Goal: Task Accomplishment & Management: Complete application form

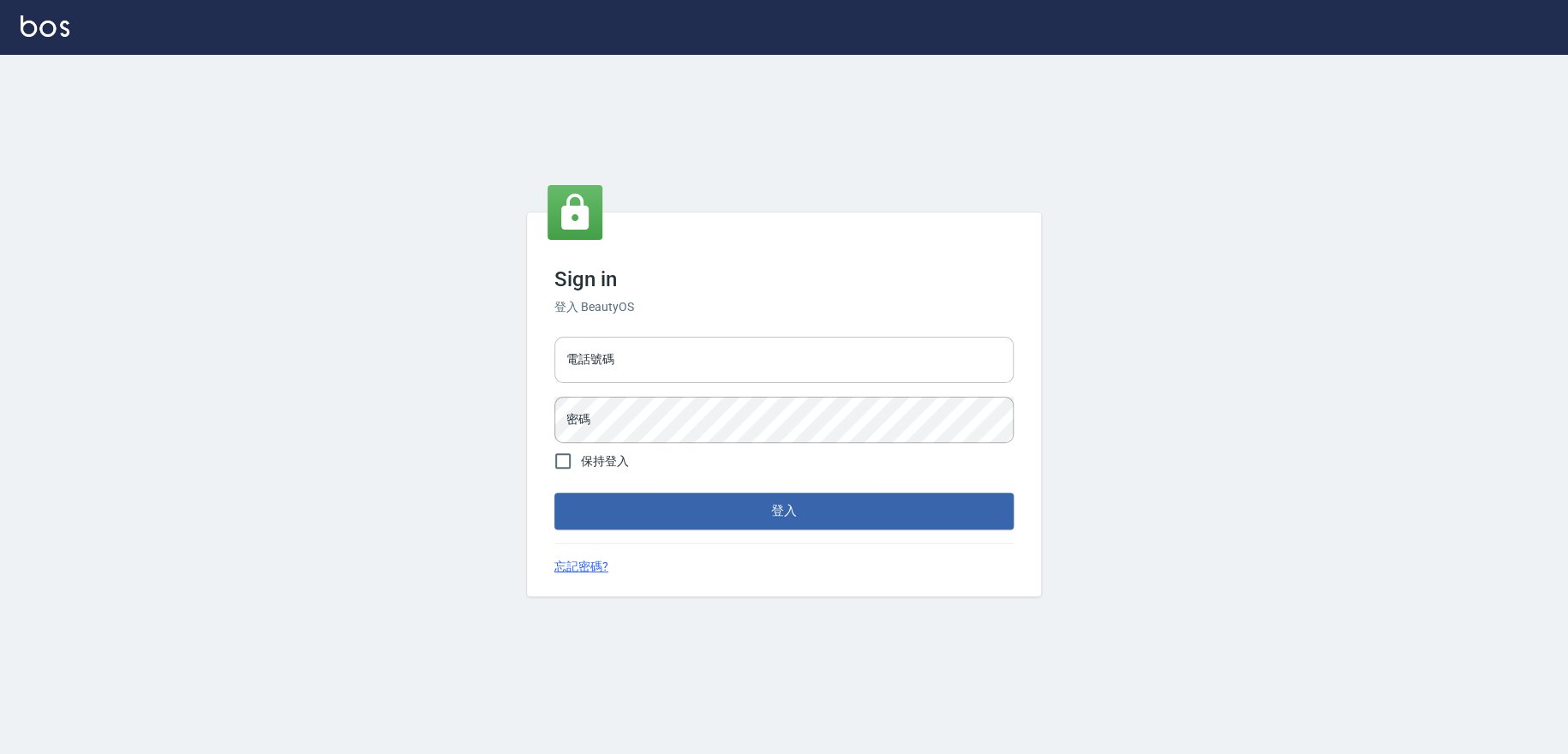
click at [743, 355] on input "電話號碼" at bounding box center [784, 359] width 460 height 46
type input "0909258357"
click at [554, 492] on button "登入" at bounding box center [784, 510] width 460 height 36
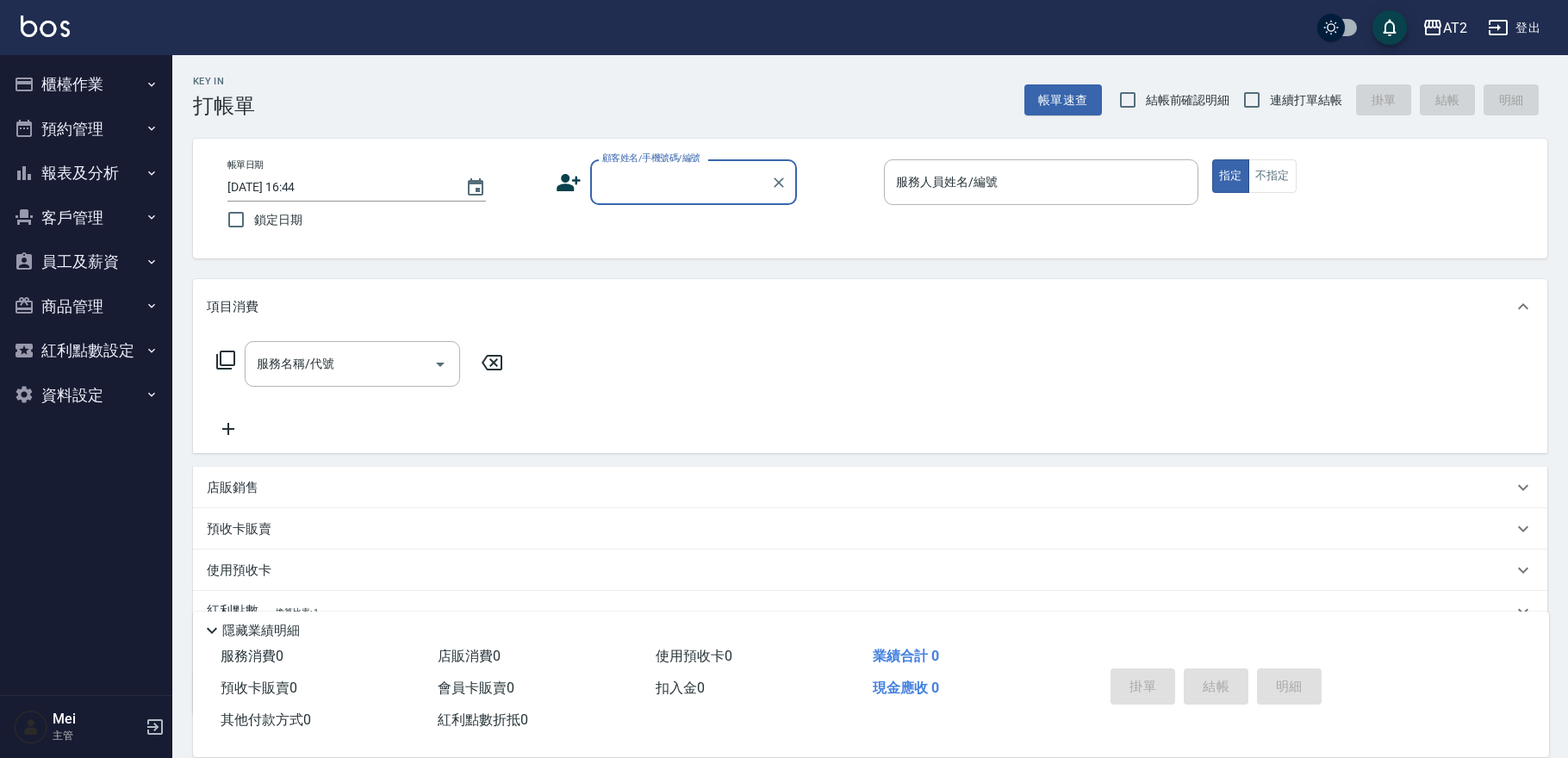
click at [1173, 104] on span "結帳前確認明細" at bounding box center [1188, 100] width 85 height 18
click at [1146, 104] on input "結帳前確認明細" at bounding box center [1128, 100] width 36 height 36
checkbox input "true"
click at [1299, 95] on span "連續打單結帳" at bounding box center [1306, 100] width 73 height 18
click at [1270, 95] on input "連續打單結帳" at bounding box center [1251, 100] width 36 height 36
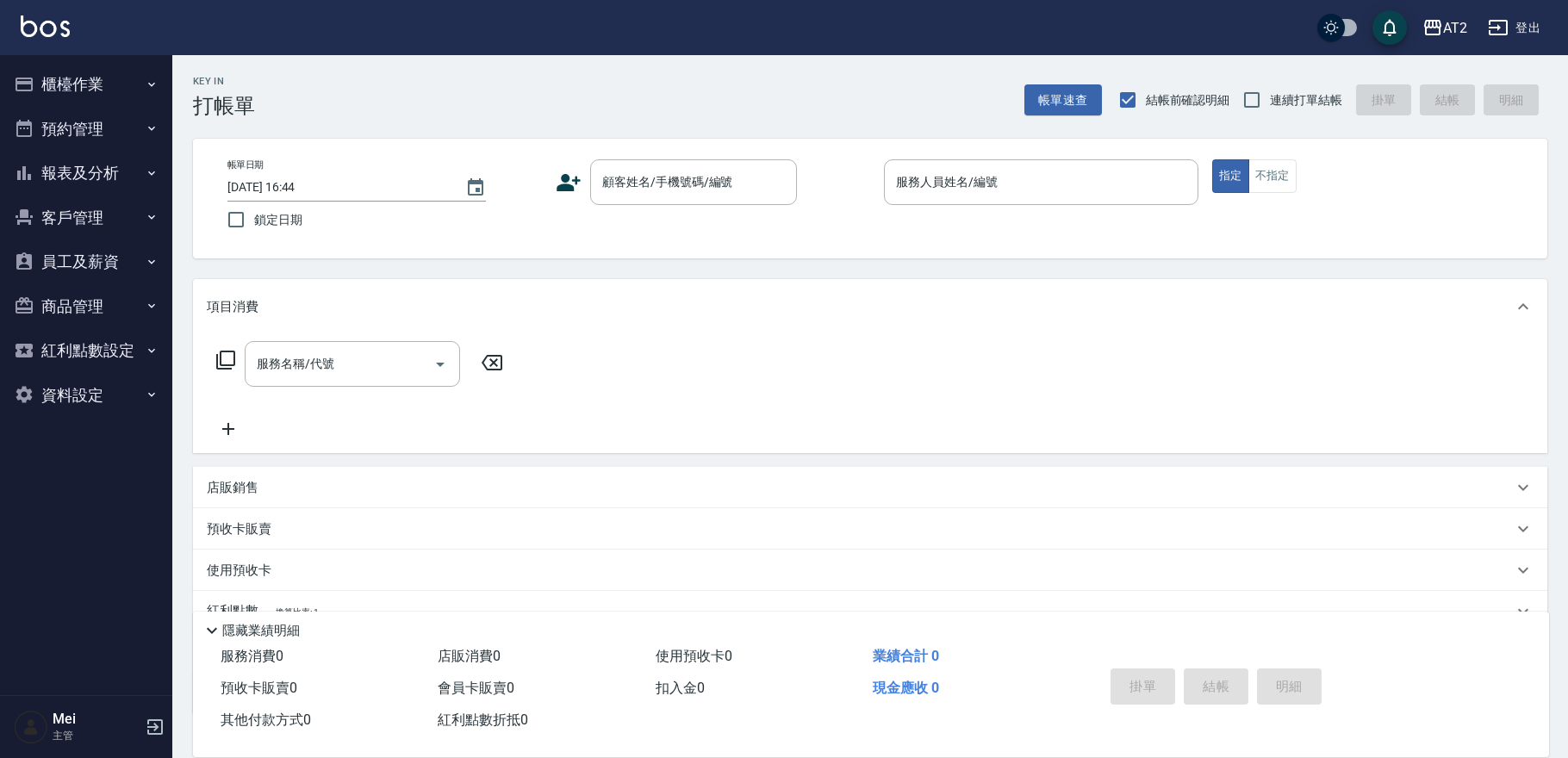
checkbox input "true"
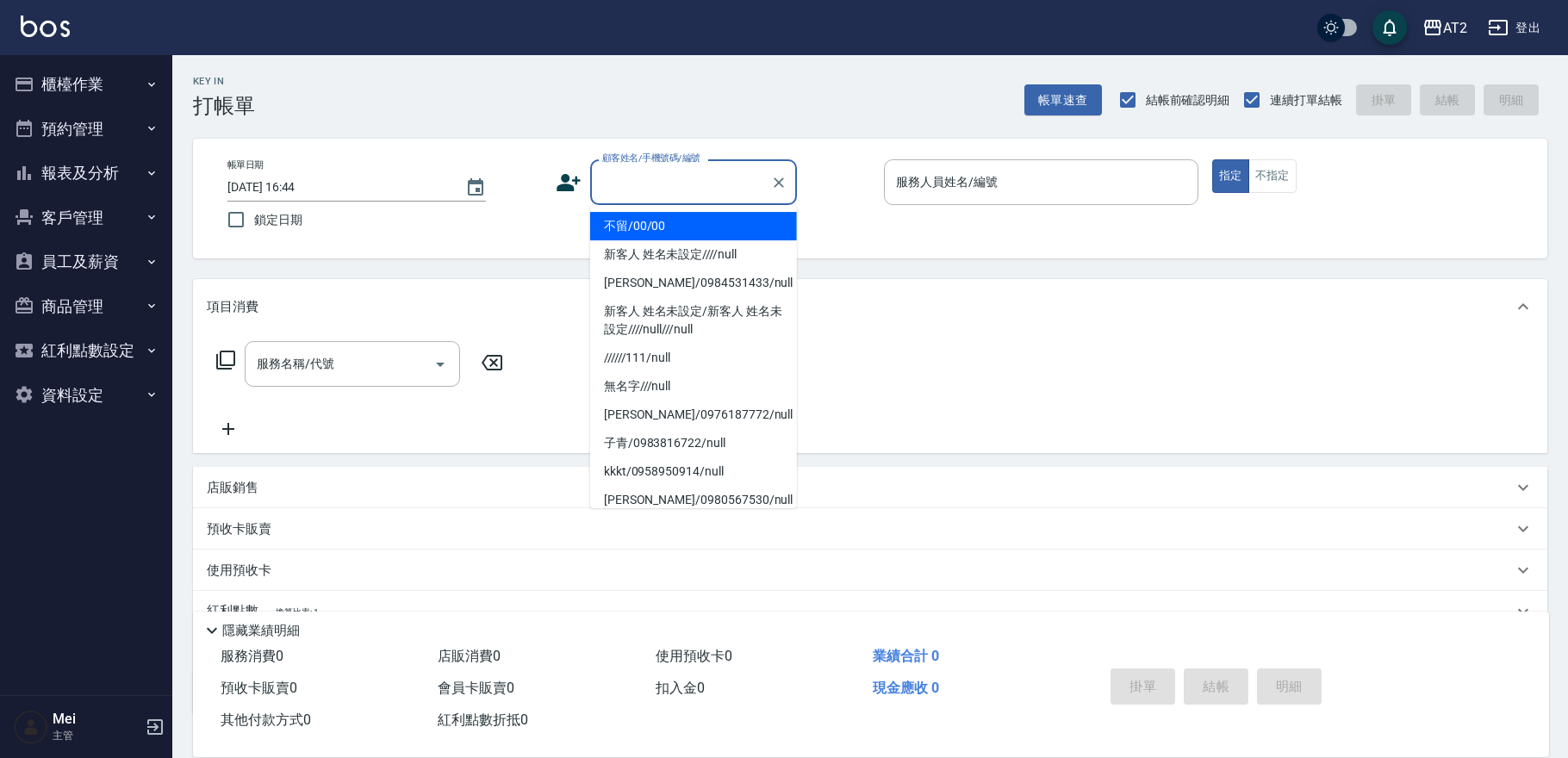
click at [697, 185] on input "顧客姓名/手機號碼/編號" at bounding box center [680, 182] width 165 height 30
click at [686, 233] on li "不留/00/00" at bounding box center [693, 226] width 206 height 28
type input "不留/00/00"
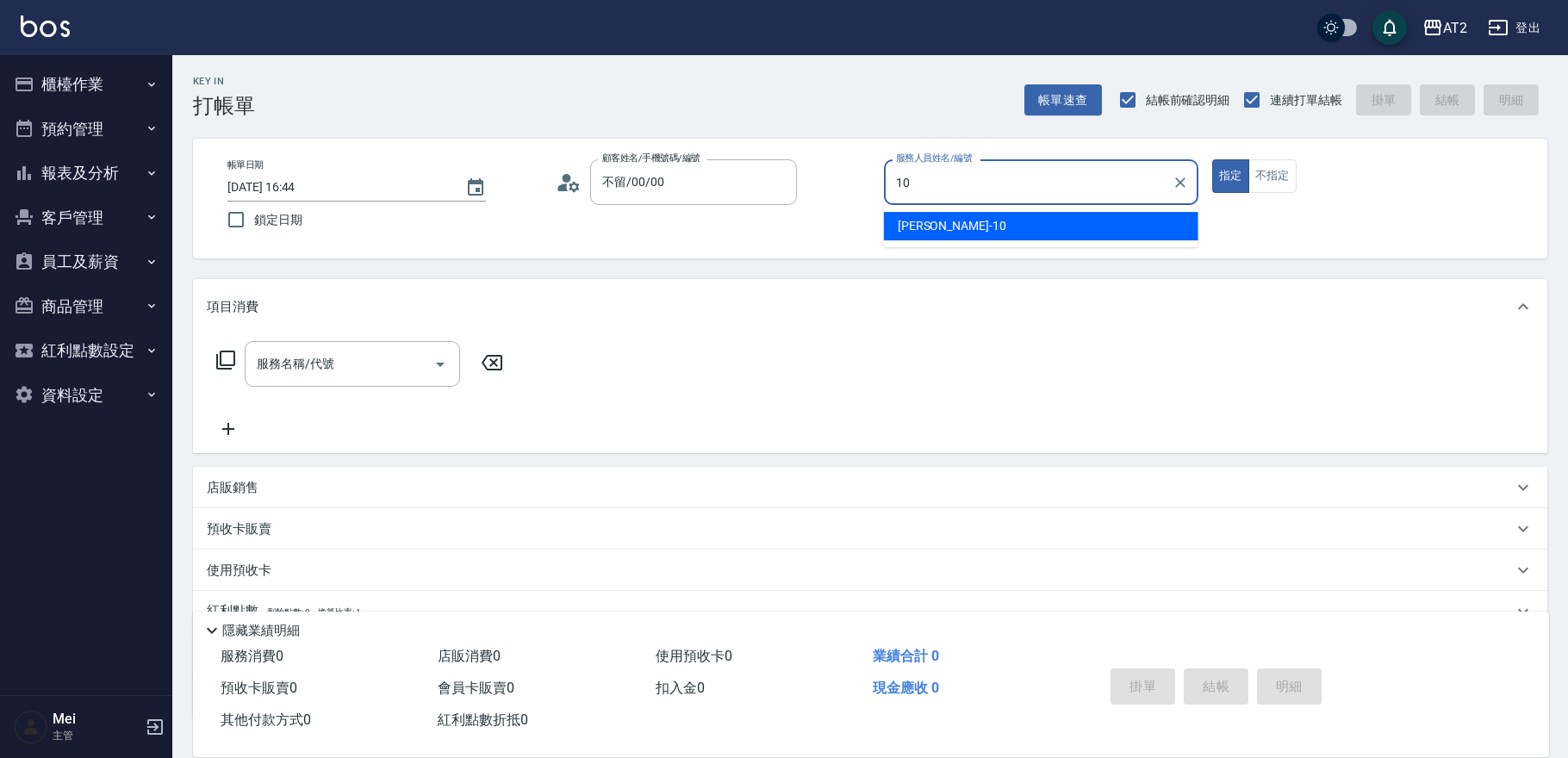
type input "10"
type button "true"
type input "[PERSON_NAME]-10"
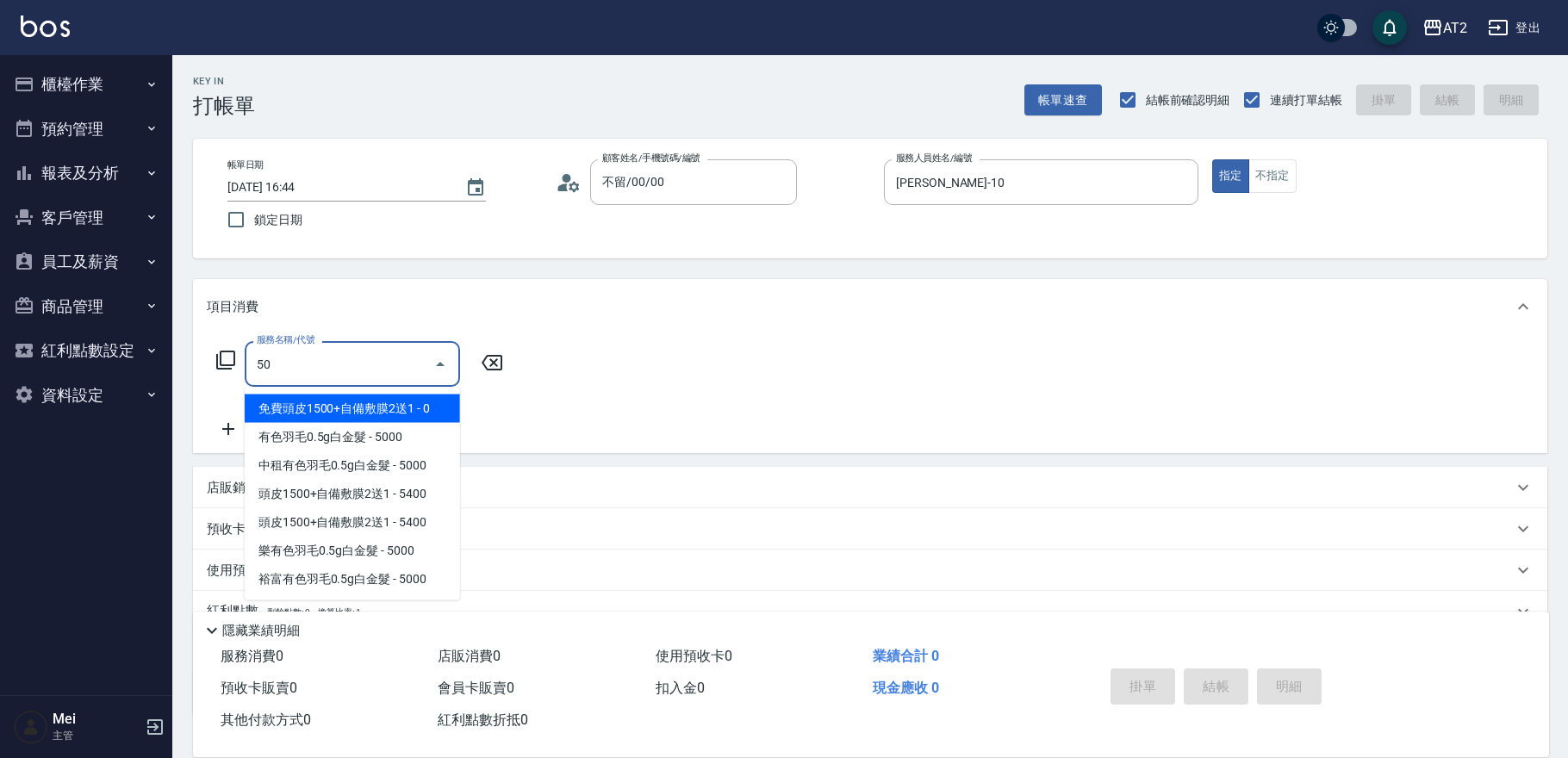
type input "501"
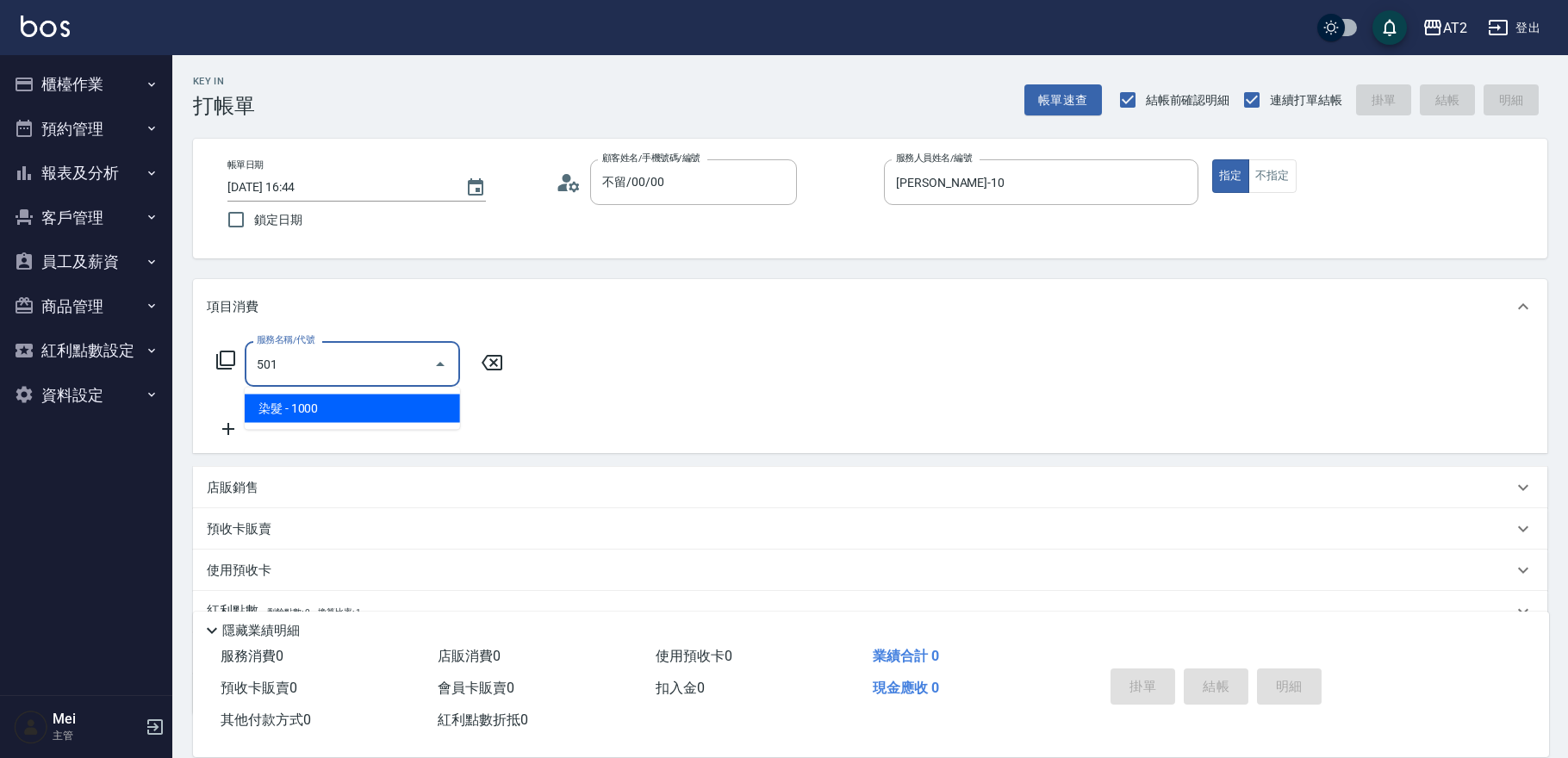
type input "100"
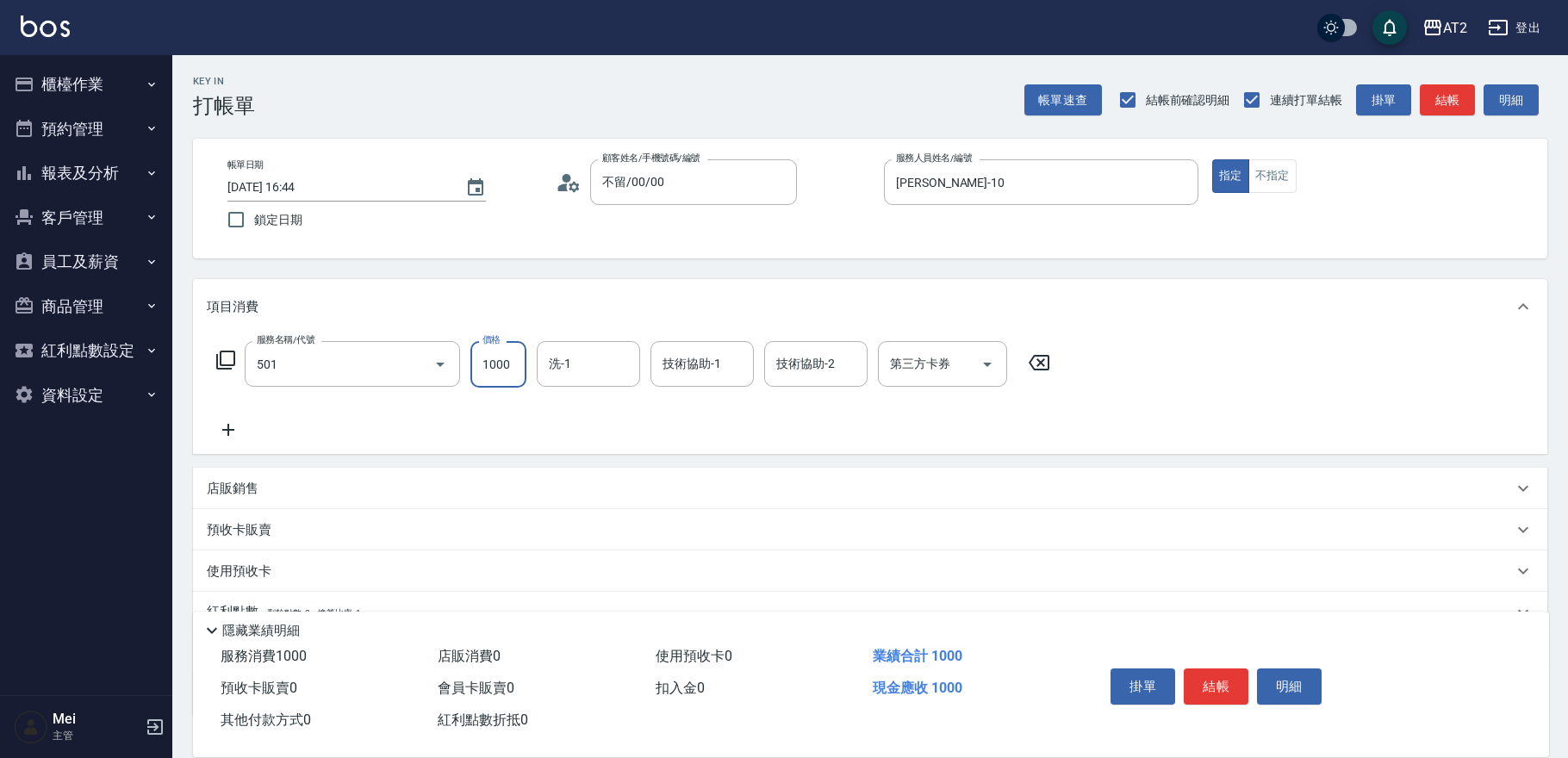
type input "染髮(501)"
type input "0"
type input "16"
type input "10"
type input "169"
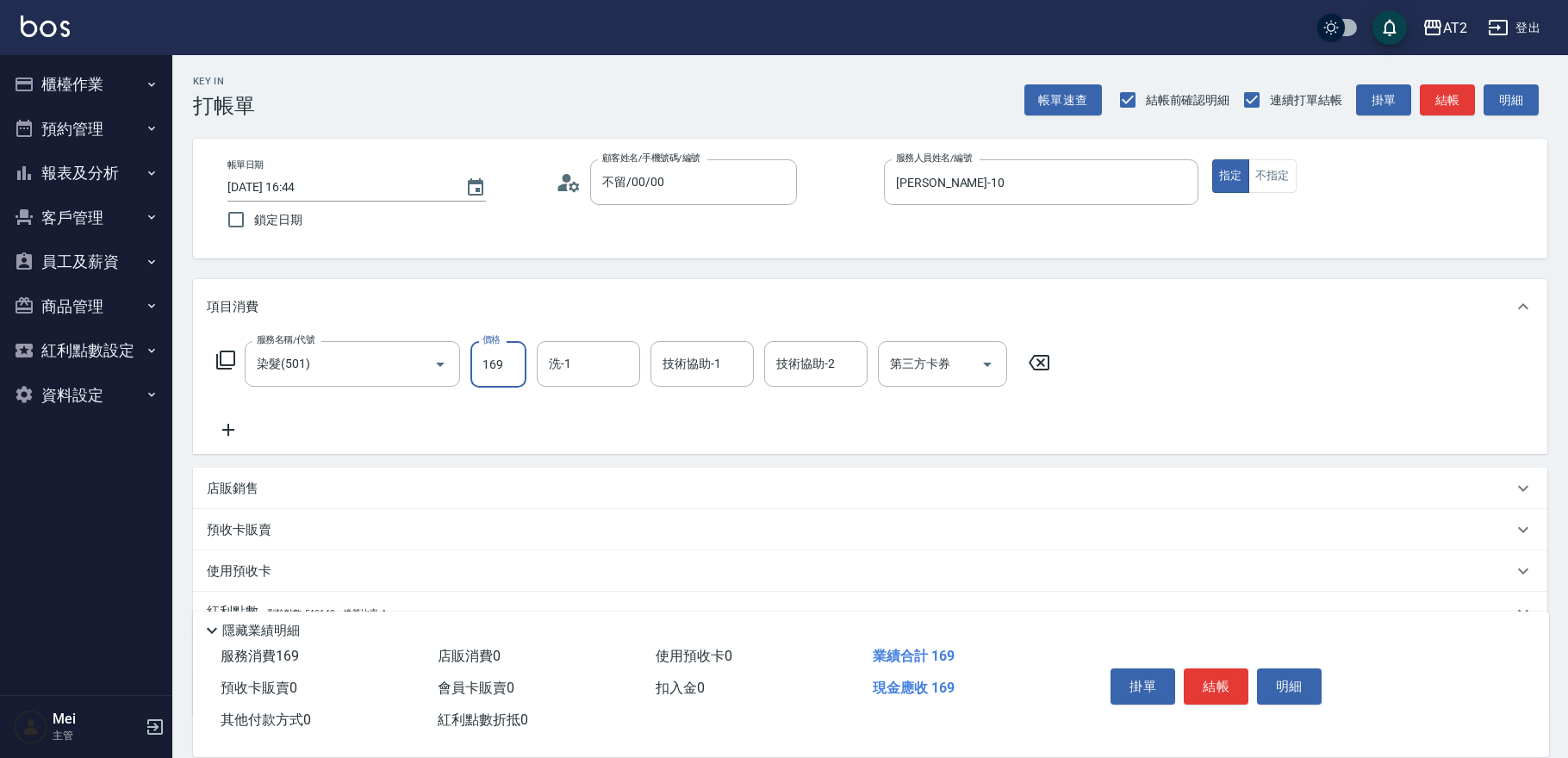
type input "160"
type input "1699"
type input "[PERSON_NAME]-31"
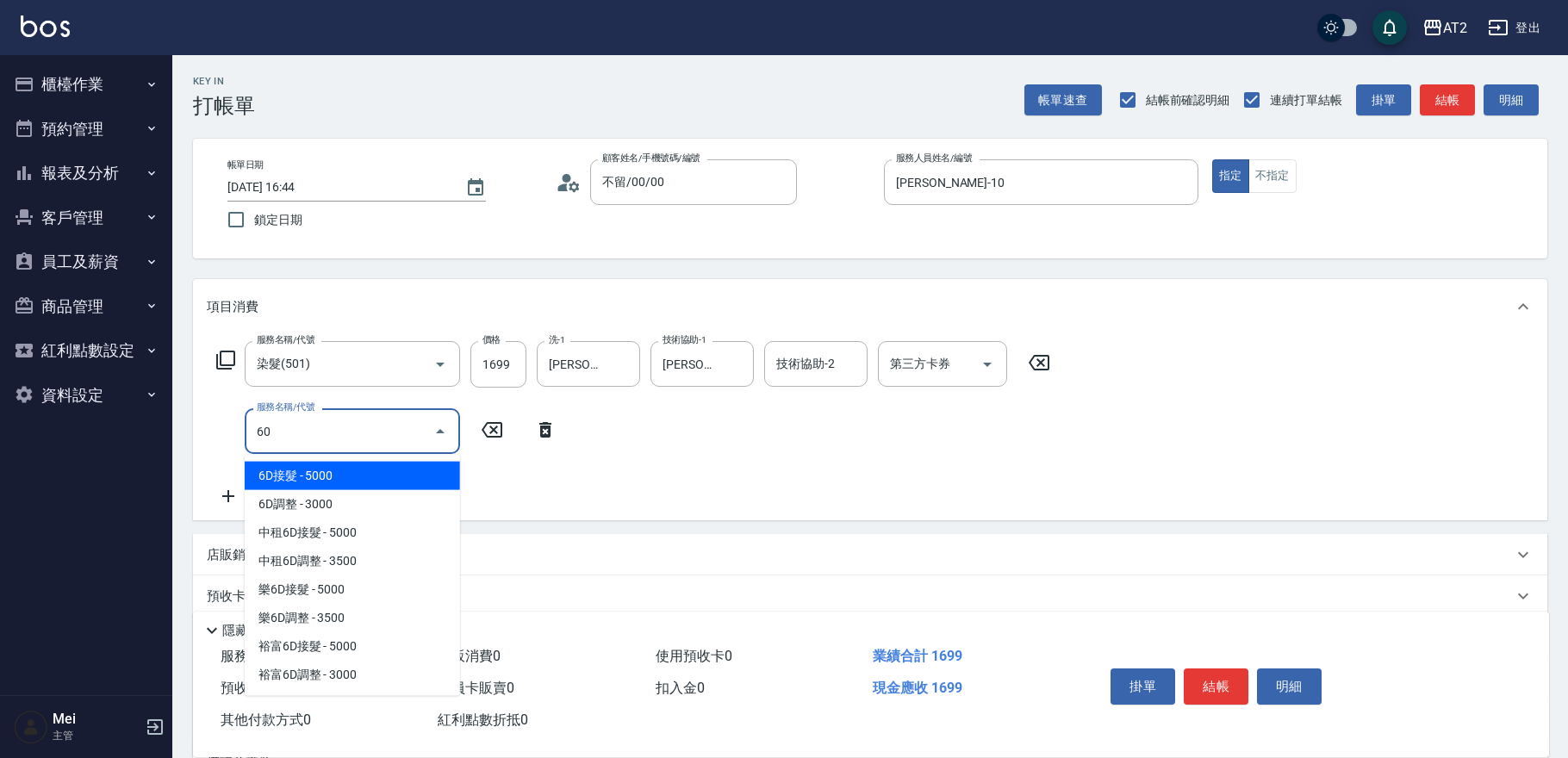
type input "601"
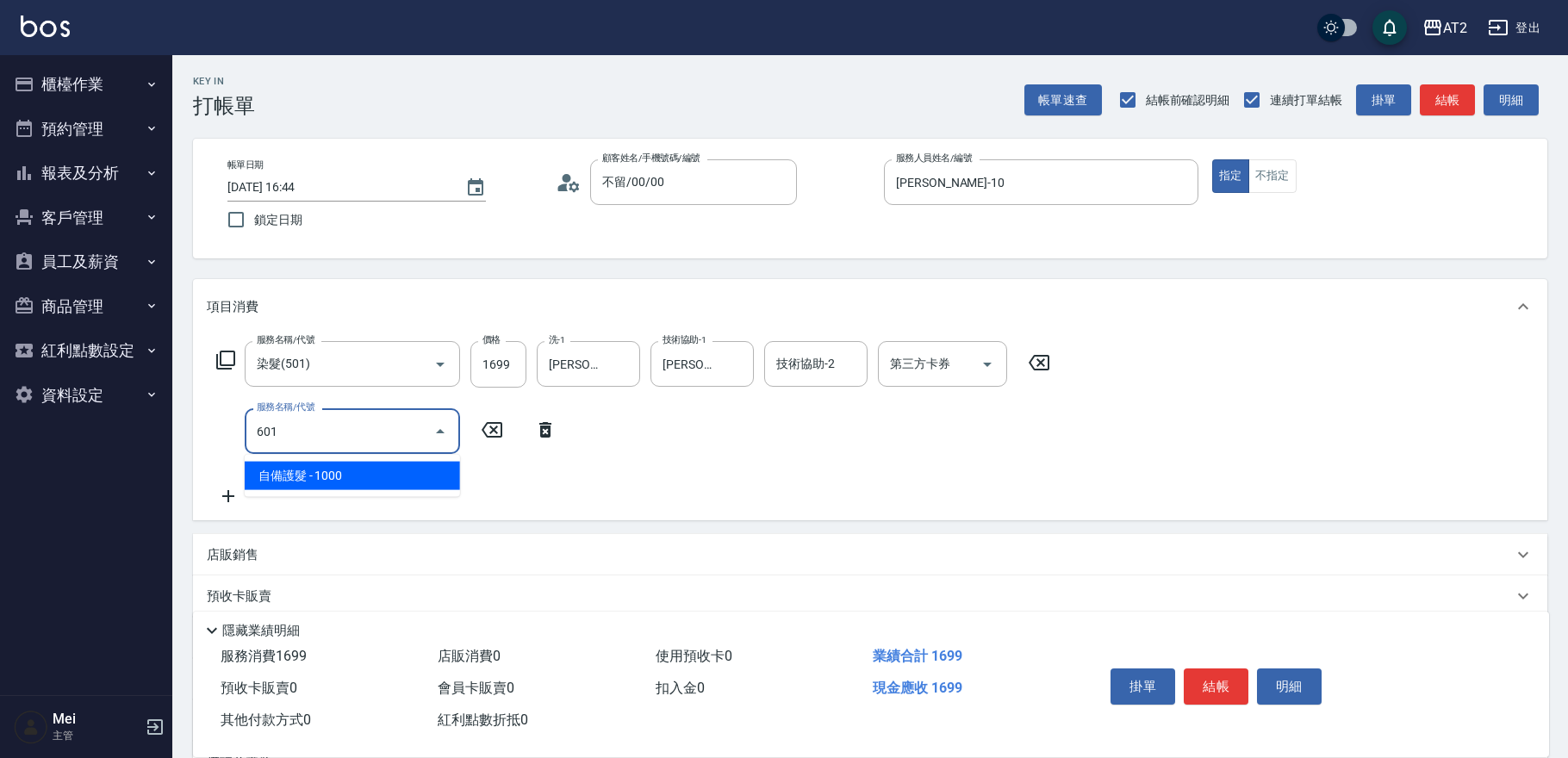
type input "260"
type input "自備護髮(601)"
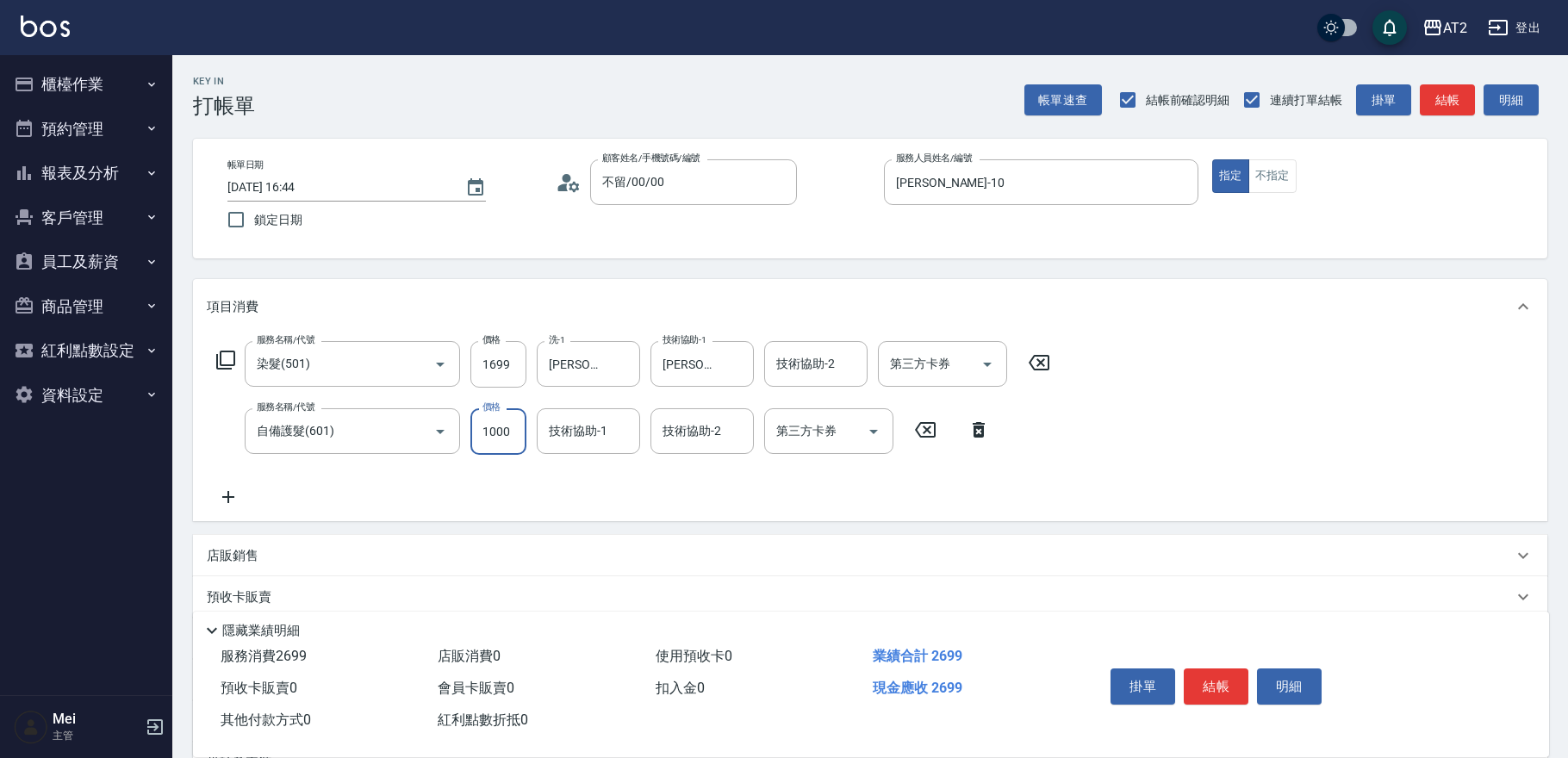
type input "170"
type input "15"
type input "180"
type input "150"
type input "310"
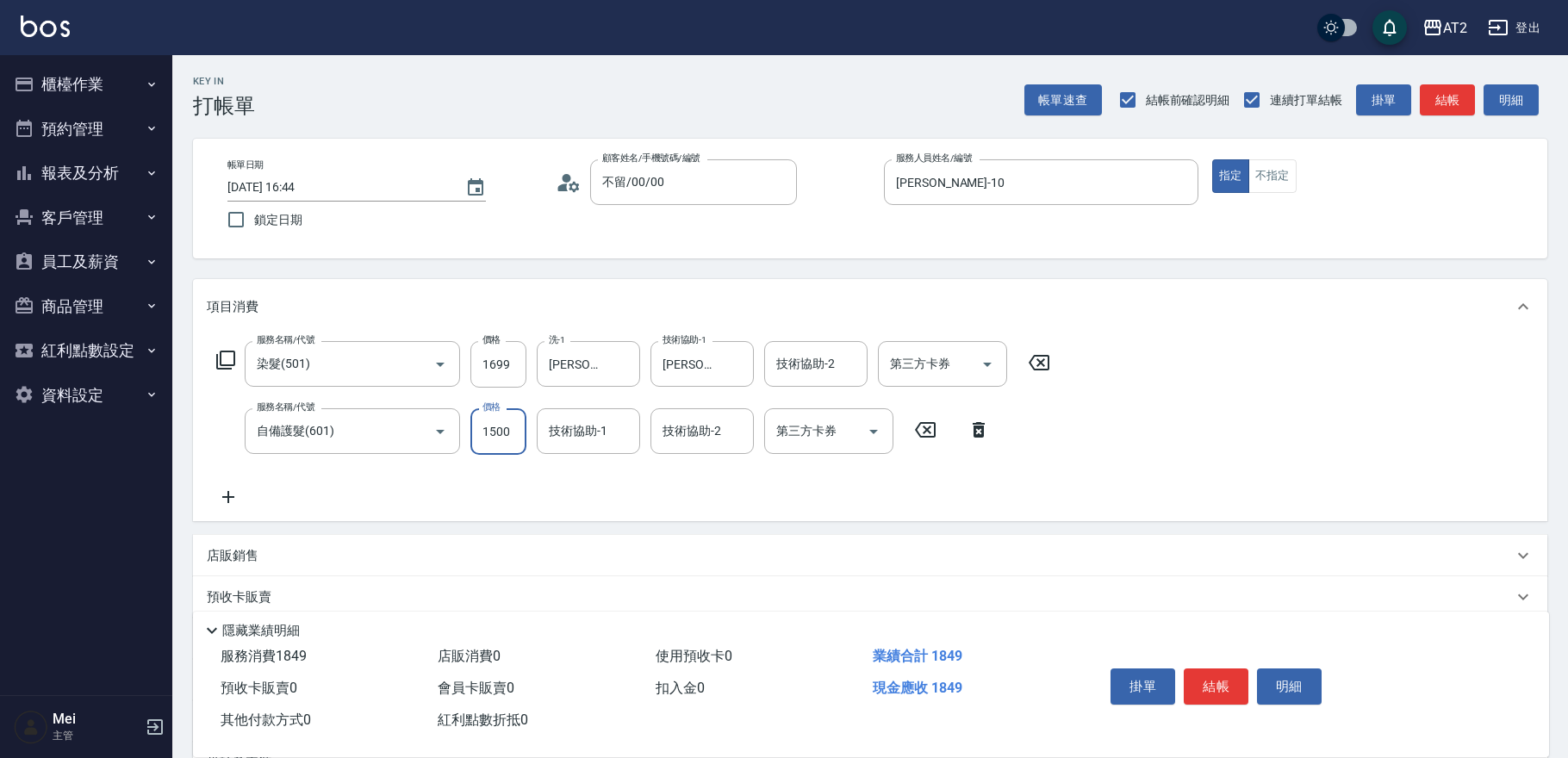
type input "1500"
type input "[PERSON_NAME]-31"
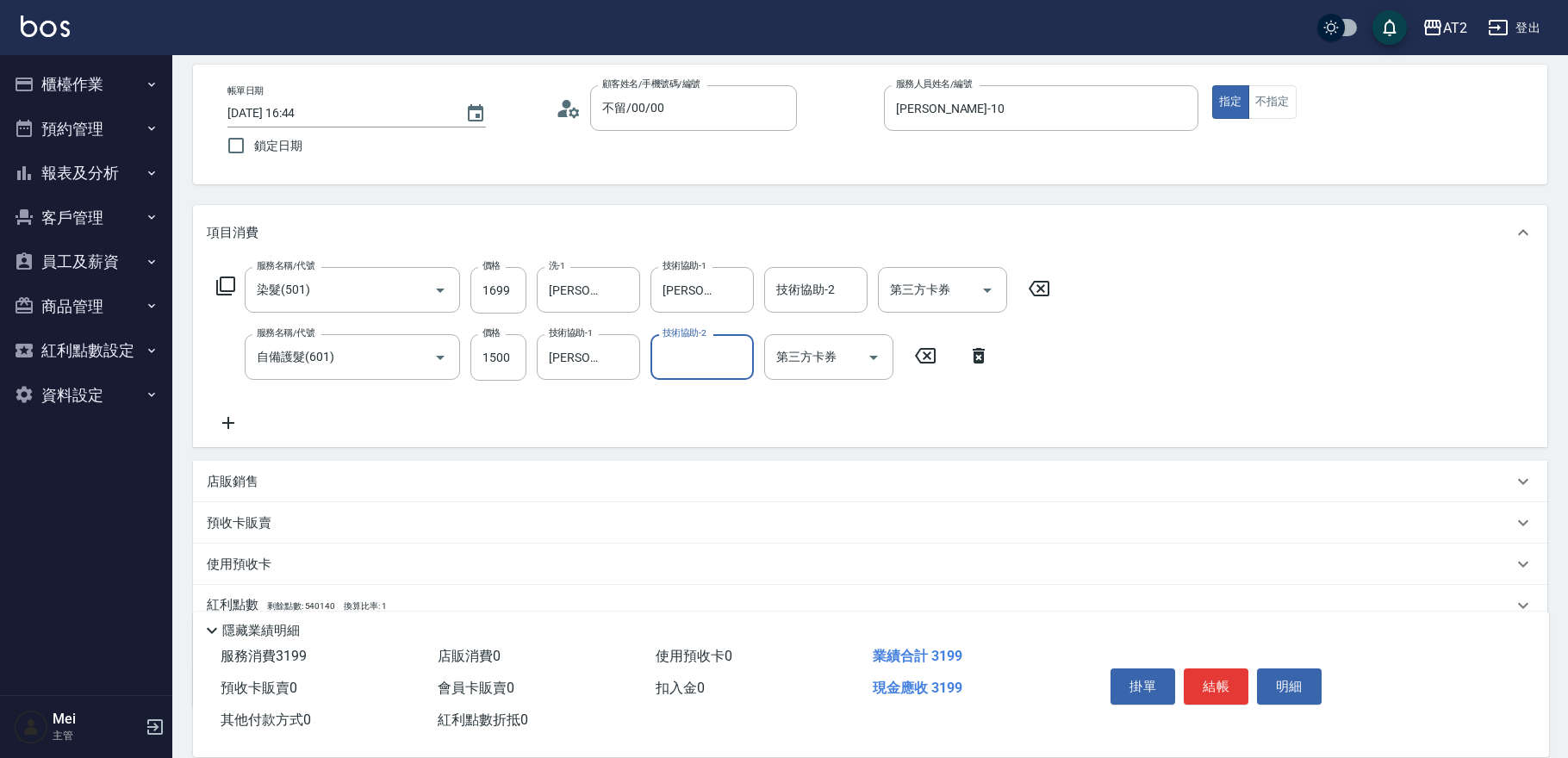
scroll to position [187, 0]
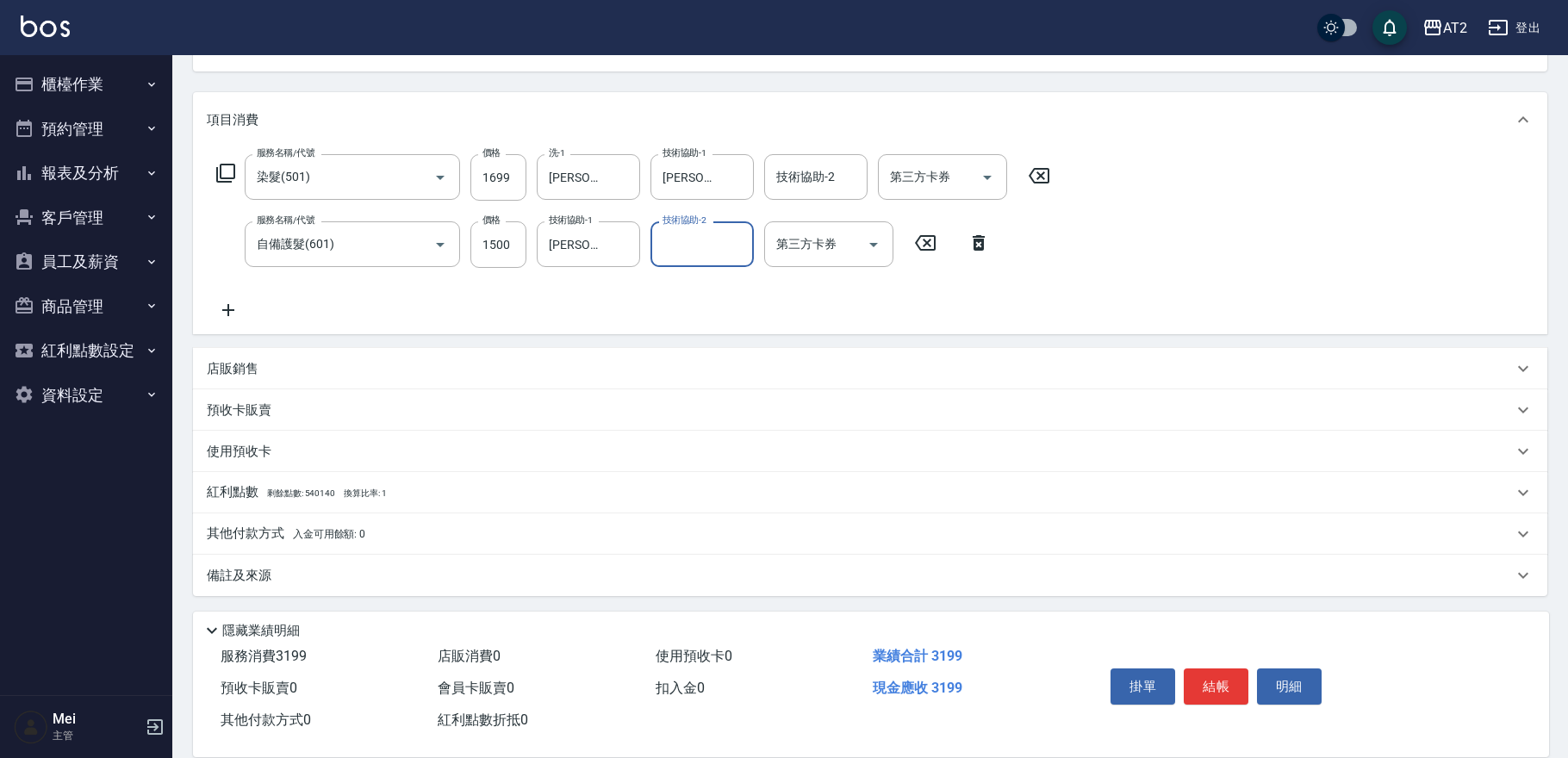
click at [324, 528] on span "入金可用餘額: 0" at bounding box center [330, 534] width 74 height 12
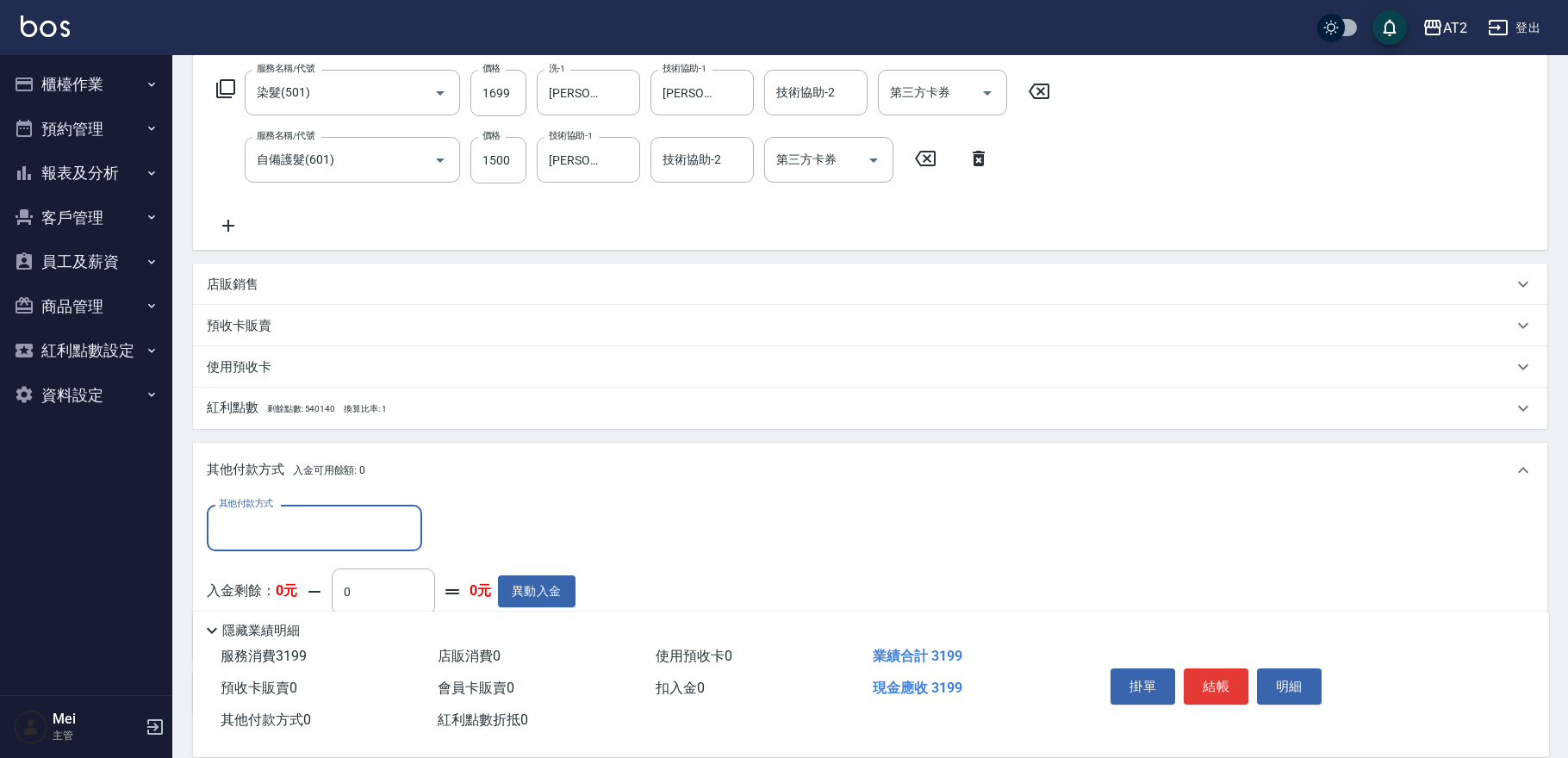
scroll to position [378, 0]
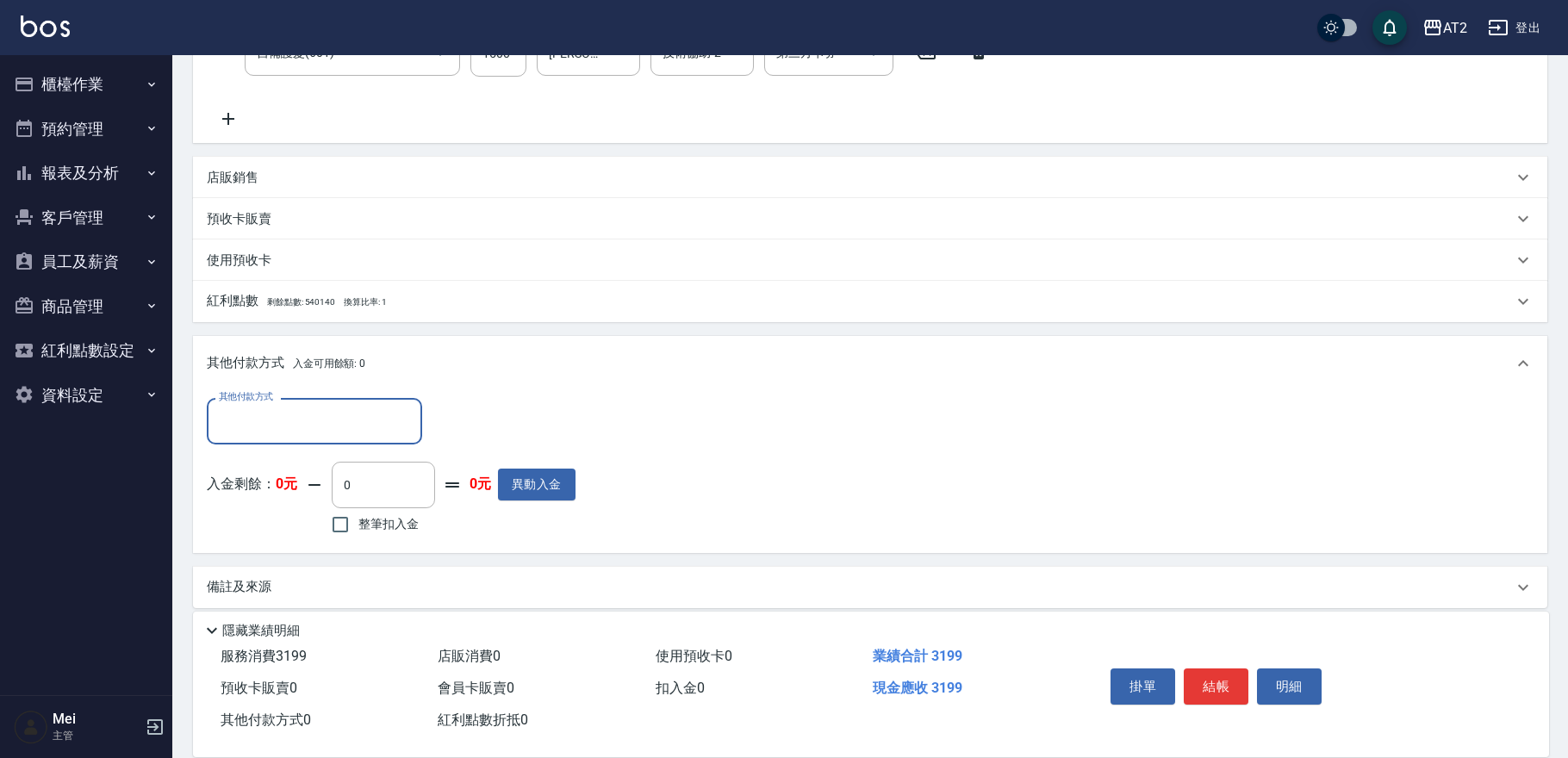
click at [324, 423] on input "其他付款方式" at bounding box center [314, 420] width 200 height 30
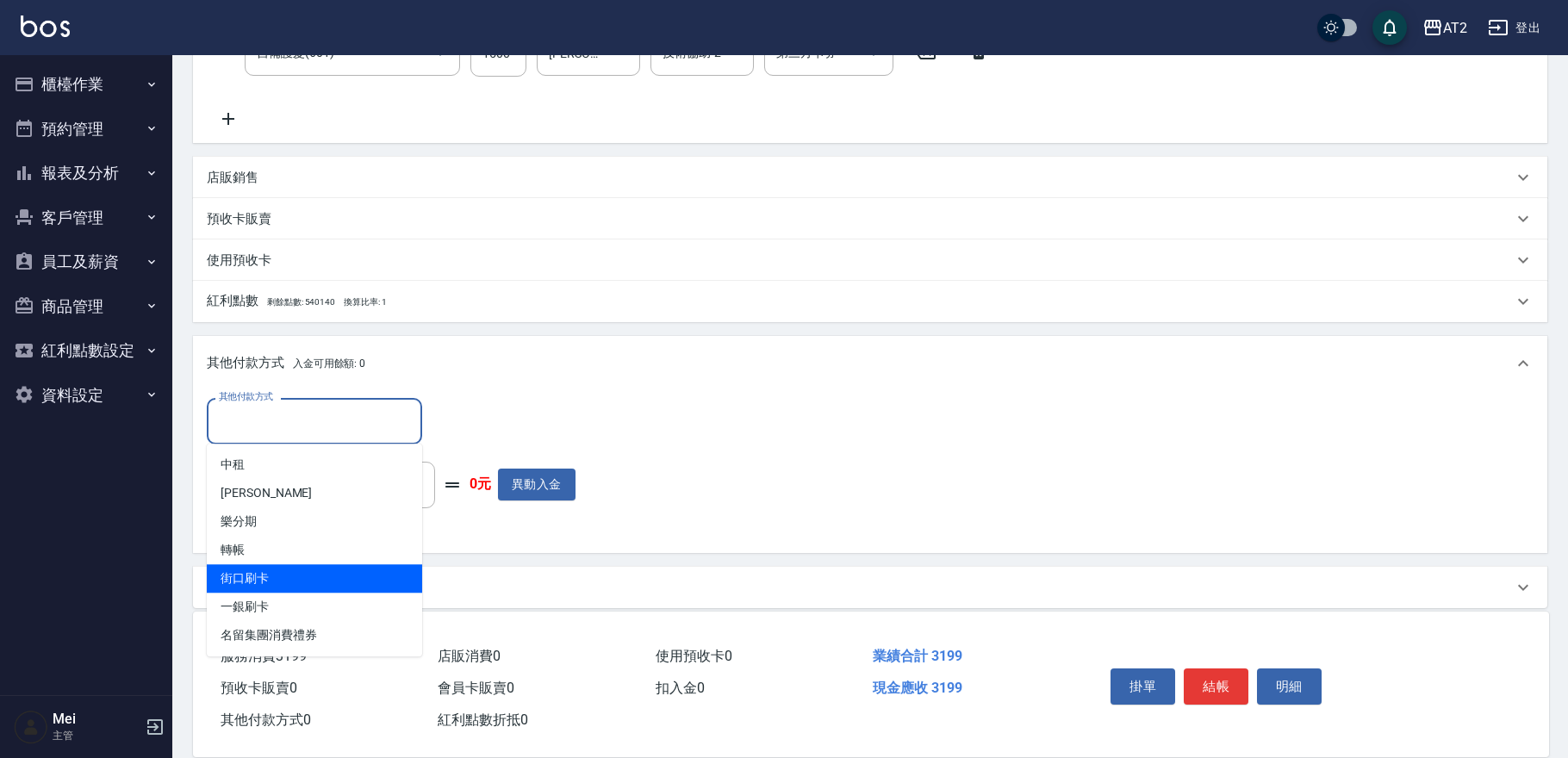
click at [281, 576] on span "街口刷卡" at bounding box center [314, 578] width 215 height 28
type input "街口刷卡"
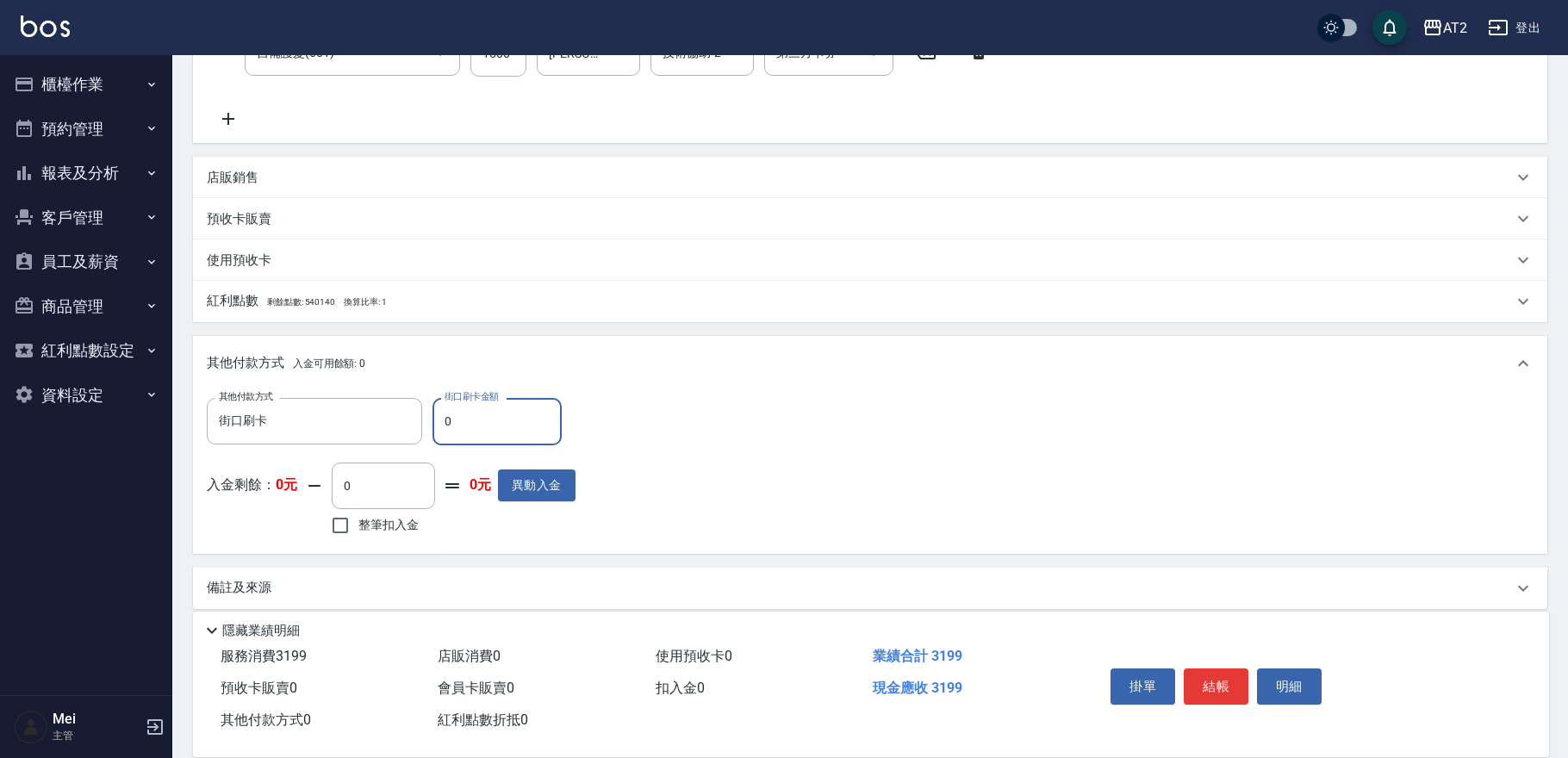
click at [465, 409] on input "0" at bounding box center [497, 420] width 129 height 46
type input "31"
type input "280"
type input "319"
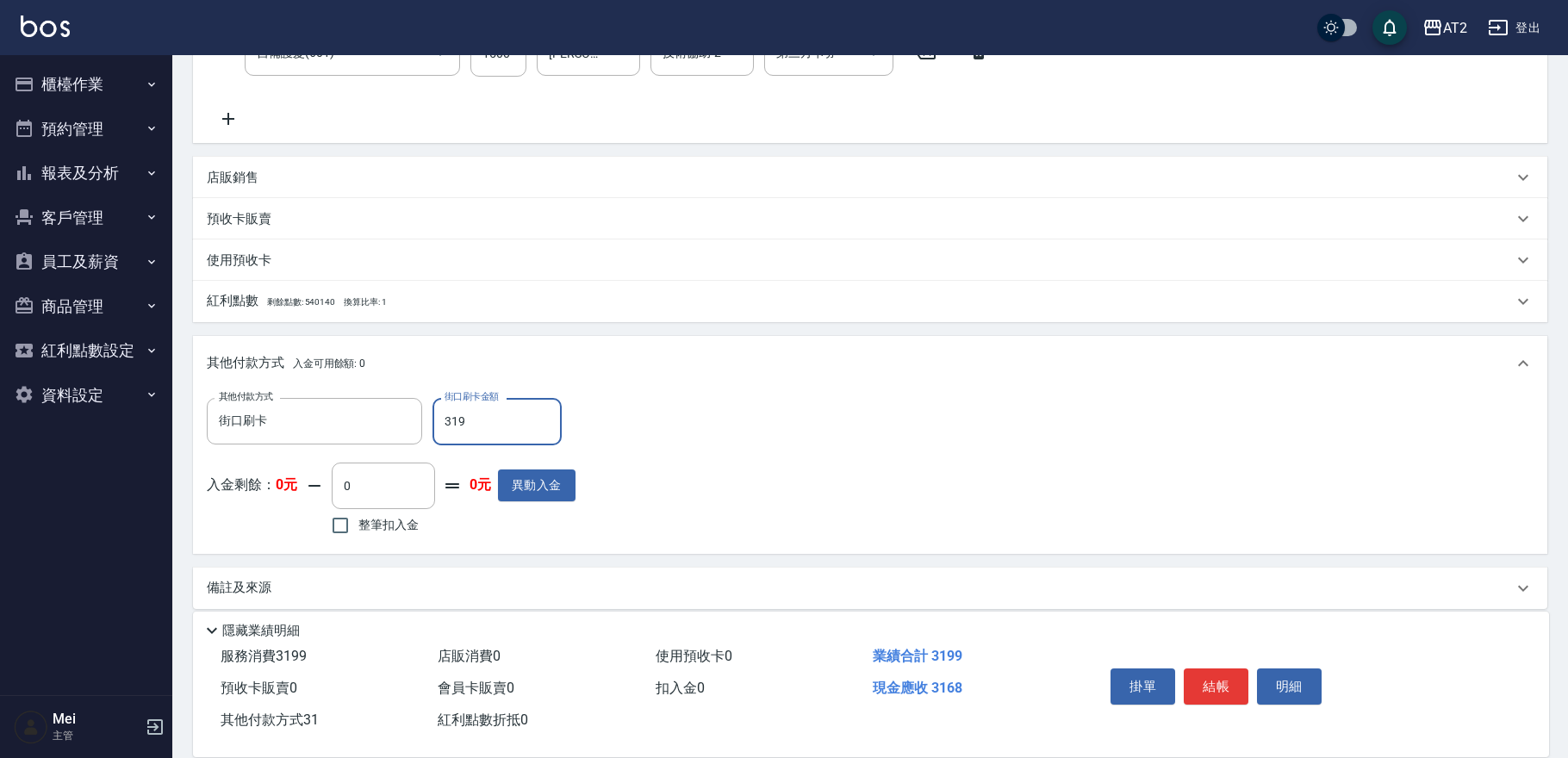
type input "0"
type input "3199"
type input "[DATE] 16:46"
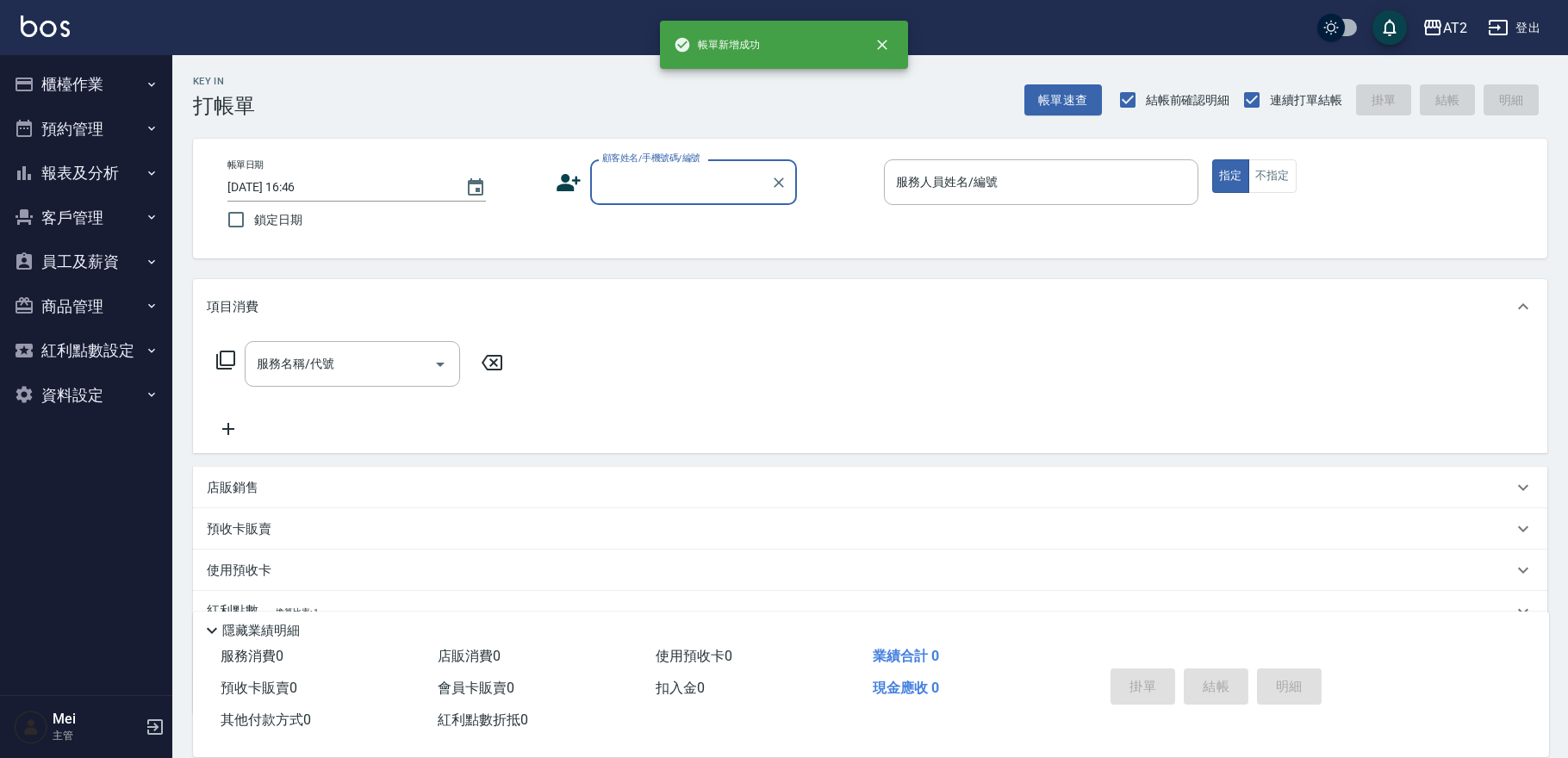
scroll to position [0, 0]
click at [683, 186] on input "顧客姓名/手機號碼/編號" at bounding box center [680, 182] width 165 height 30
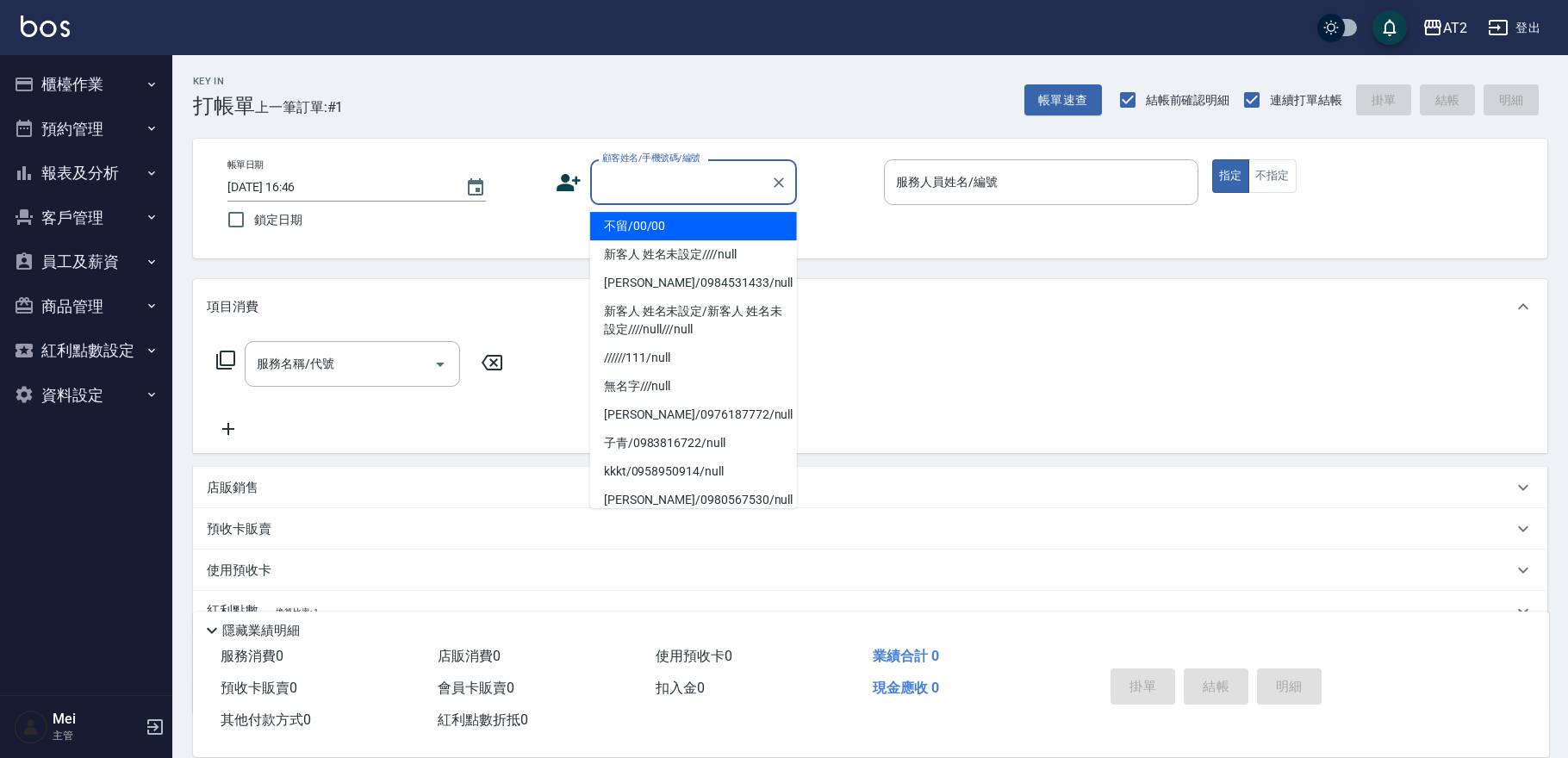
click at [676, 224] on li "不留/00/00" at bounding box center [693, 226] width 206 height 28
type input "不留/00/00"
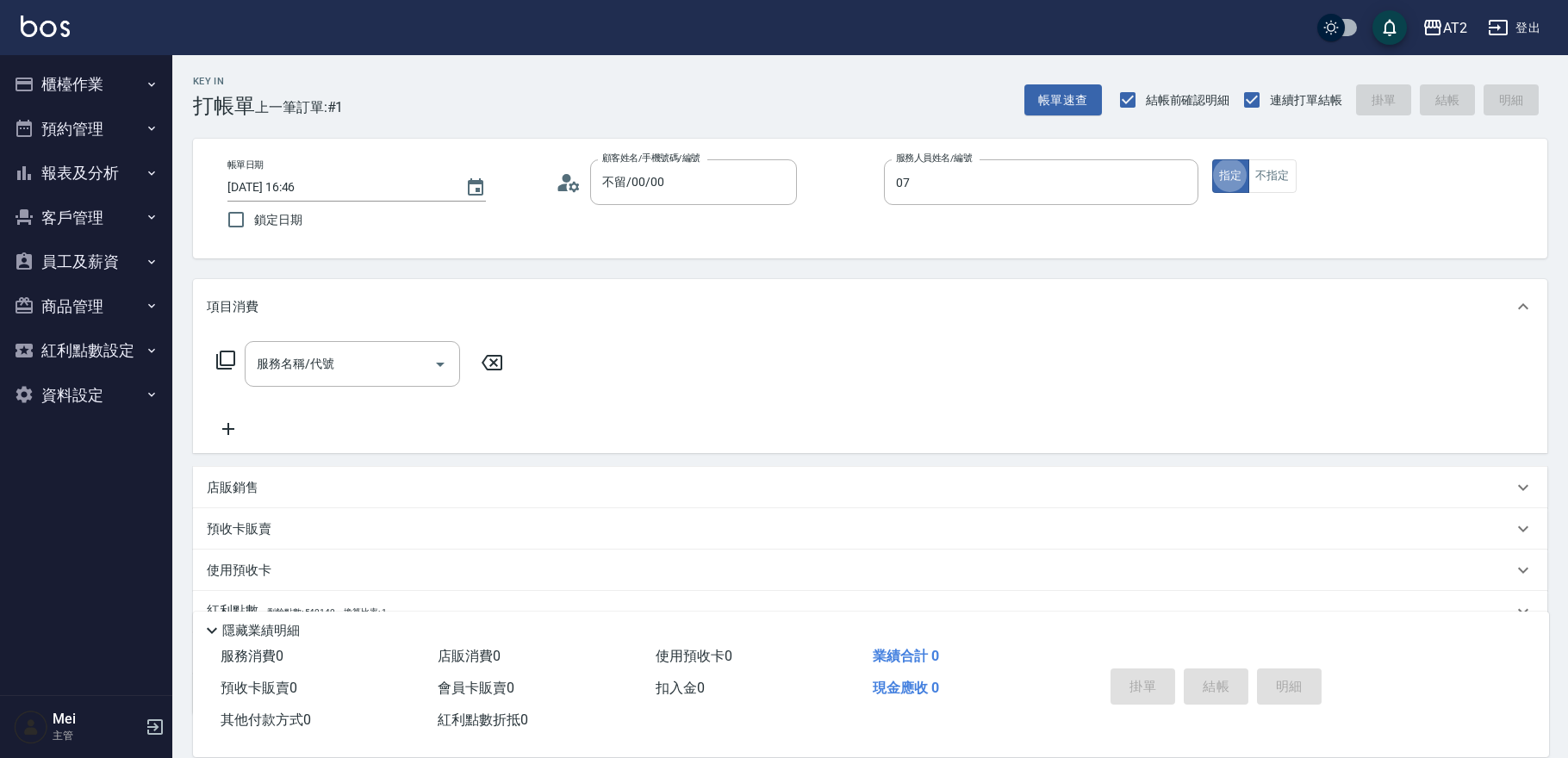
type input "YN-07"
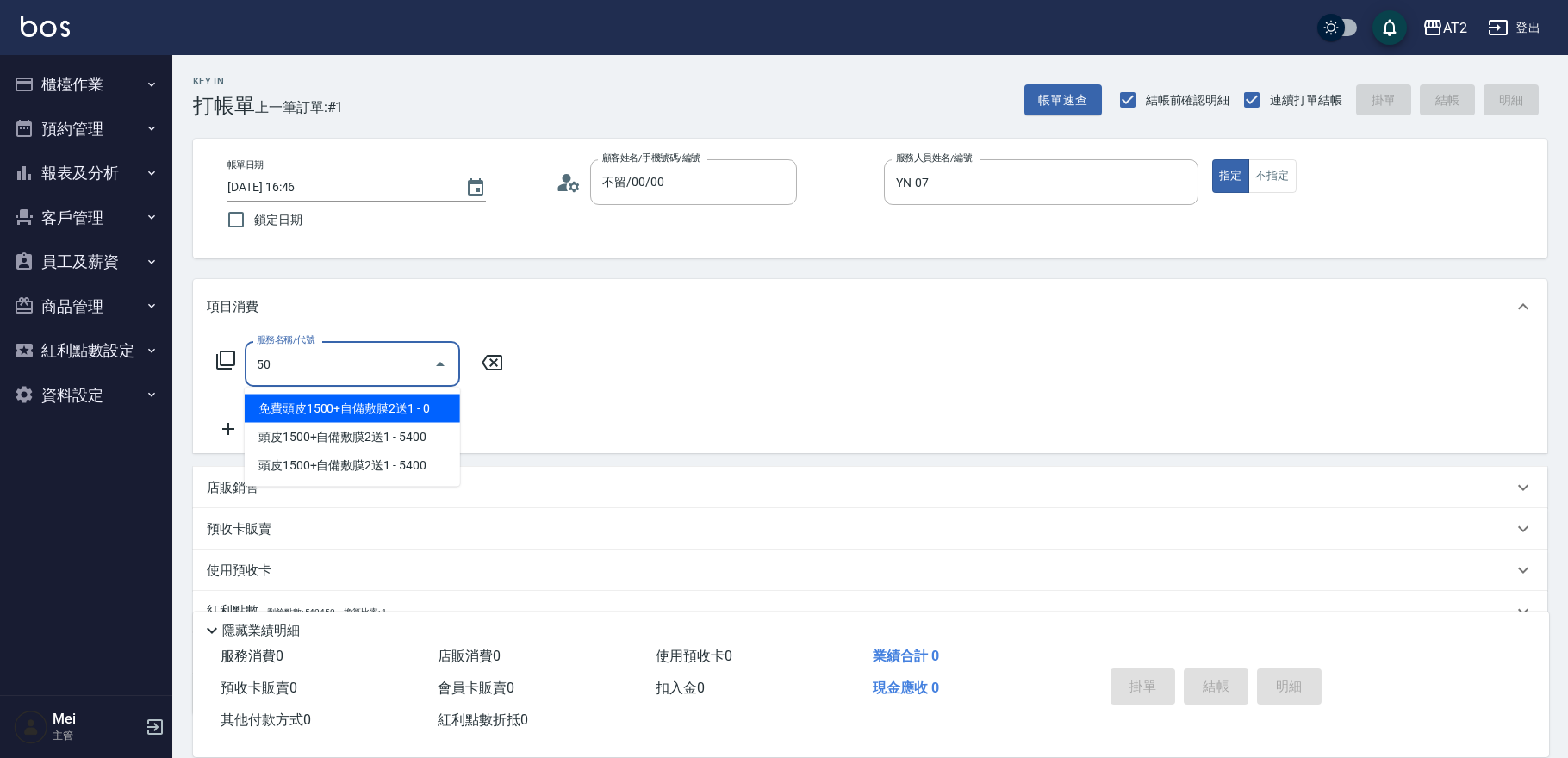
type input "501"
type input "100"
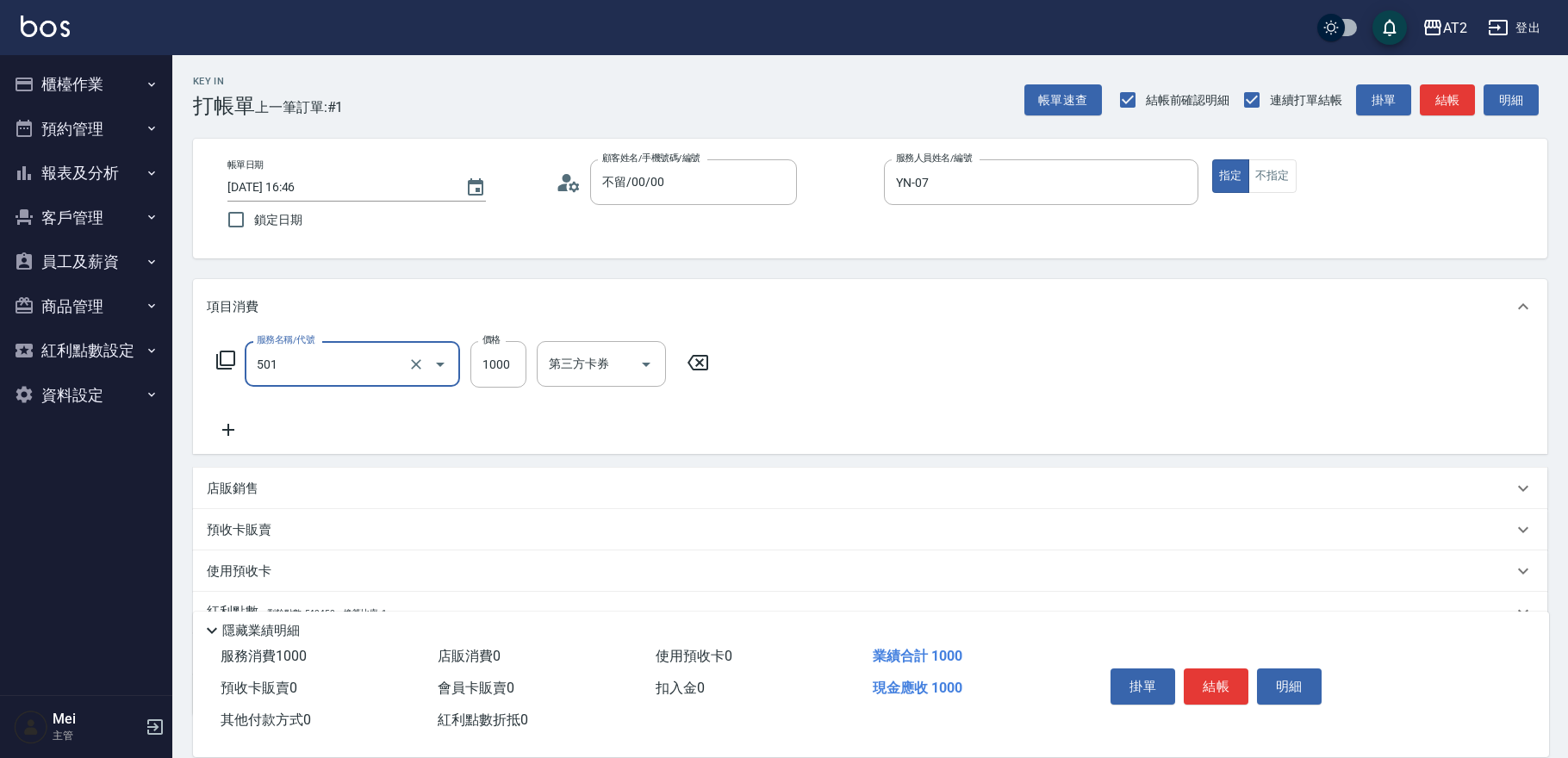
type input "染髮(501)"
type input "0"
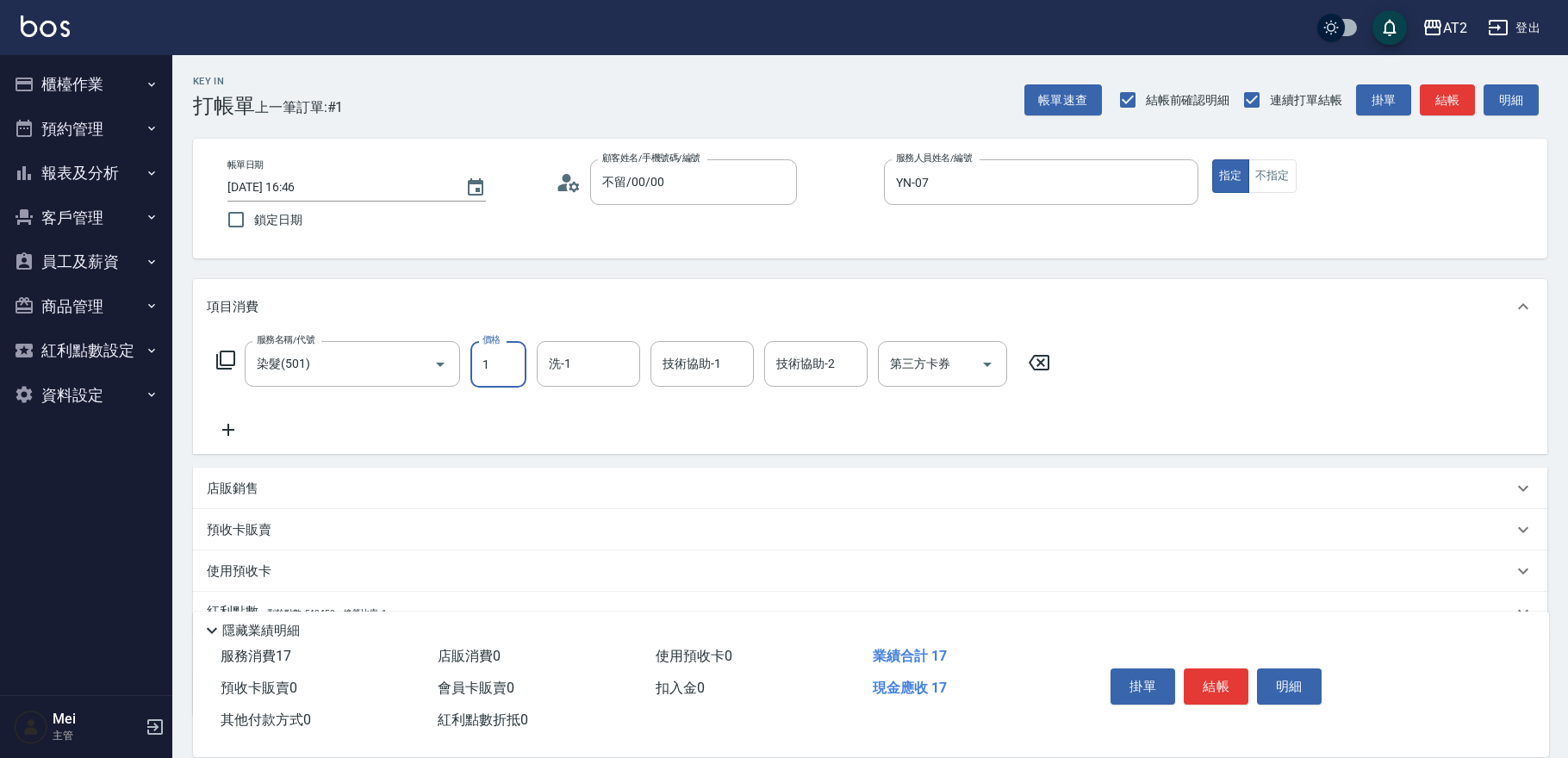
type input "17"
type input "10"
type input "178"
type input "170"
type input "1780"
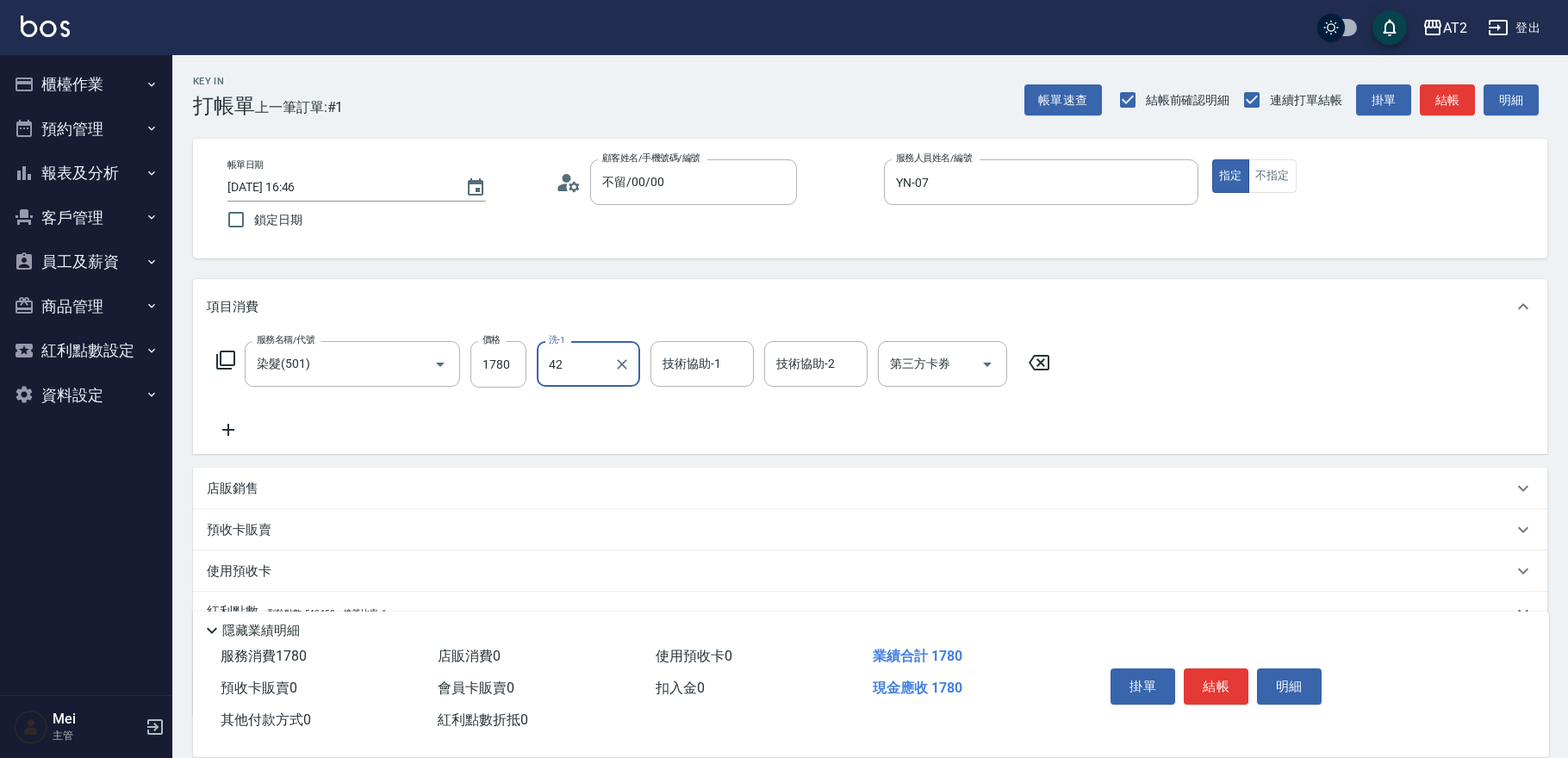
type input "軒軒-42"
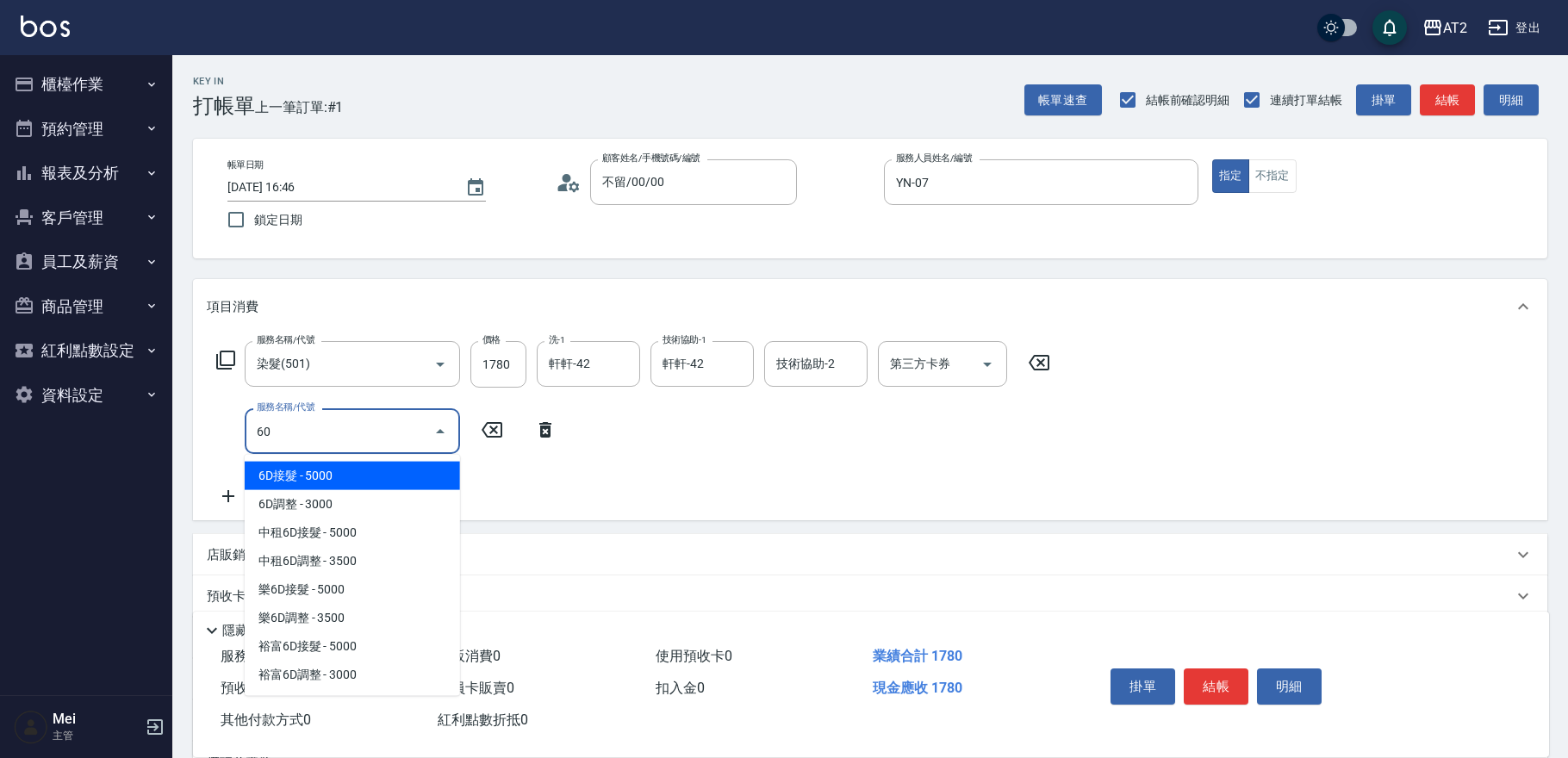
type input "601"
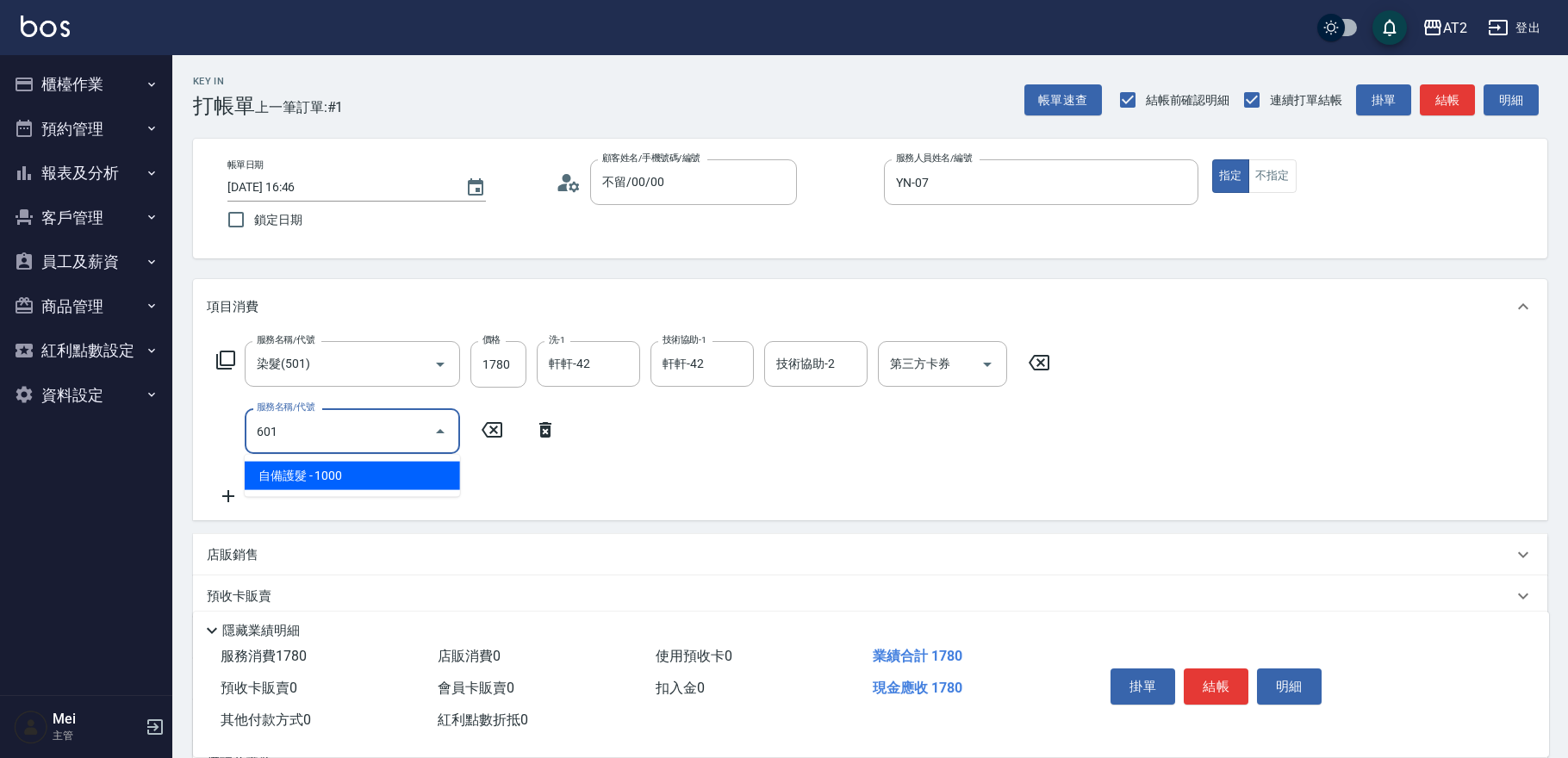
type input "270"
type input "自備護髮(601)"
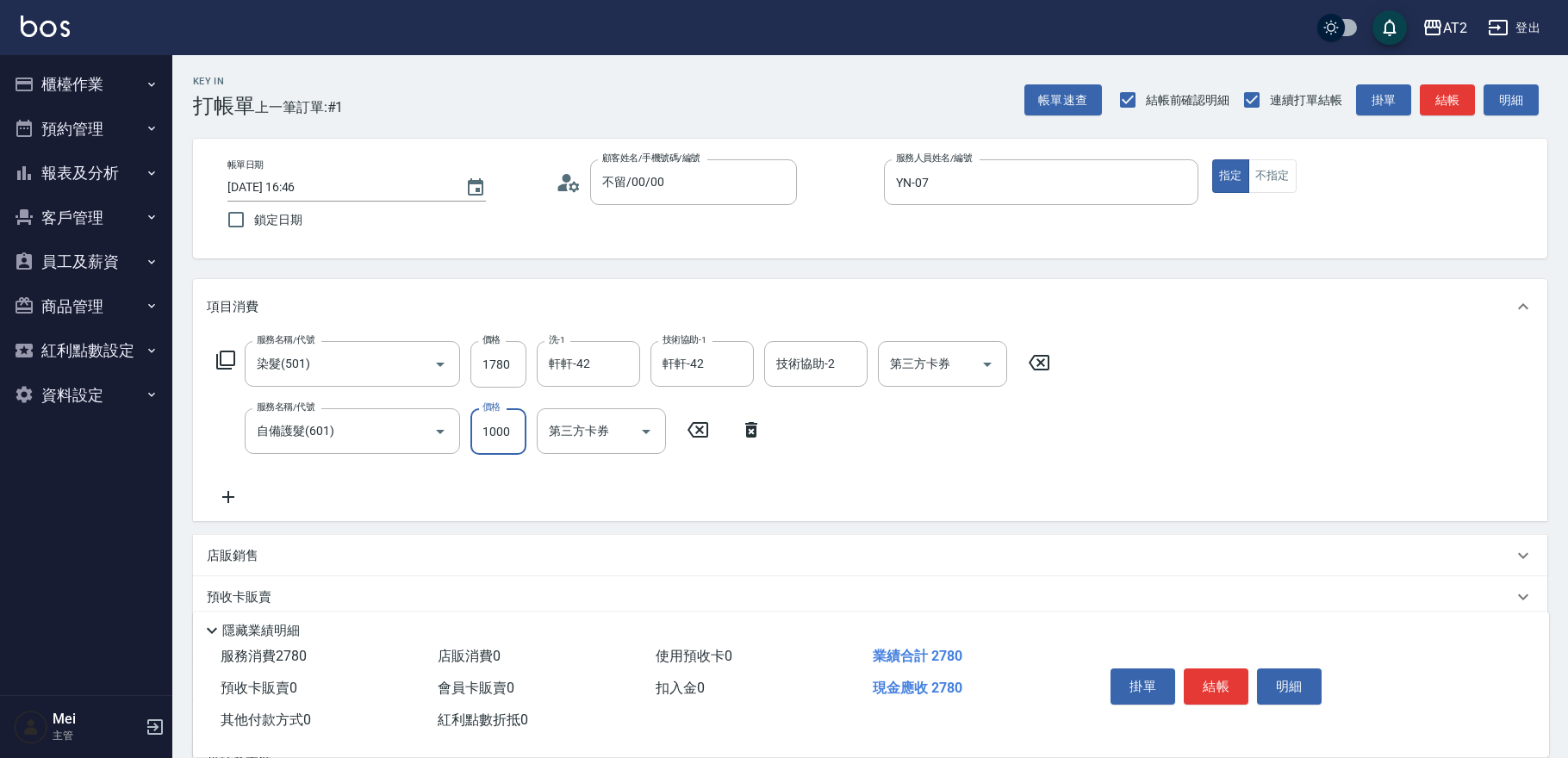
type input "170"
type input "15"
type input "190"
type input "1500"
type input "320"
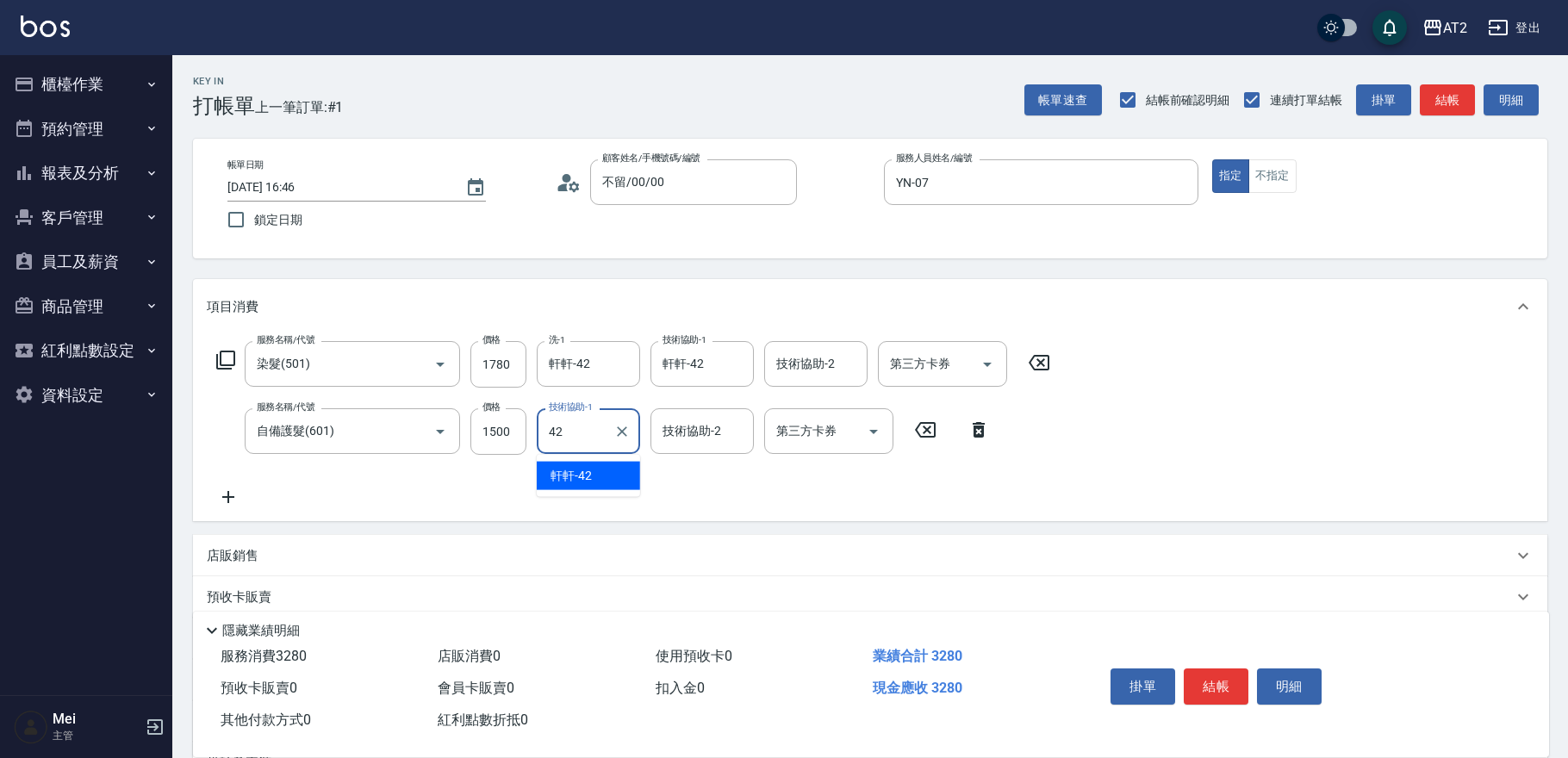
type input "軒軒-42"
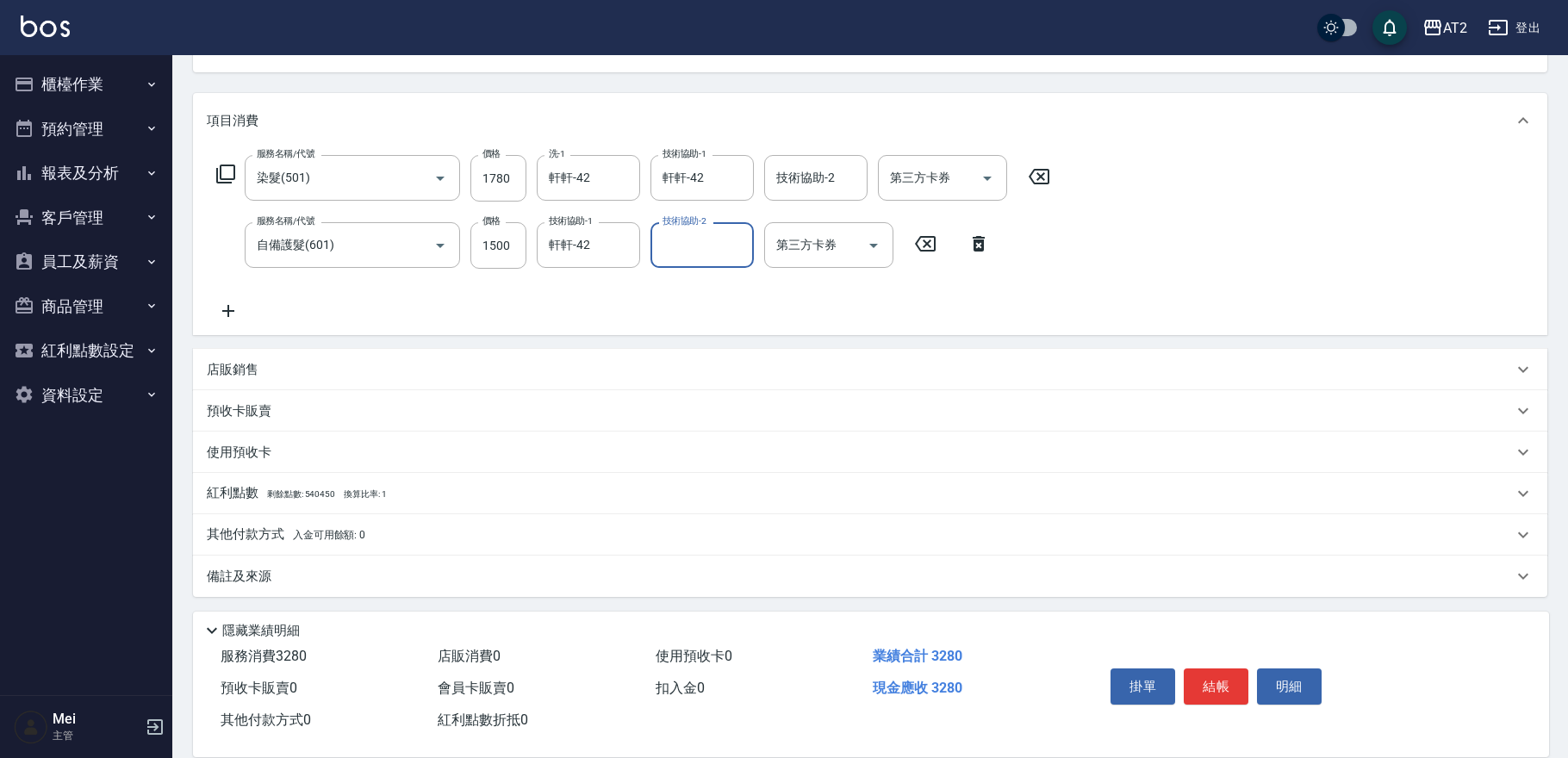
scroll to position [187, 0]
click at [334, 522] on div "其他付款方式 入金可用餘額: 0" at bounding box center [870, 535] width 1354 height 41
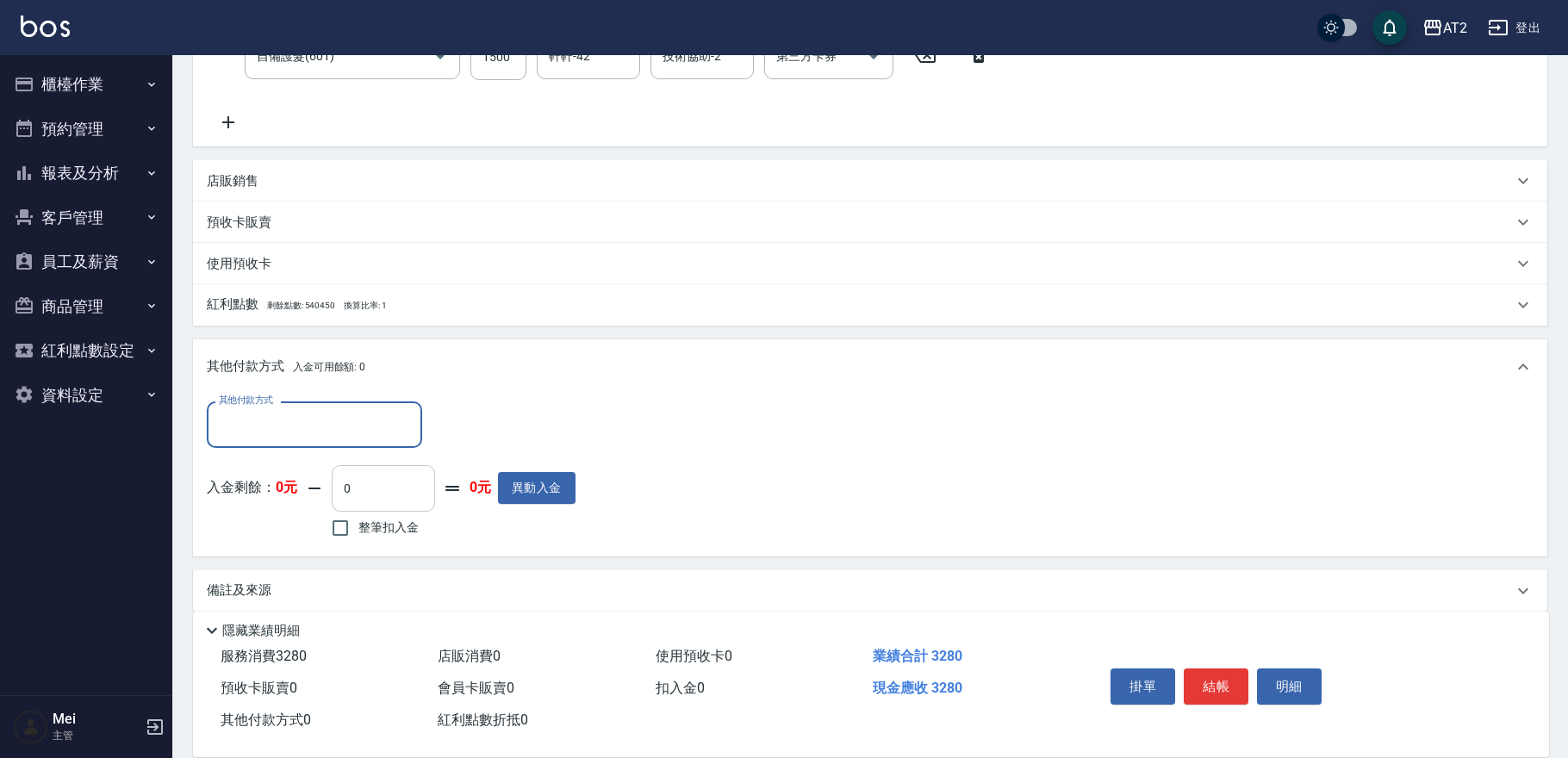
scroll to position [387, 0]
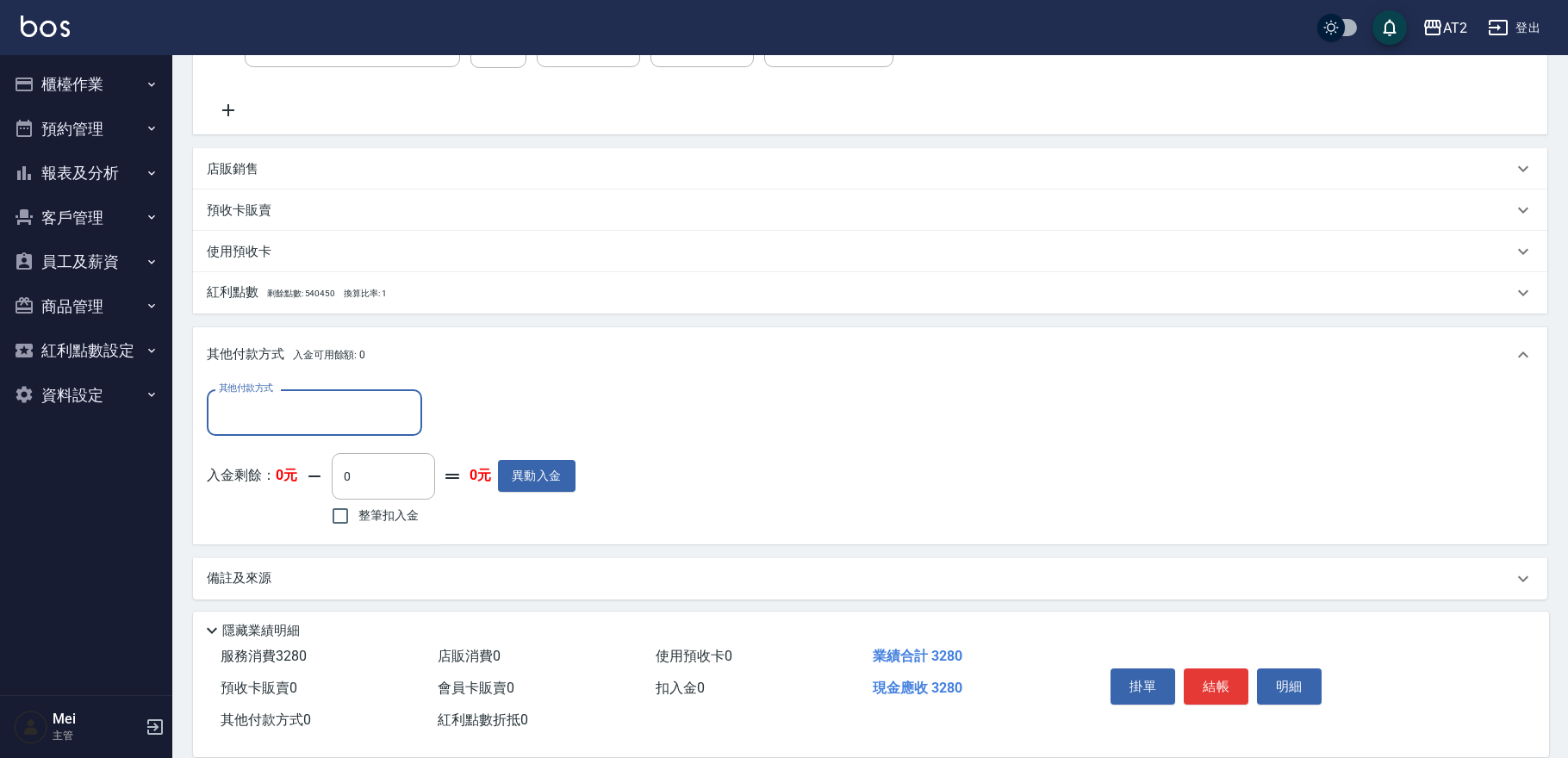
click at [329, 423] on input "其他付款方式" at bounding box center [314, 412] width 200 height 30
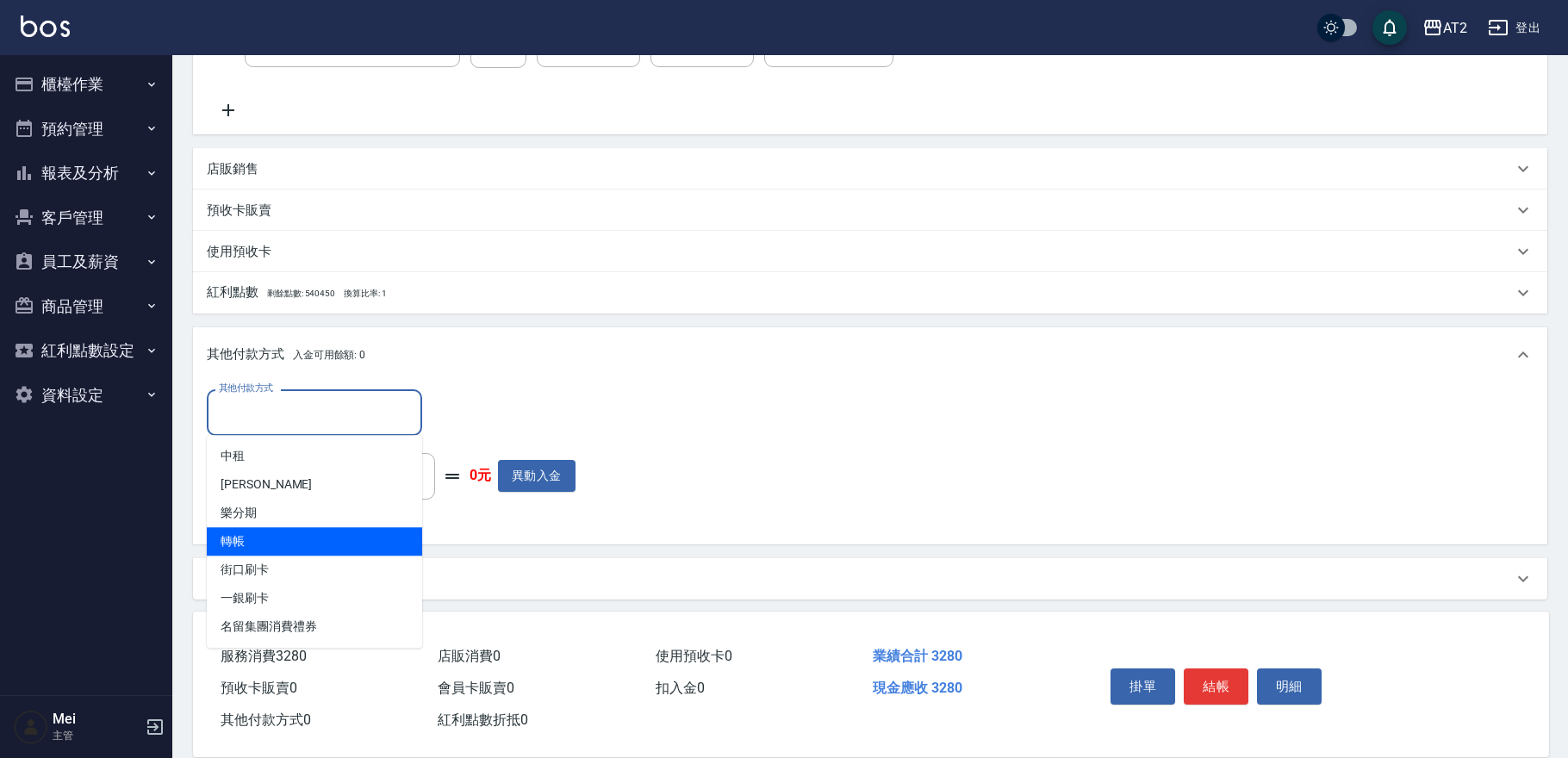
click at [305, 551] on span "轉帳" at bounding box center [314, 541] width 215 height 28
type input "轉帳"
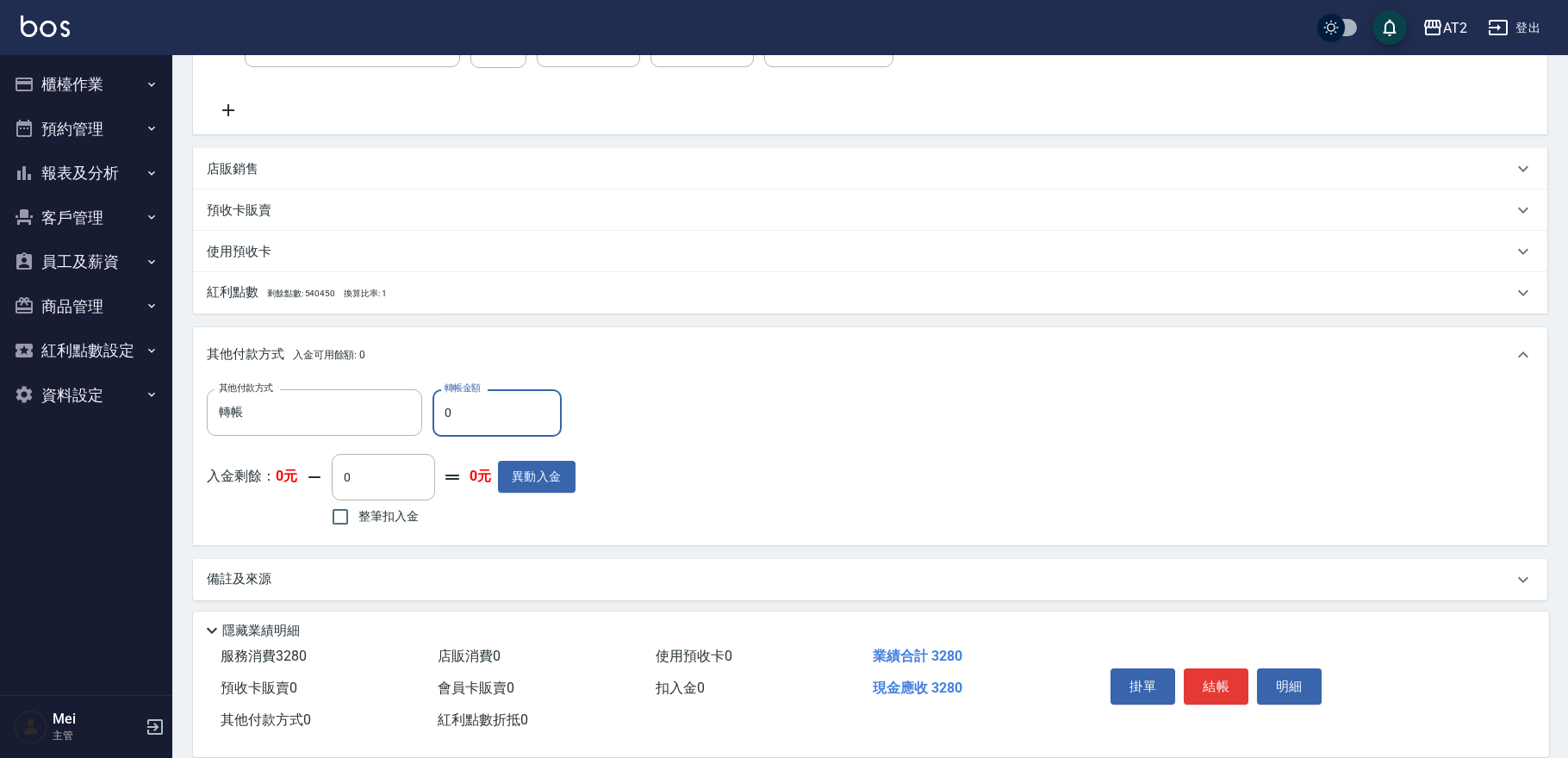
click at [465, 416] on input "0" at bounding box center [497, 412] width 129 height 46
type input "328"
type input "0"
type input "3280"
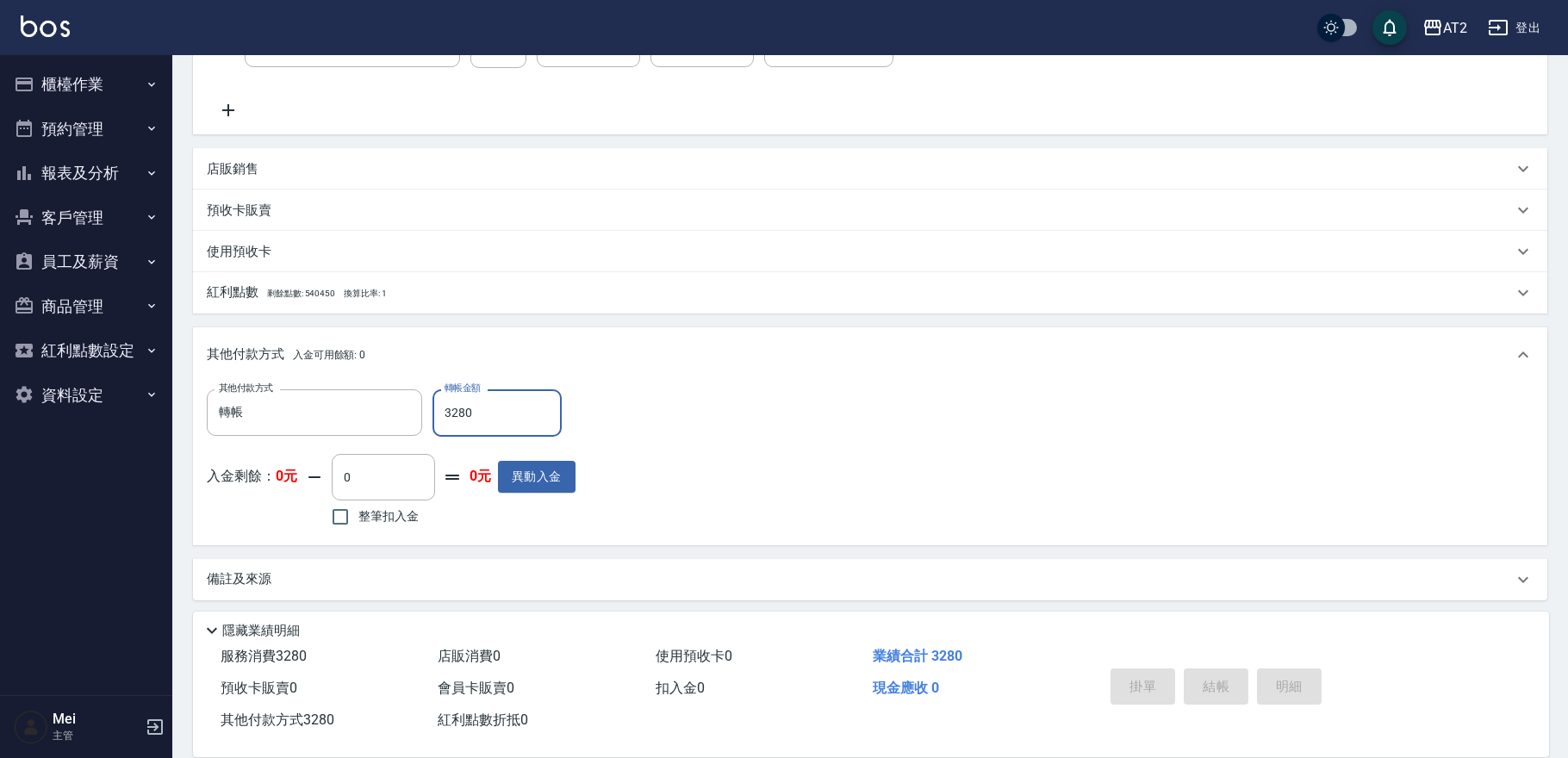
type input "[DATE] 16:47"
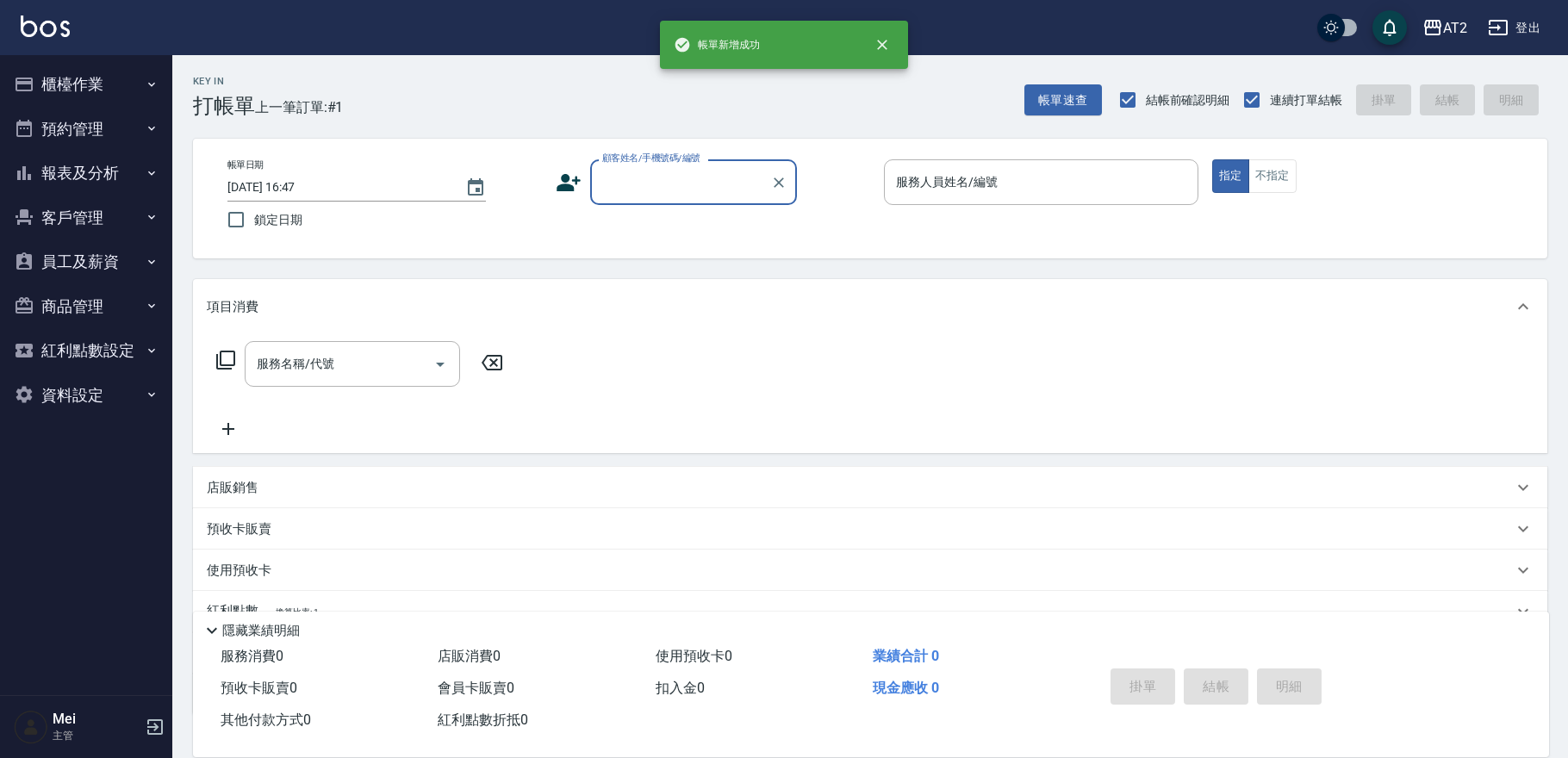
scroll to position [0, 0]
click at [675, 173] on input "顧客姓名/手機號碼/編號" at bounding box center [680, 182] width 165 height 30
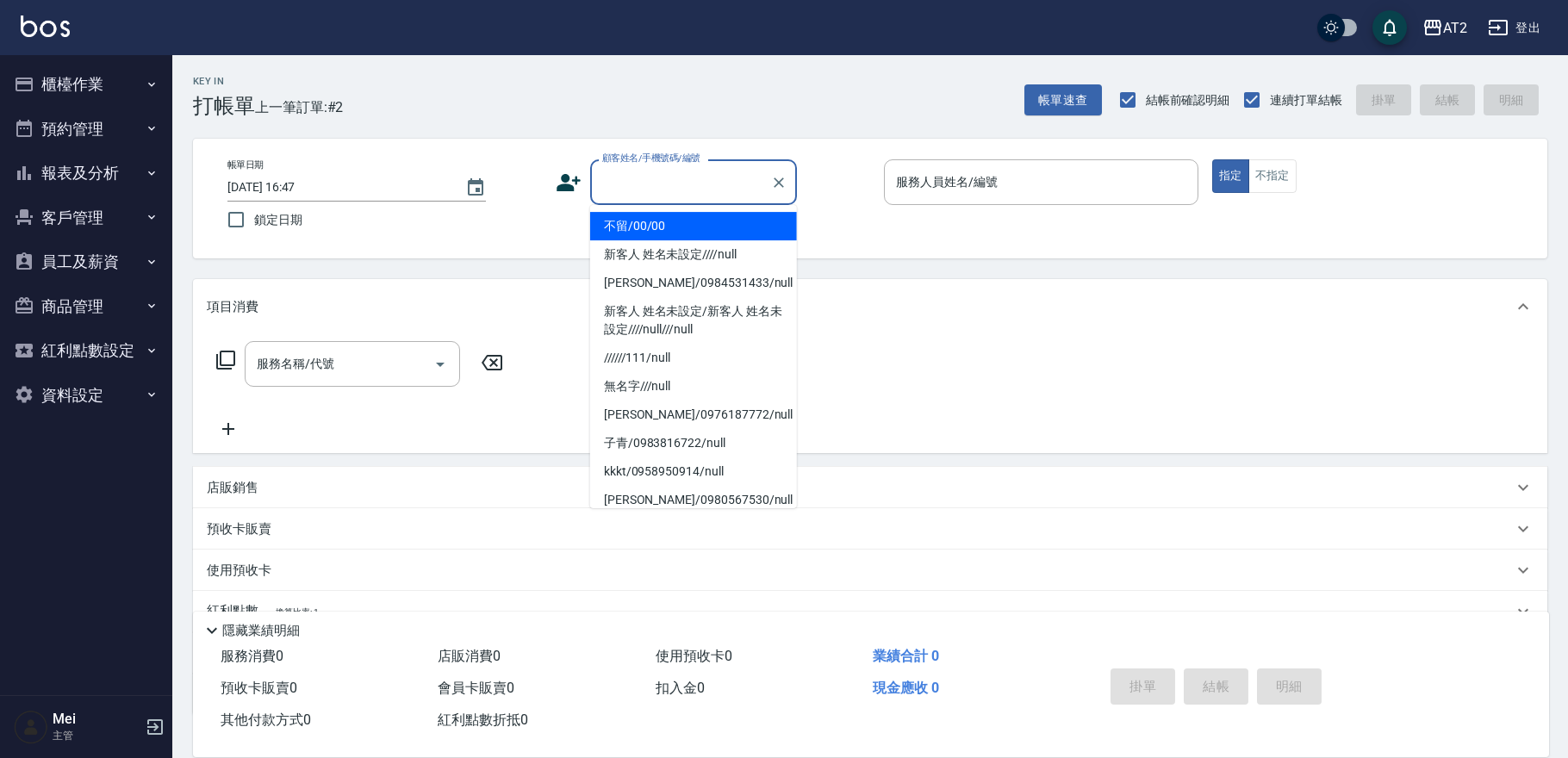
click at [676, 210] on ul "不留/00/00 新客人 姓名未設定////null [PERSON_NAME]/0984531433/null 新客人 姓名未設定/新客人 姓名未設定///…" at bounding box center [693, 356] width 206 height 304
click at [676, 214] on li "不留/00/00" at bounding box center [693, 226] width 206 height 28
type input "不留/00/00"
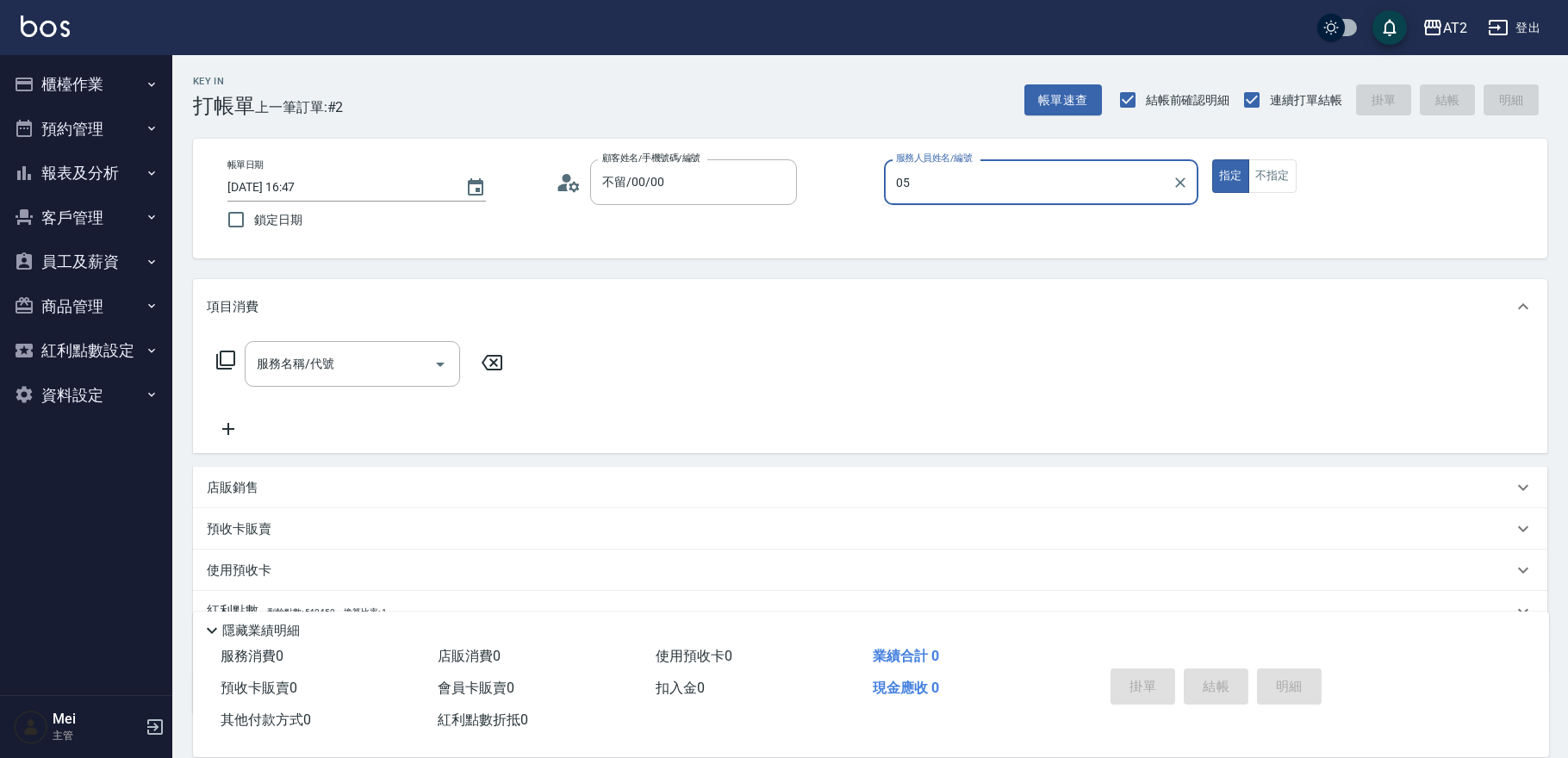
type input "[PERSON_NAME]-05"
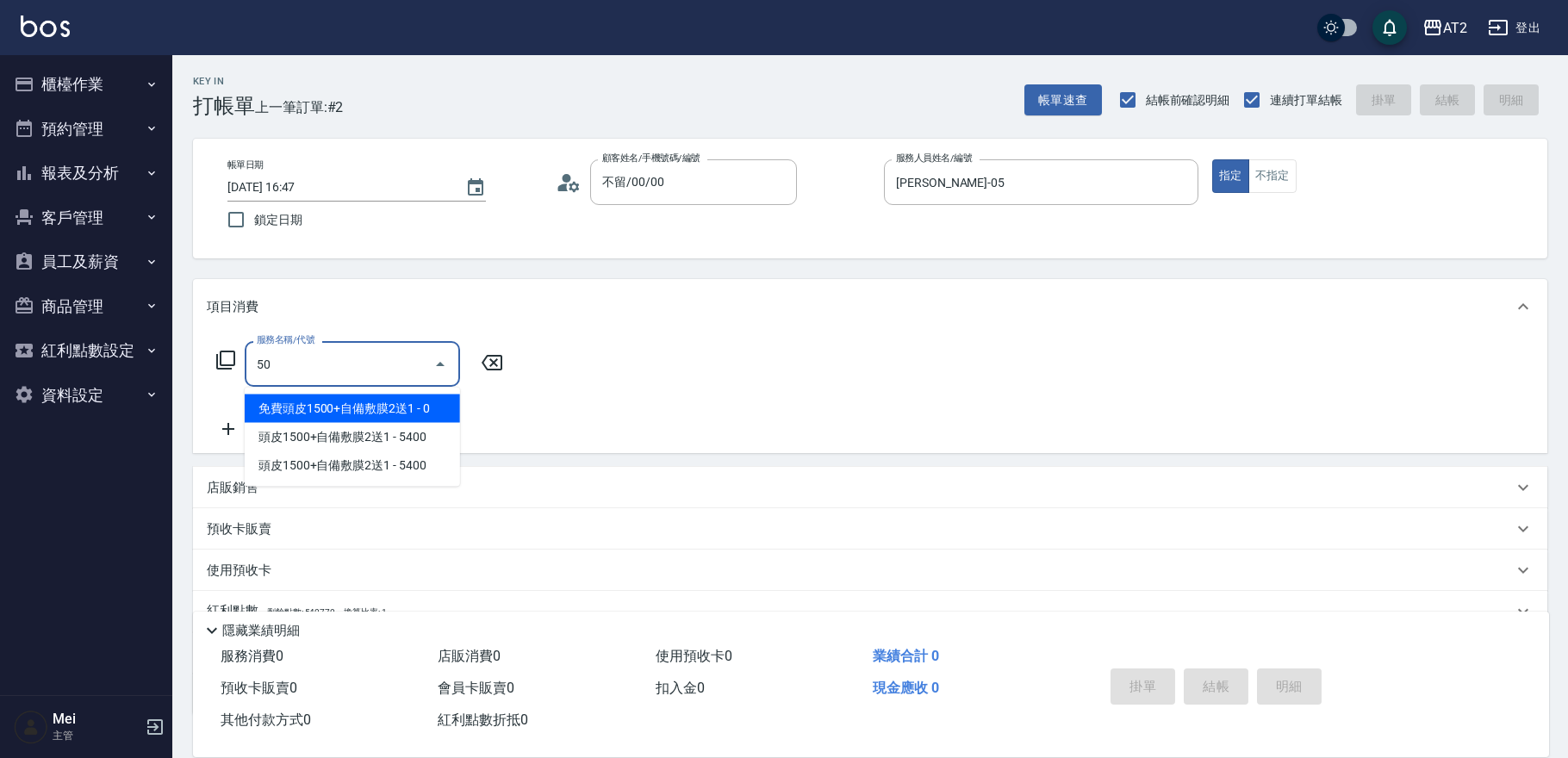
type input "501"
type input "100"
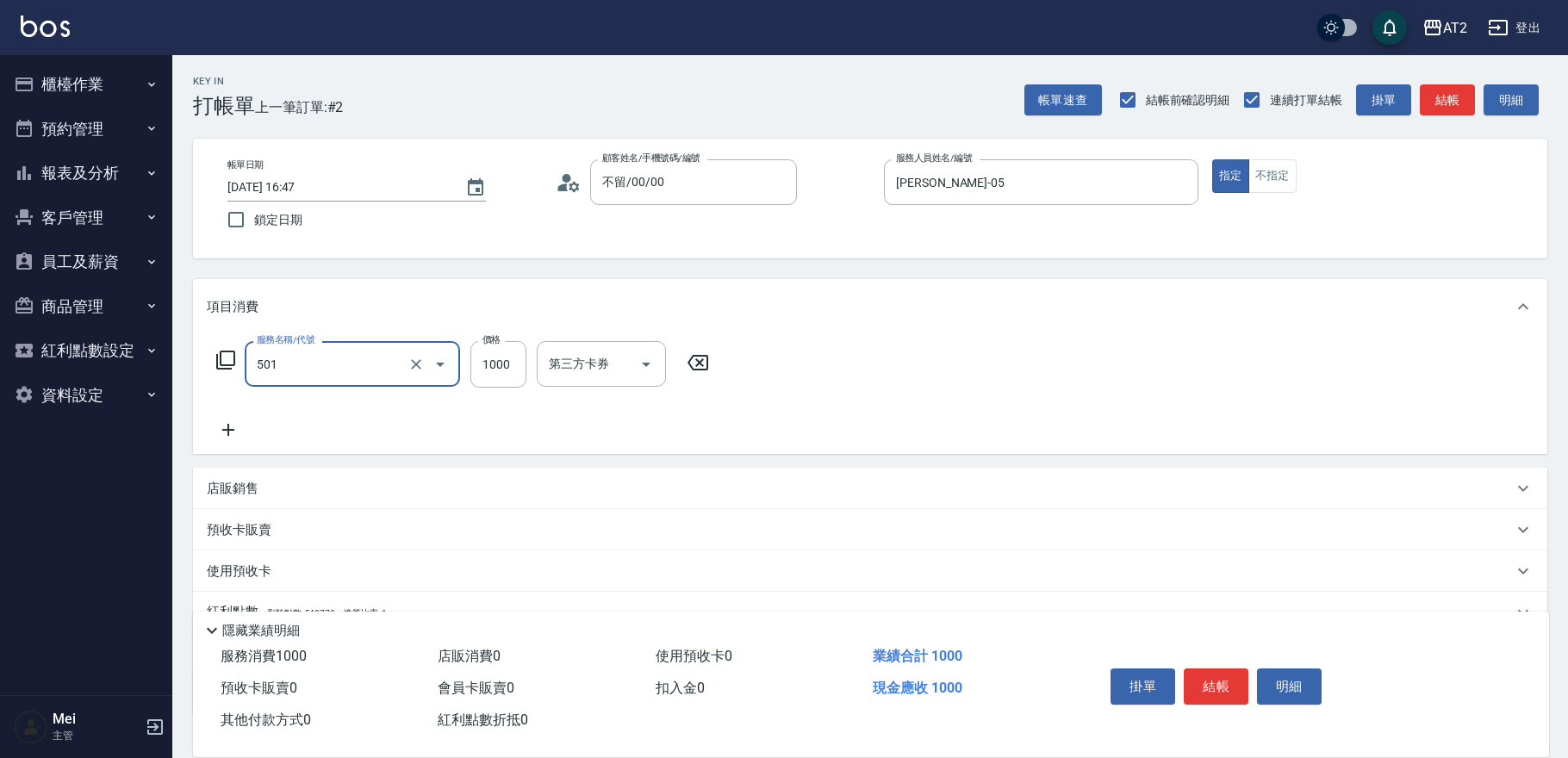
type input "染髮(501)"
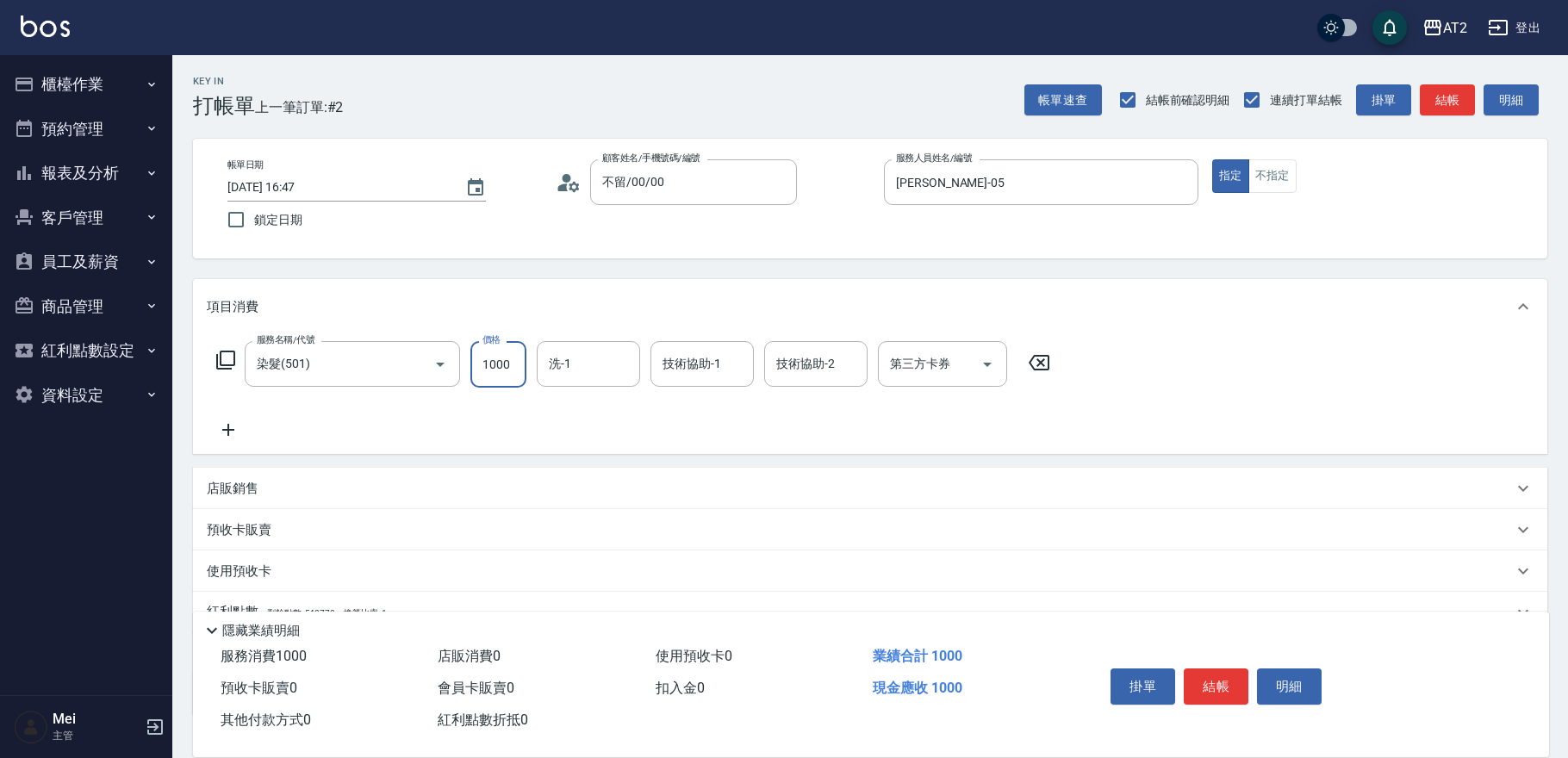
type input "0"
type input "19"
type input "10"
type input "198"
type input "190"
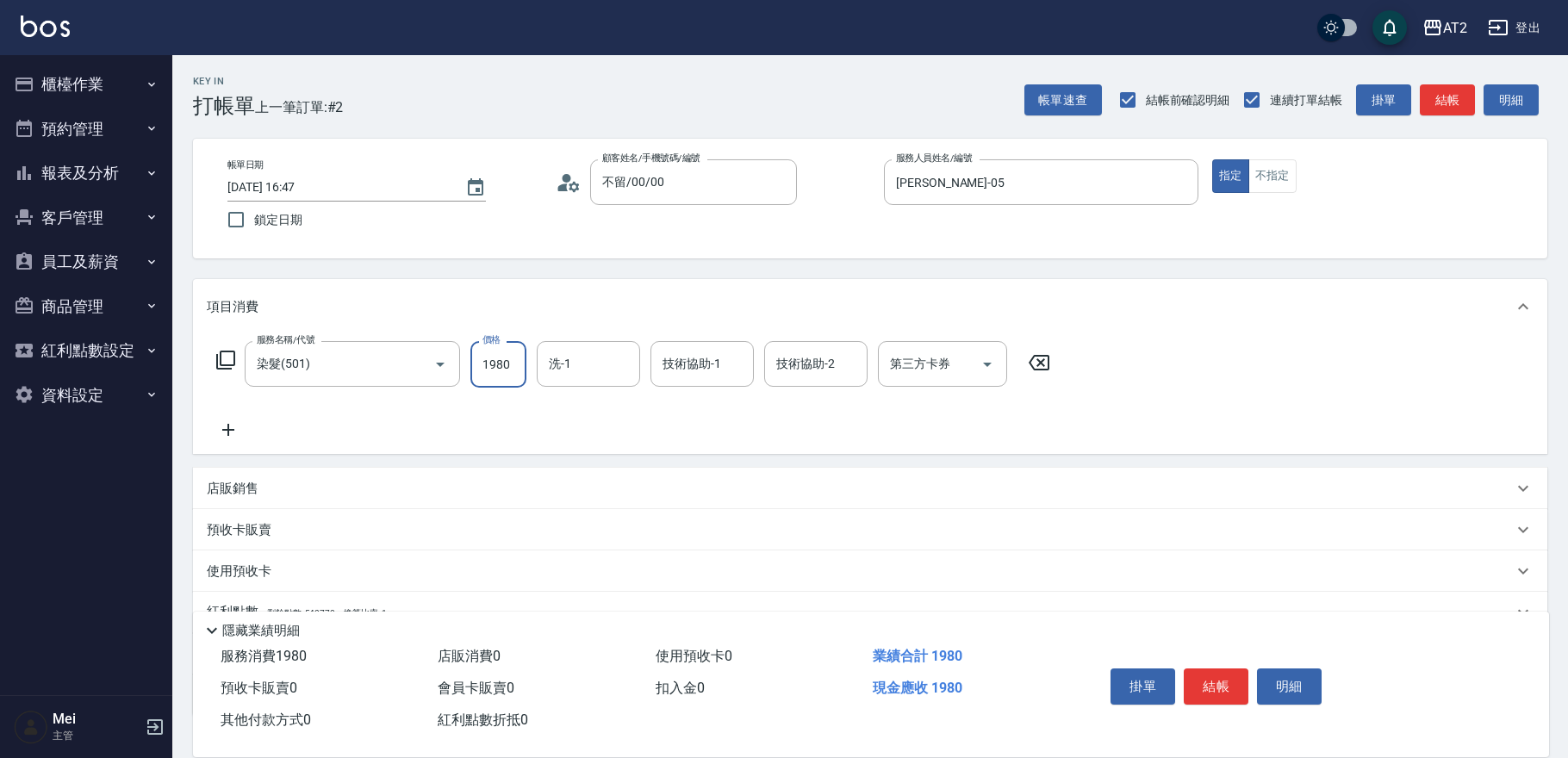
type input "1980"
type input "[PERSON_NAME]-43"
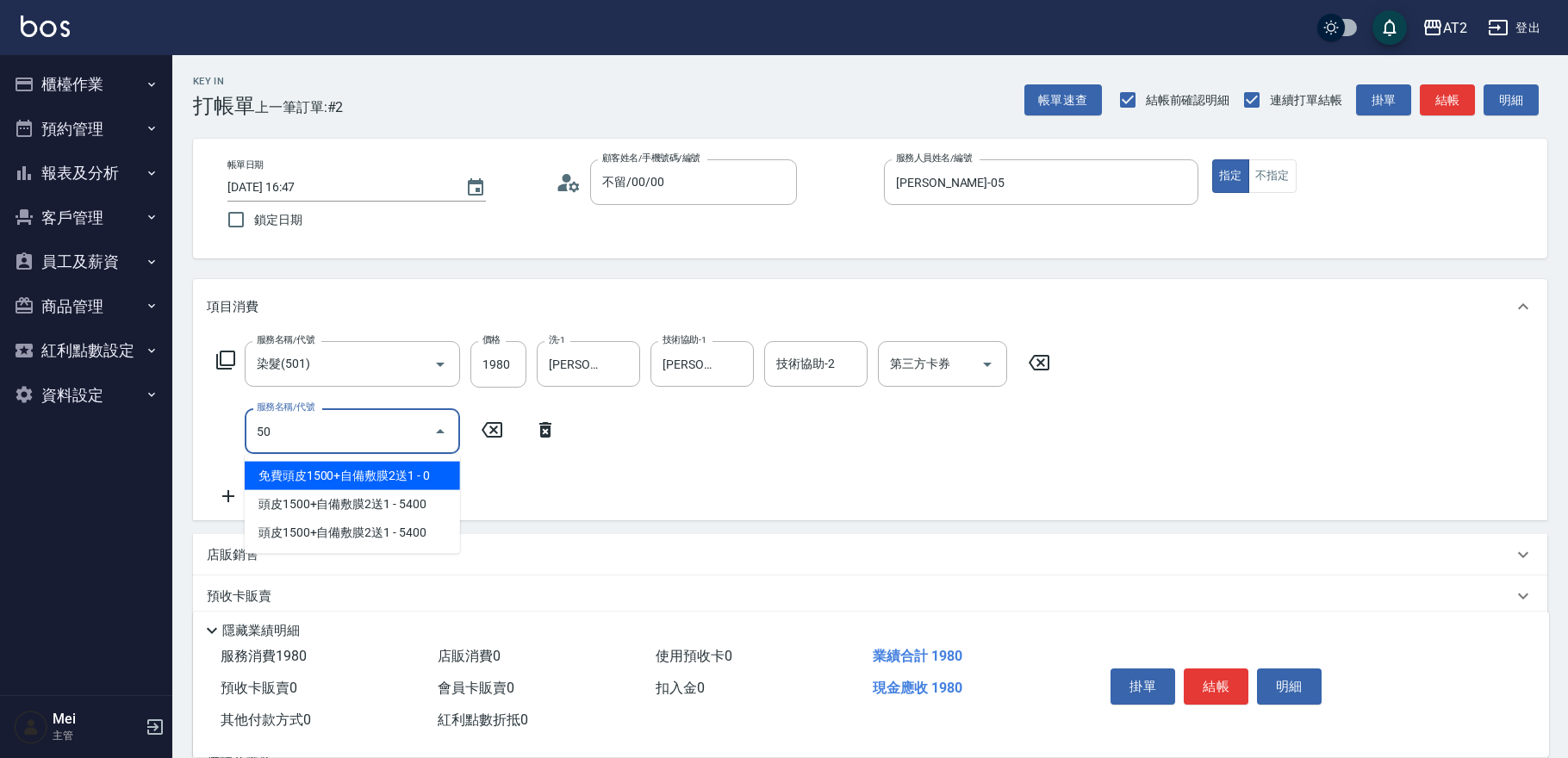
type input "502"
type input "240"
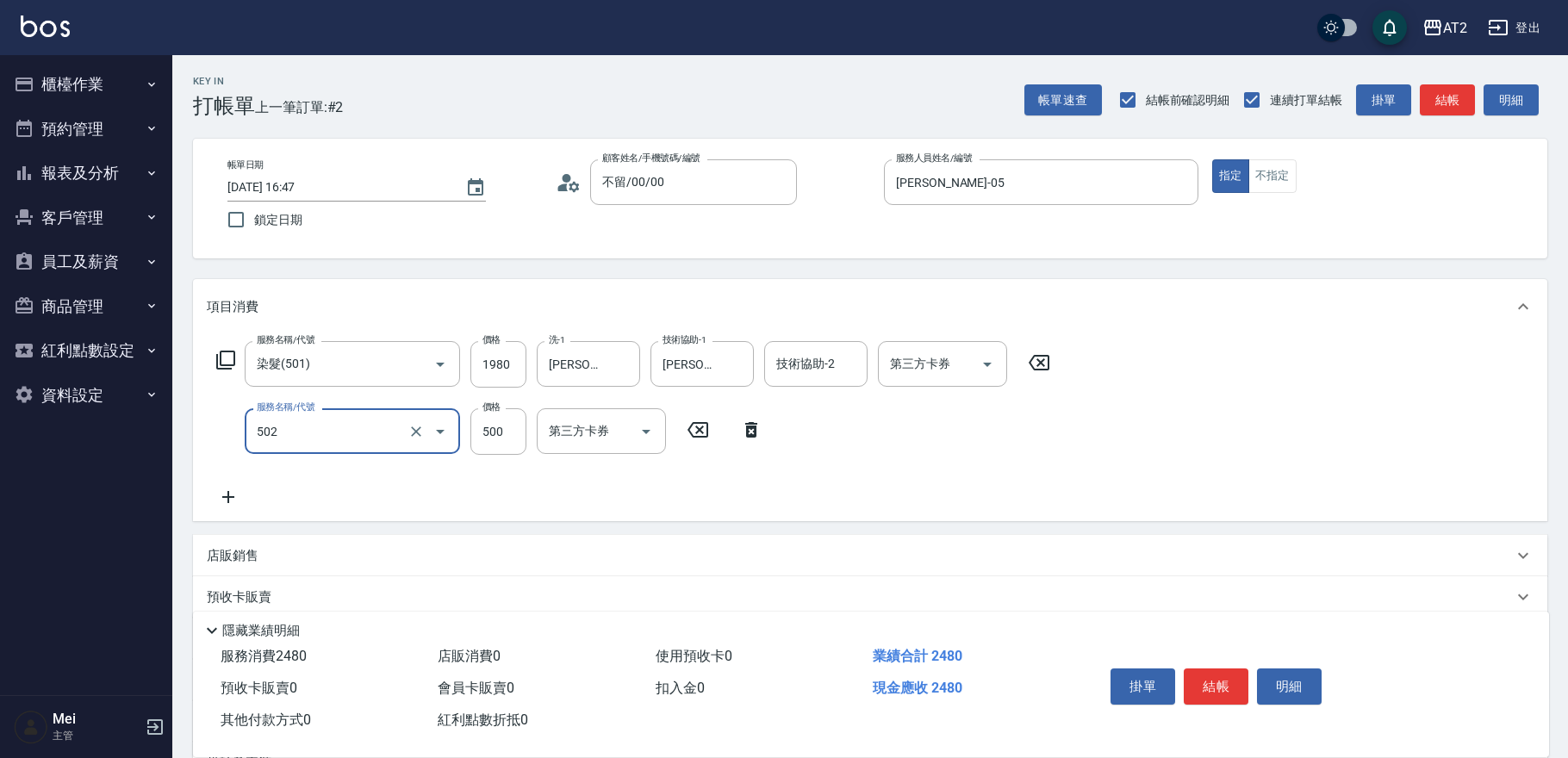
type input "漂髮(502)"
type input "190"
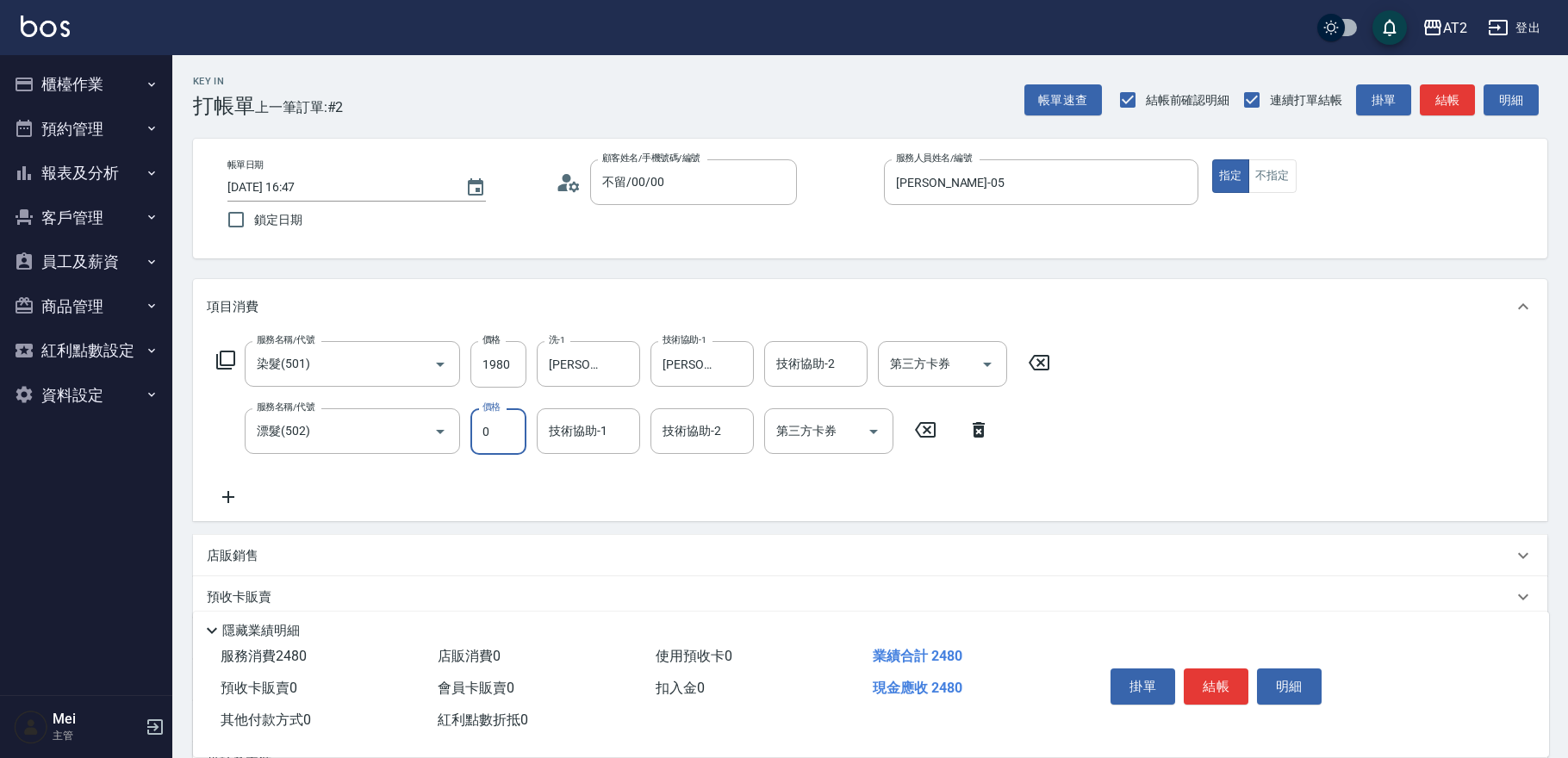
type input "0"
type input "[PERSON_NAME]-43"
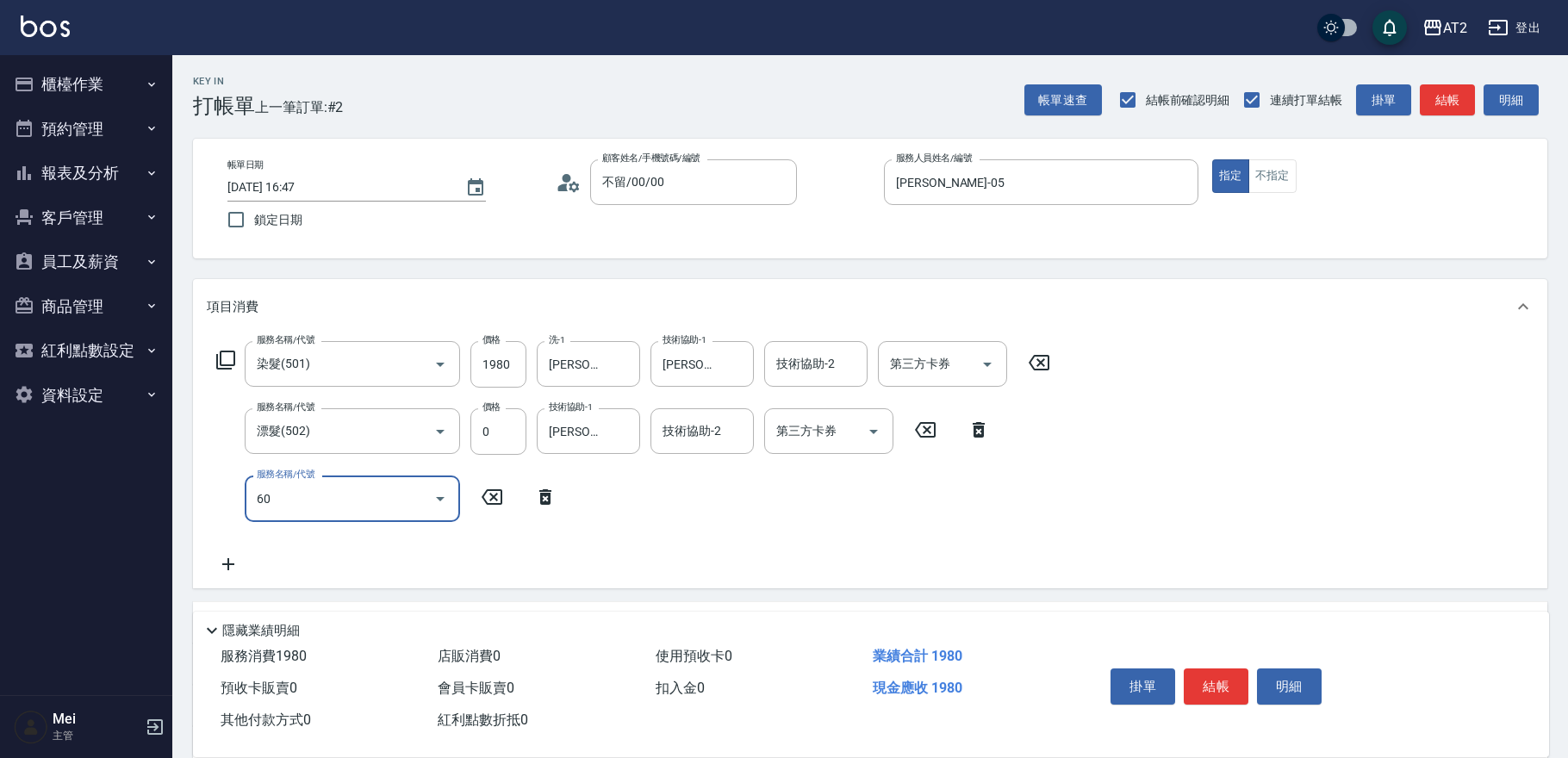
type input "601"
type input "290"
type input "自備護髮(601)"
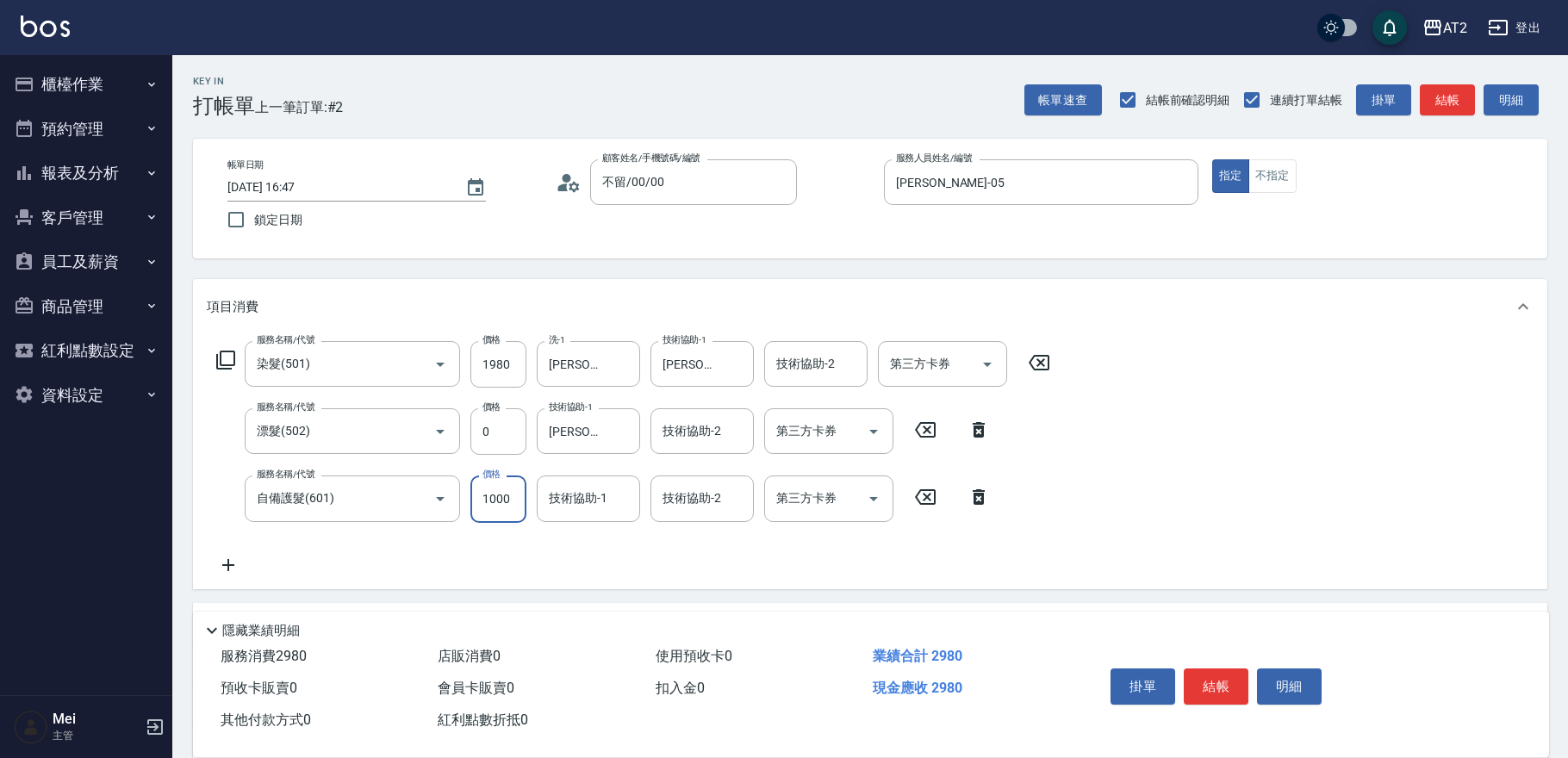
type input "190"
type input "30"
type input "200"
type input "300"
type input "220"
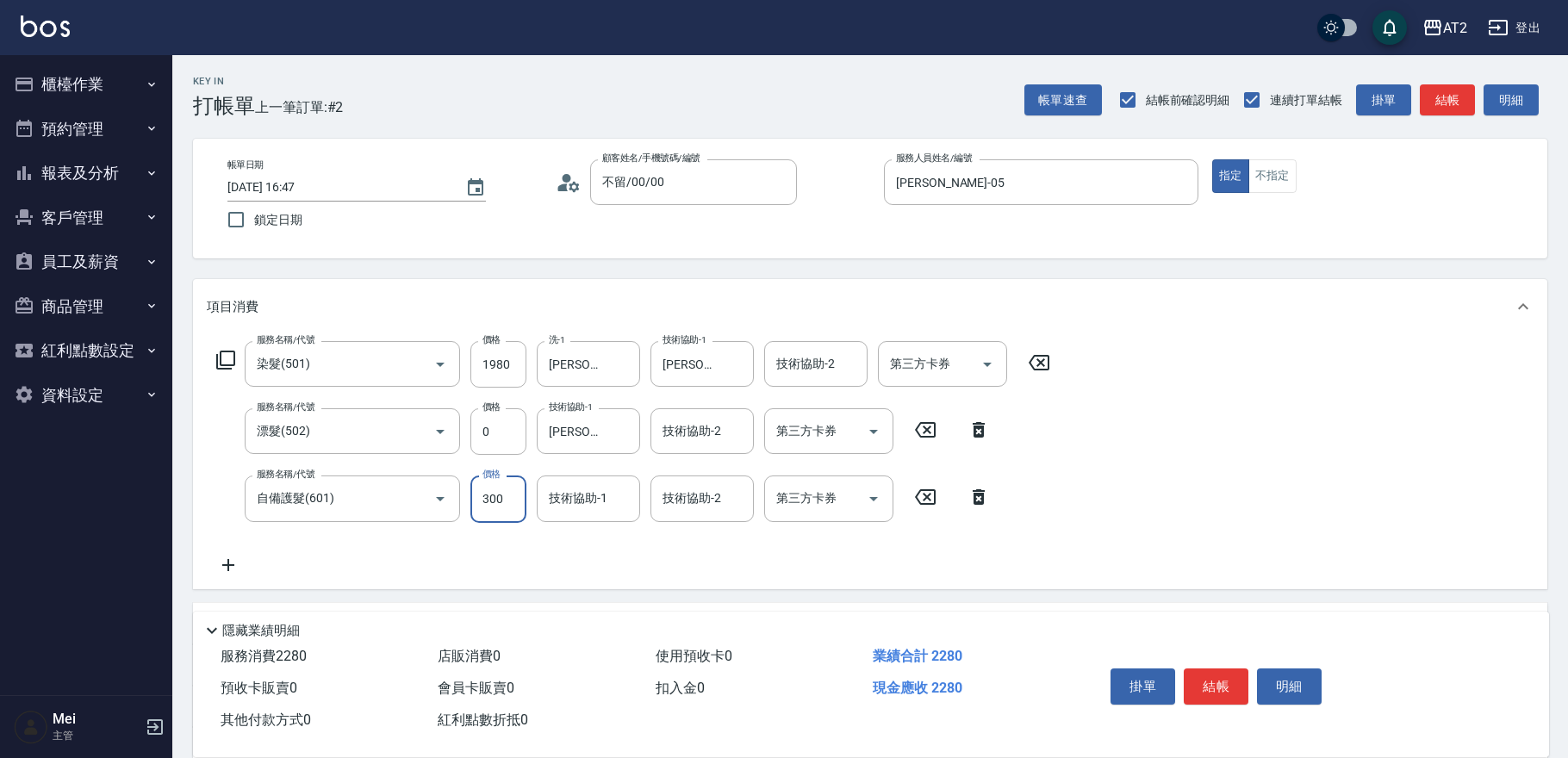
type input "3000"
type input "490"
type input "[PERSON_NAME]-43"
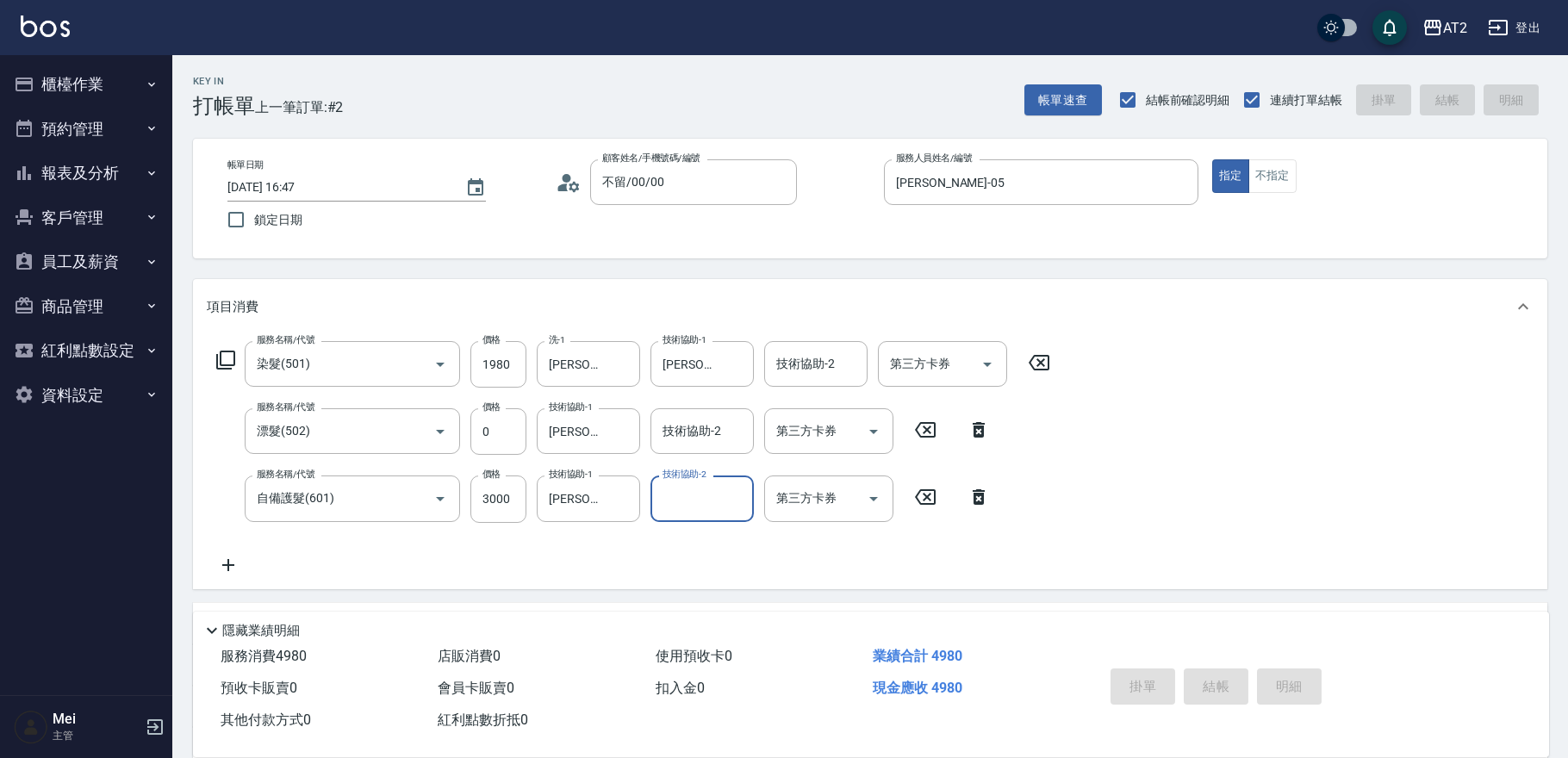
type input "0"
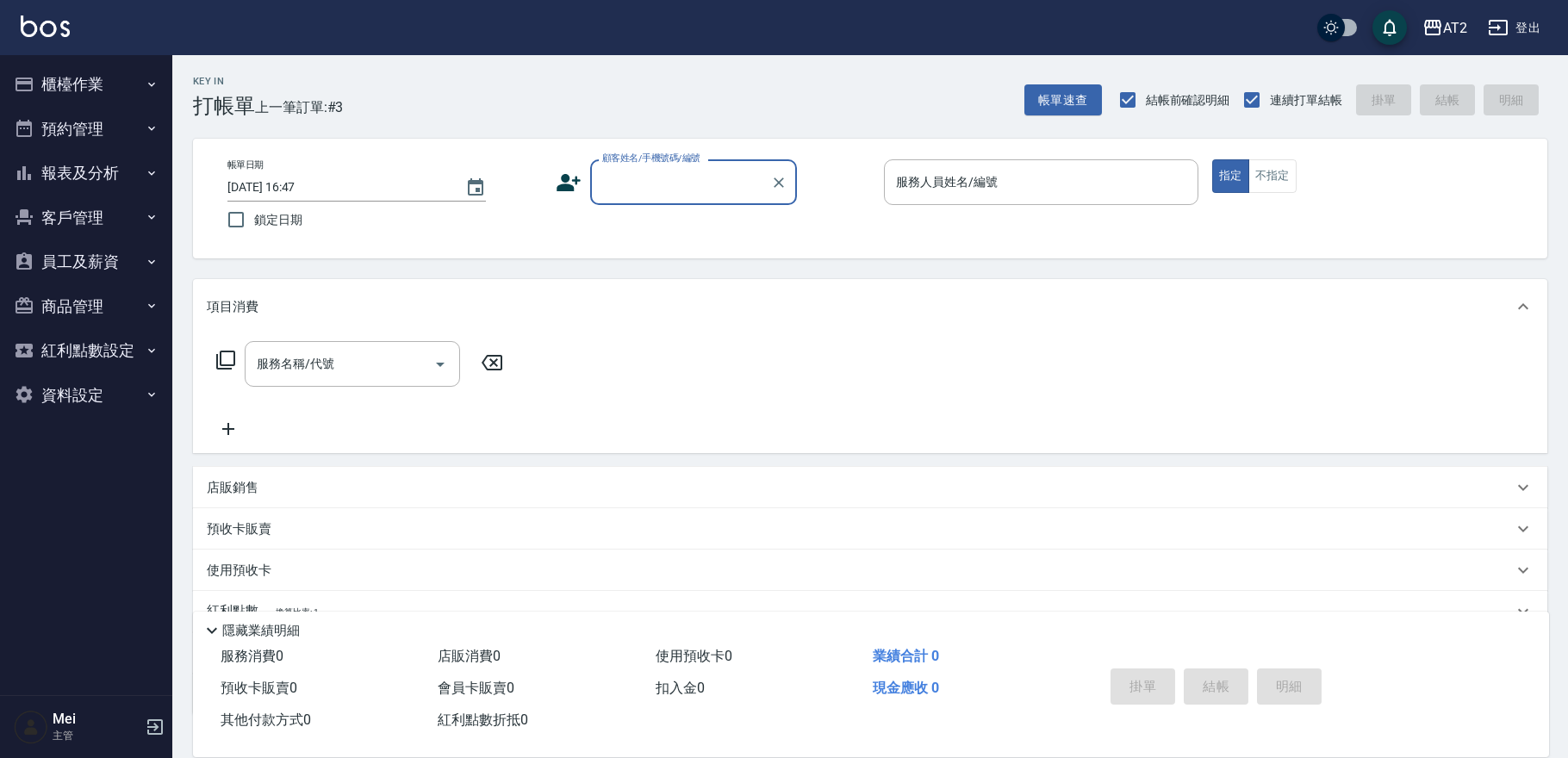
click at [697, 206] on div "帳單日期 [DATE] 16:47 鎖定日期 顧客姓名/手機號碼/編號 顧客姓名/手機號碼/編號 服務人員姓名/編號 服務人員姓名/編號 指定 不指定" at bounding box center [870, 198] width 1312 height 78
click at [694, 173] on div "顧客姓名/手機號碼/編號 顧客姓名/手機號碼/編號" at bounding box center [693, 182] width 206 height 45
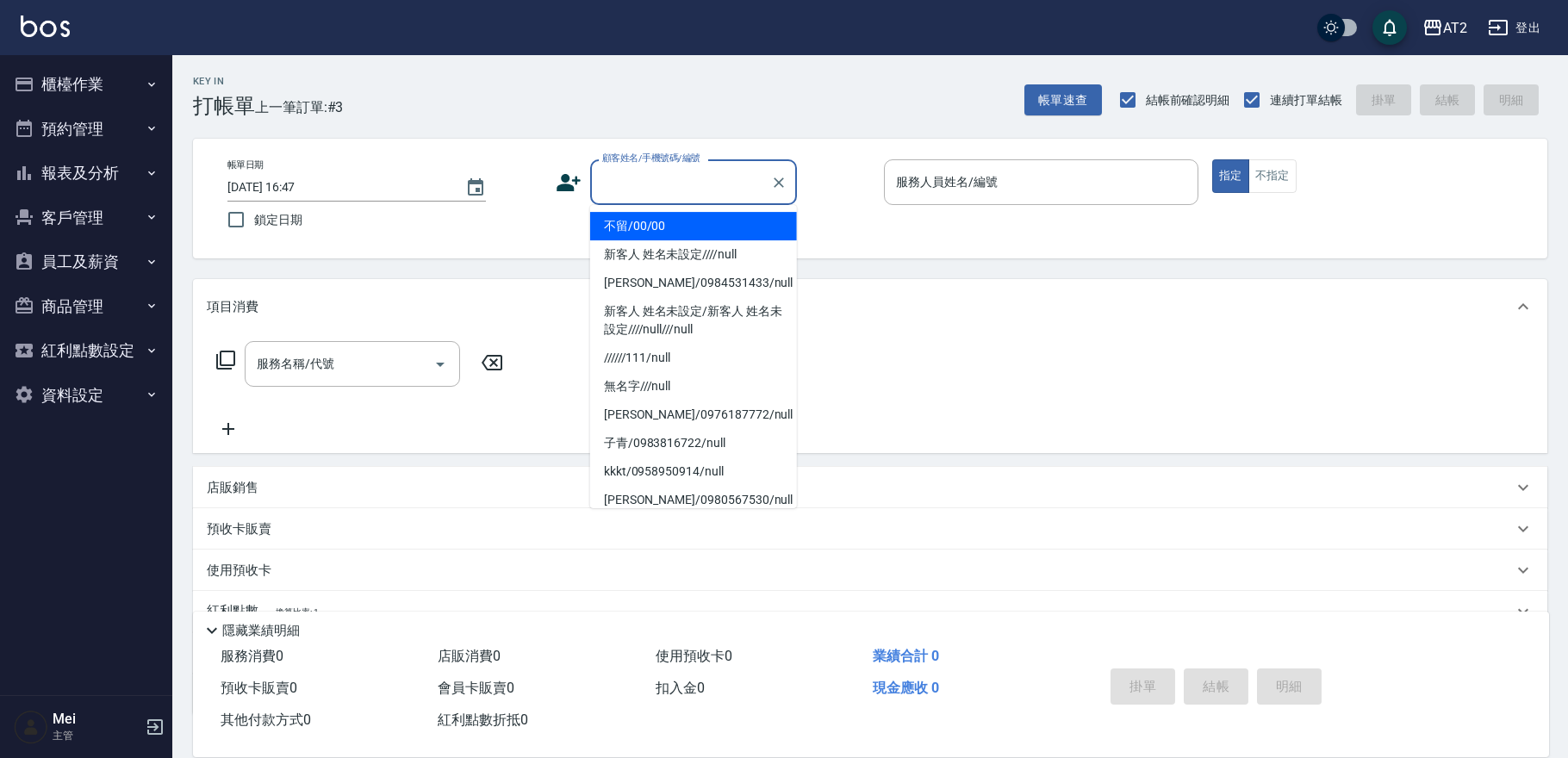
click at [689, 234] on li "不留/00/00" at bounding box center [693, 226] width 206 height 28
type input "不留/00/00"
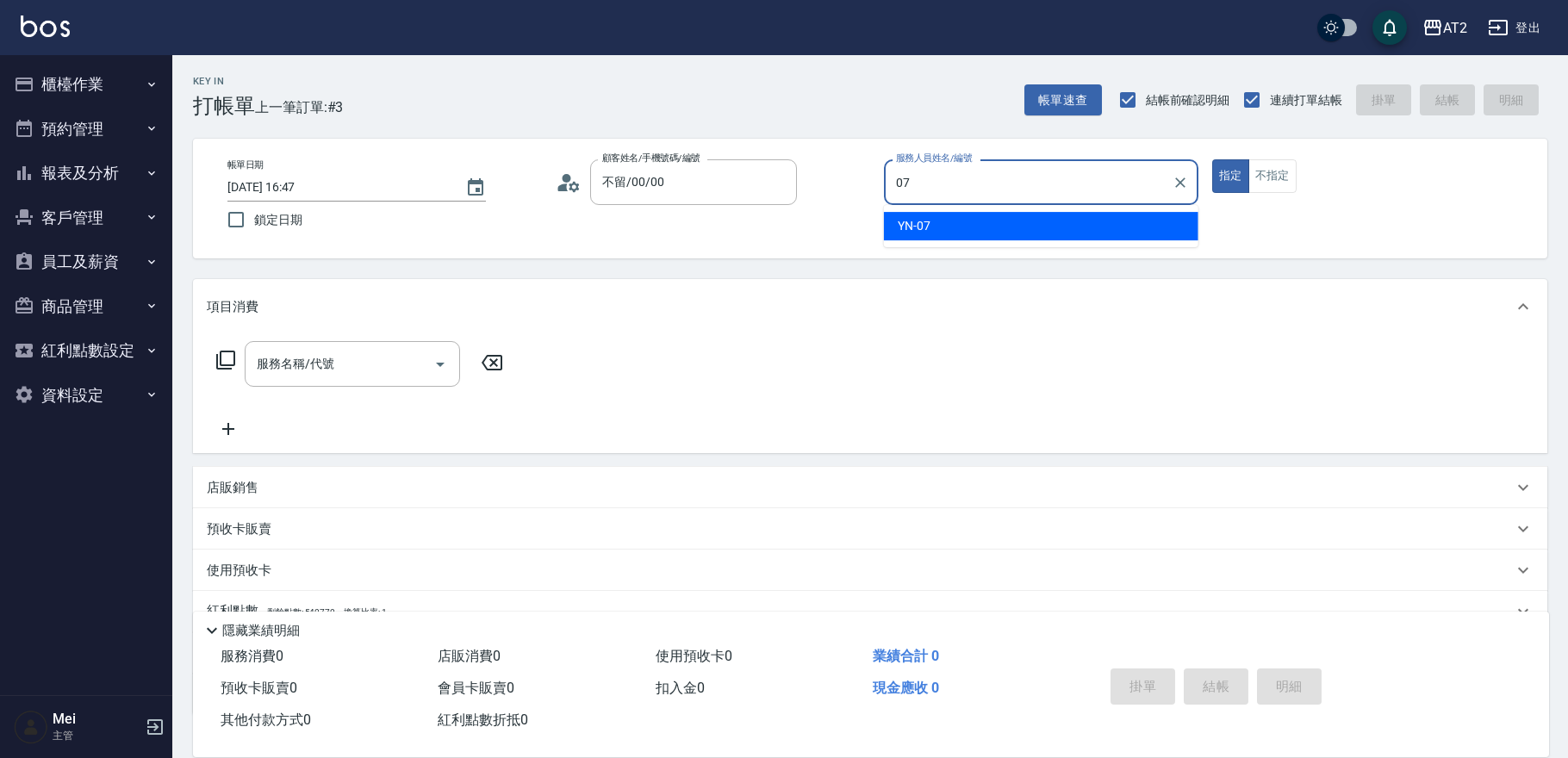
type input "YN-07"
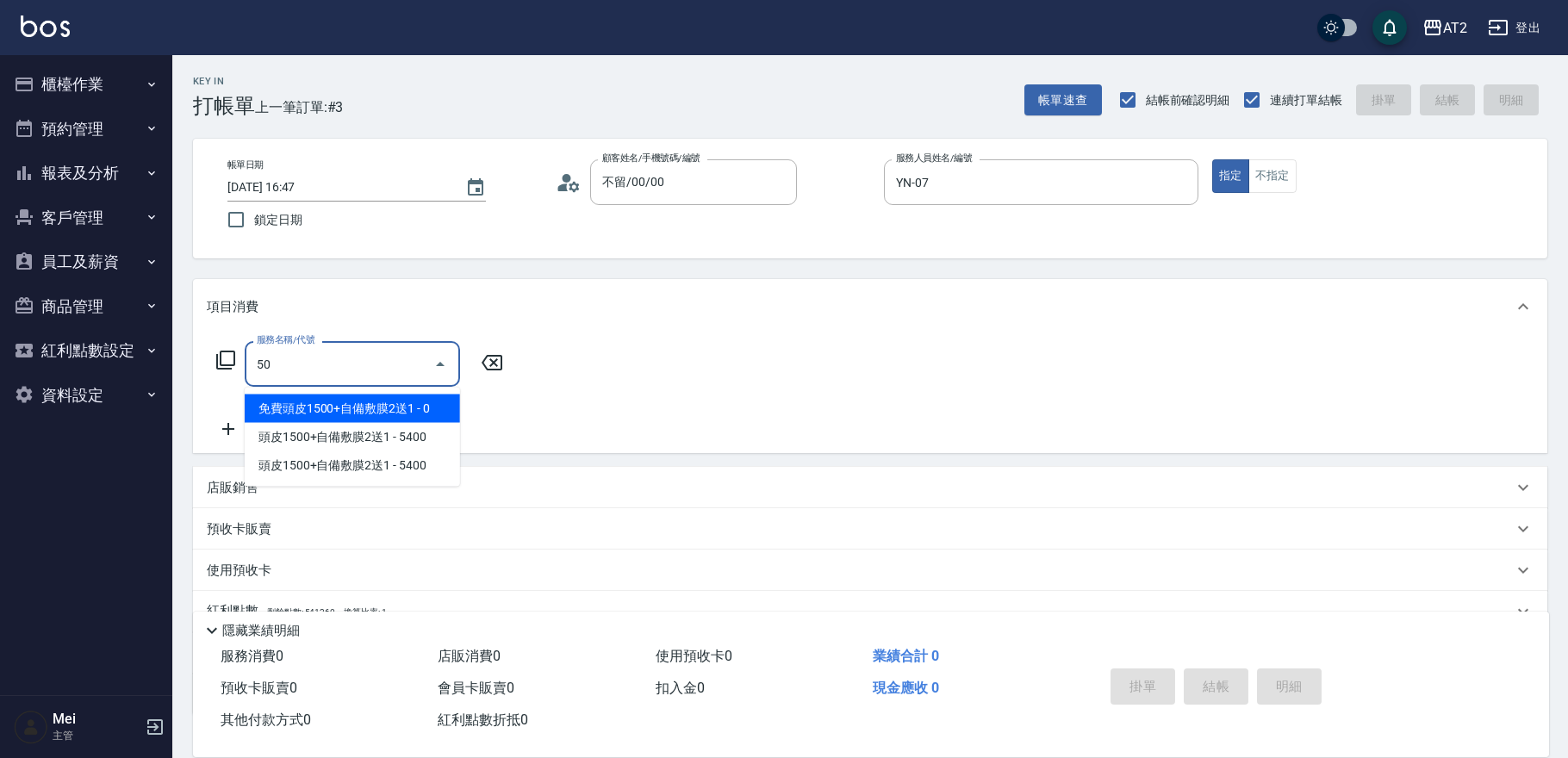
type input "501"
type input "100"
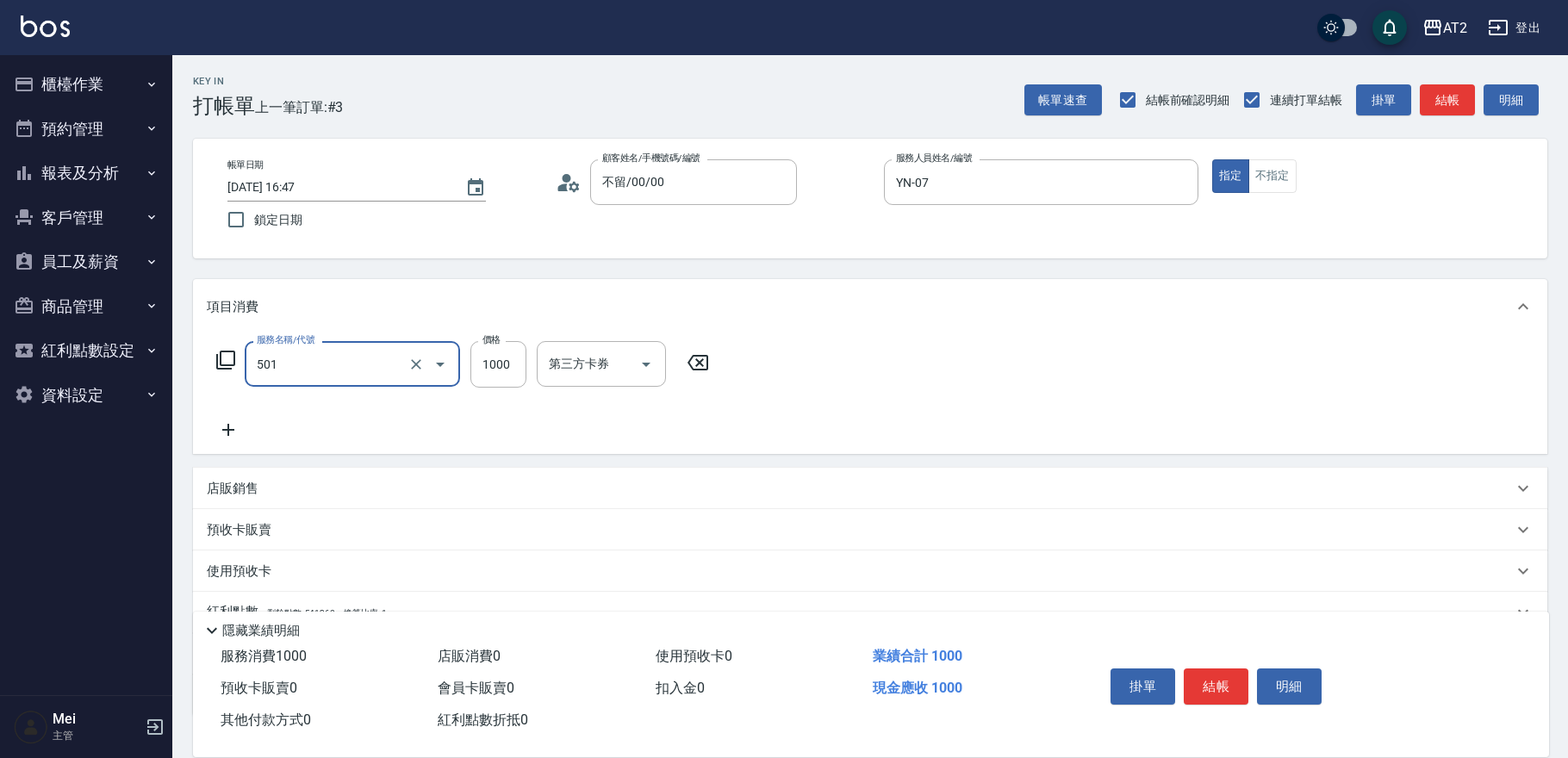
type input "染髮(501)"
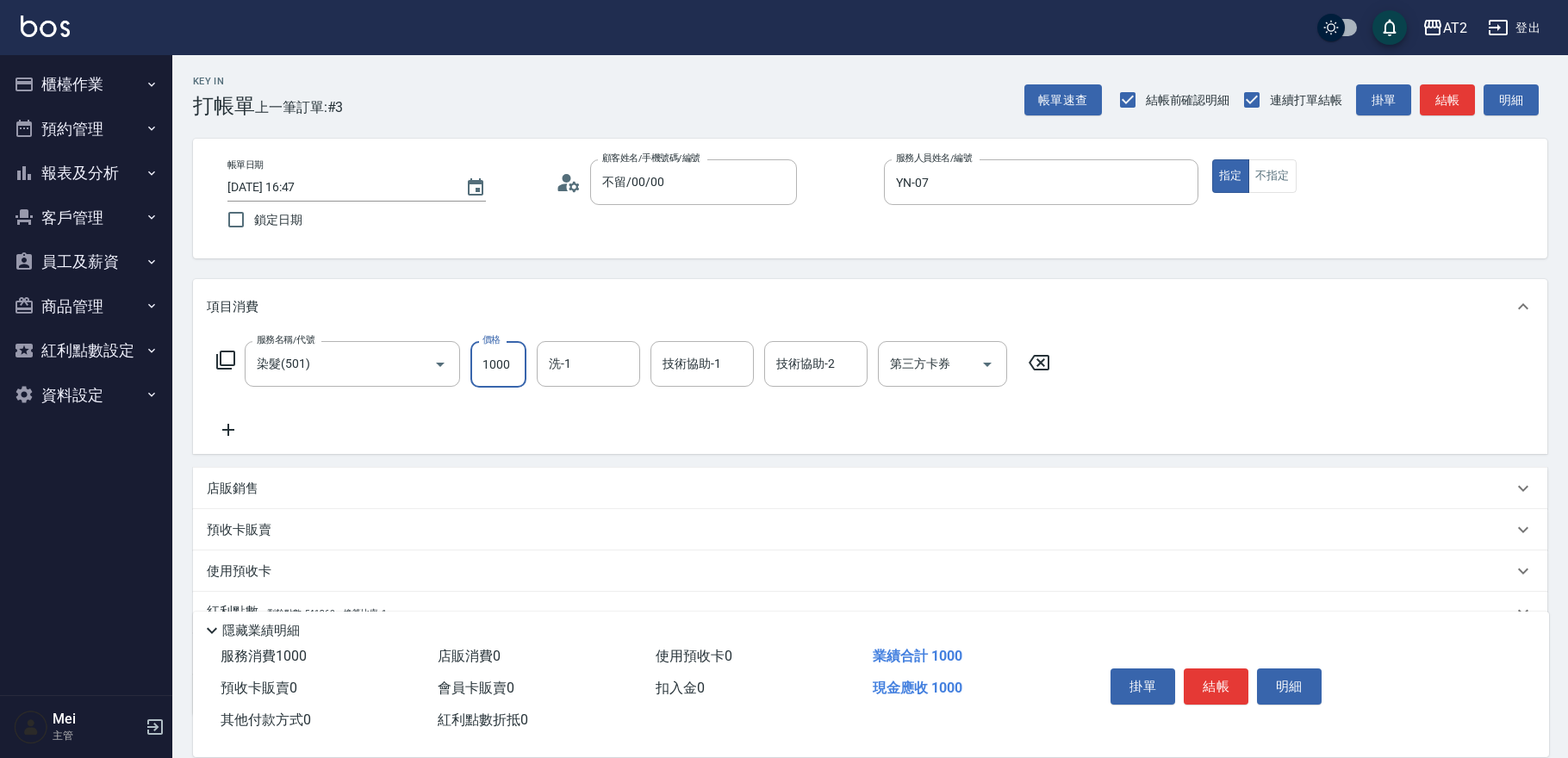
type input "0"
type input "26"
type input "20"
type input "269"
type input "260"
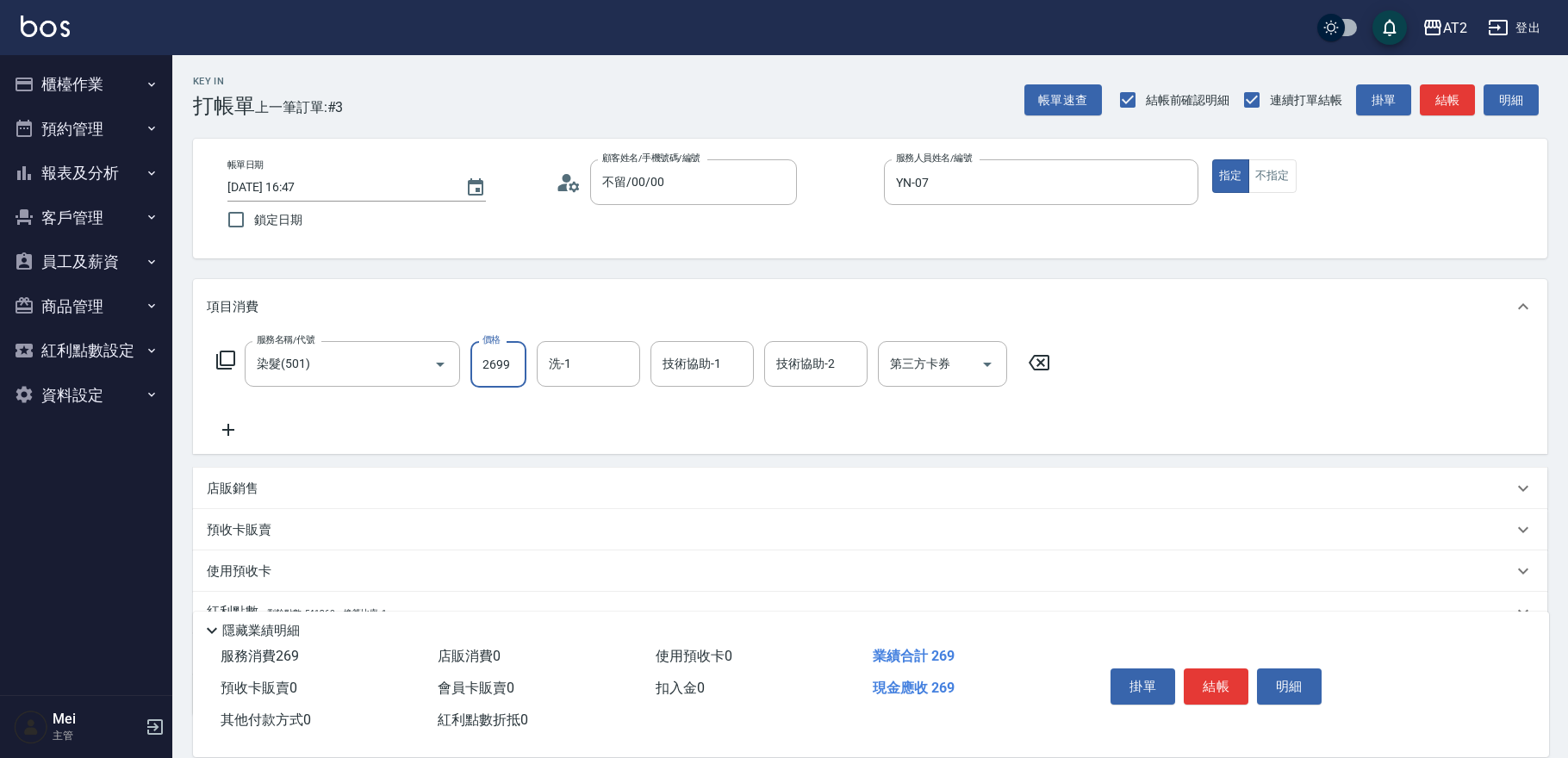
type input "2699"
type input "軒軒-42"
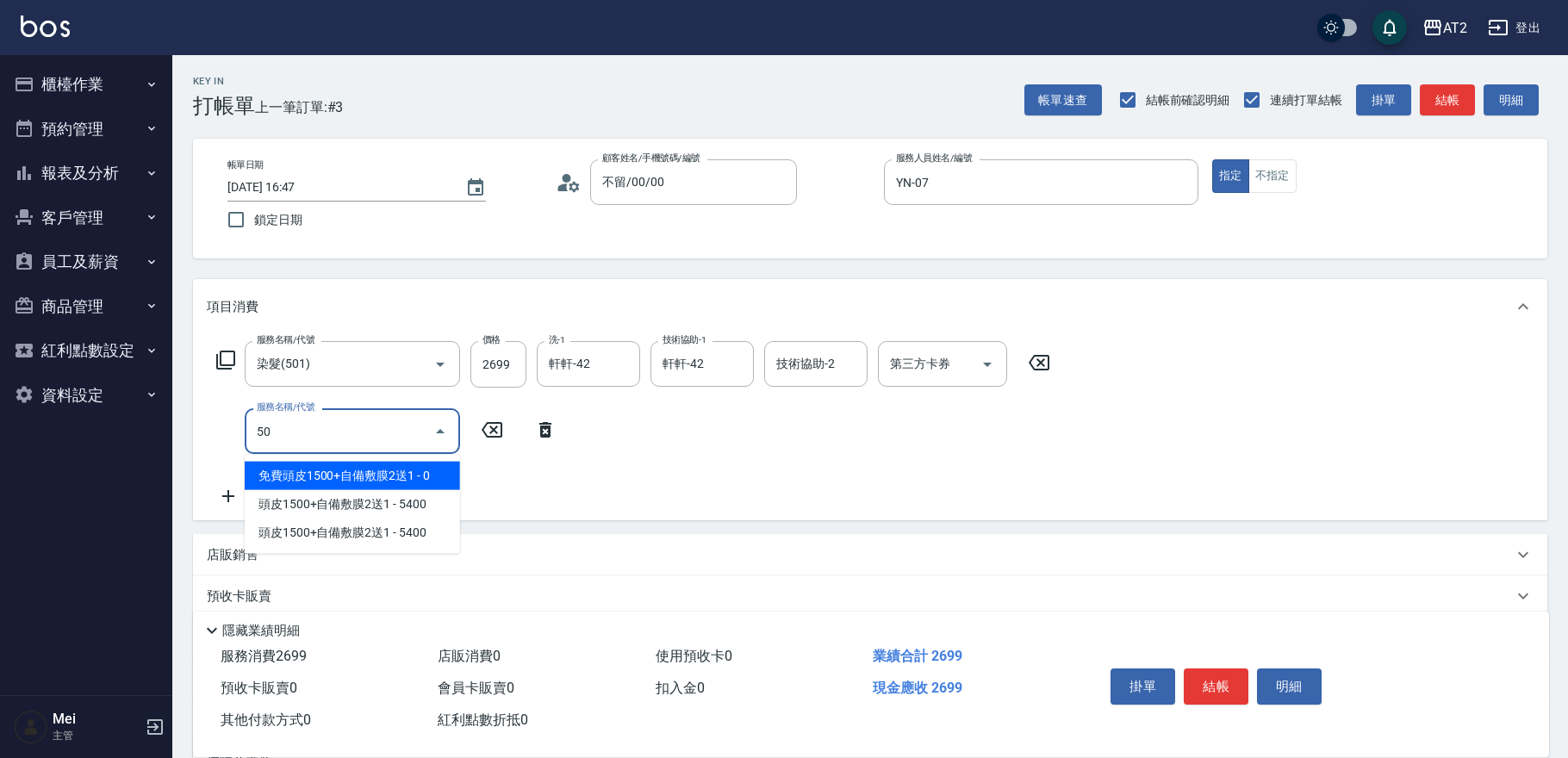
type input "502"
type input "310"
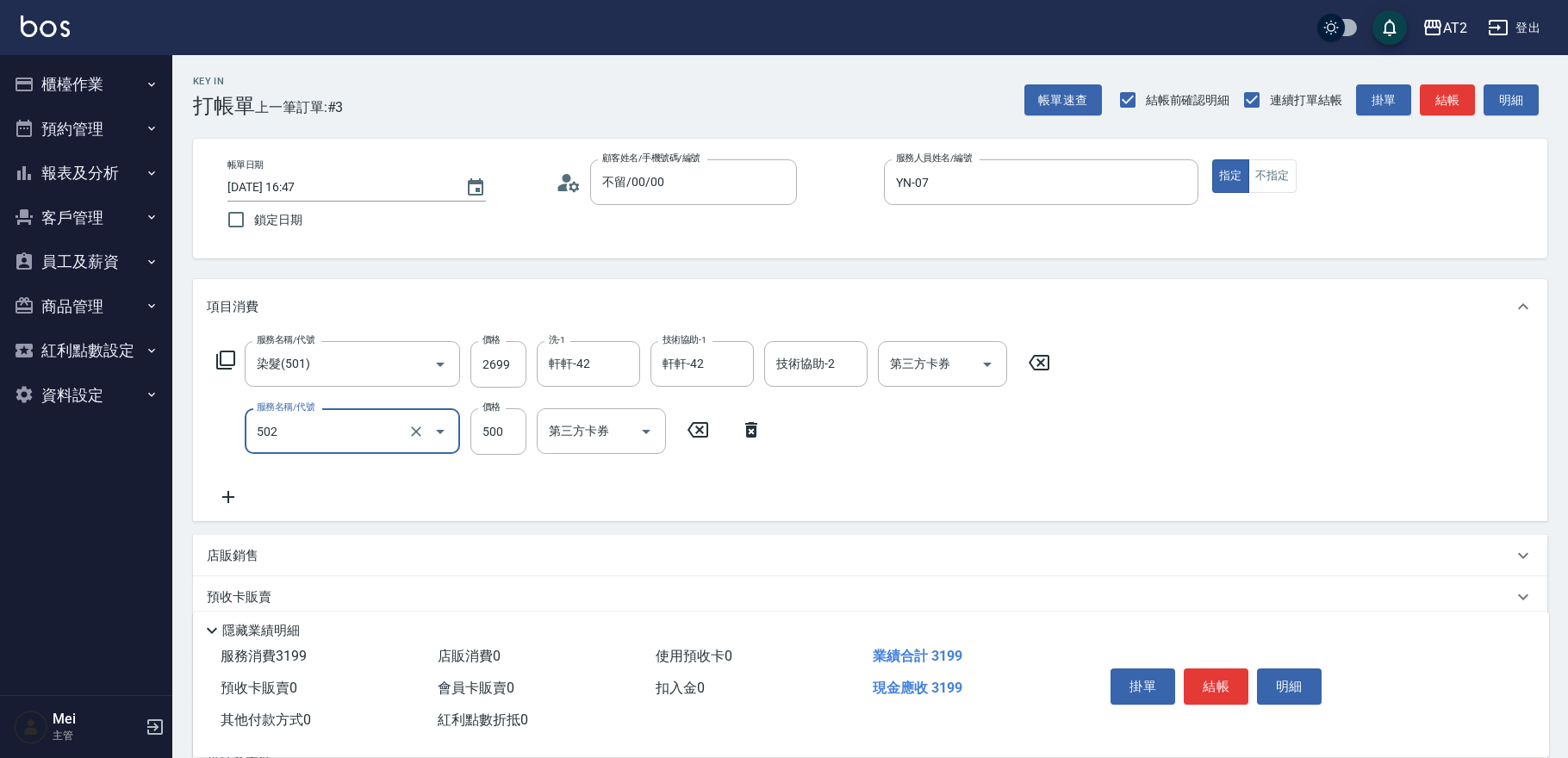
type input "漂髮(502)"
type input "260"
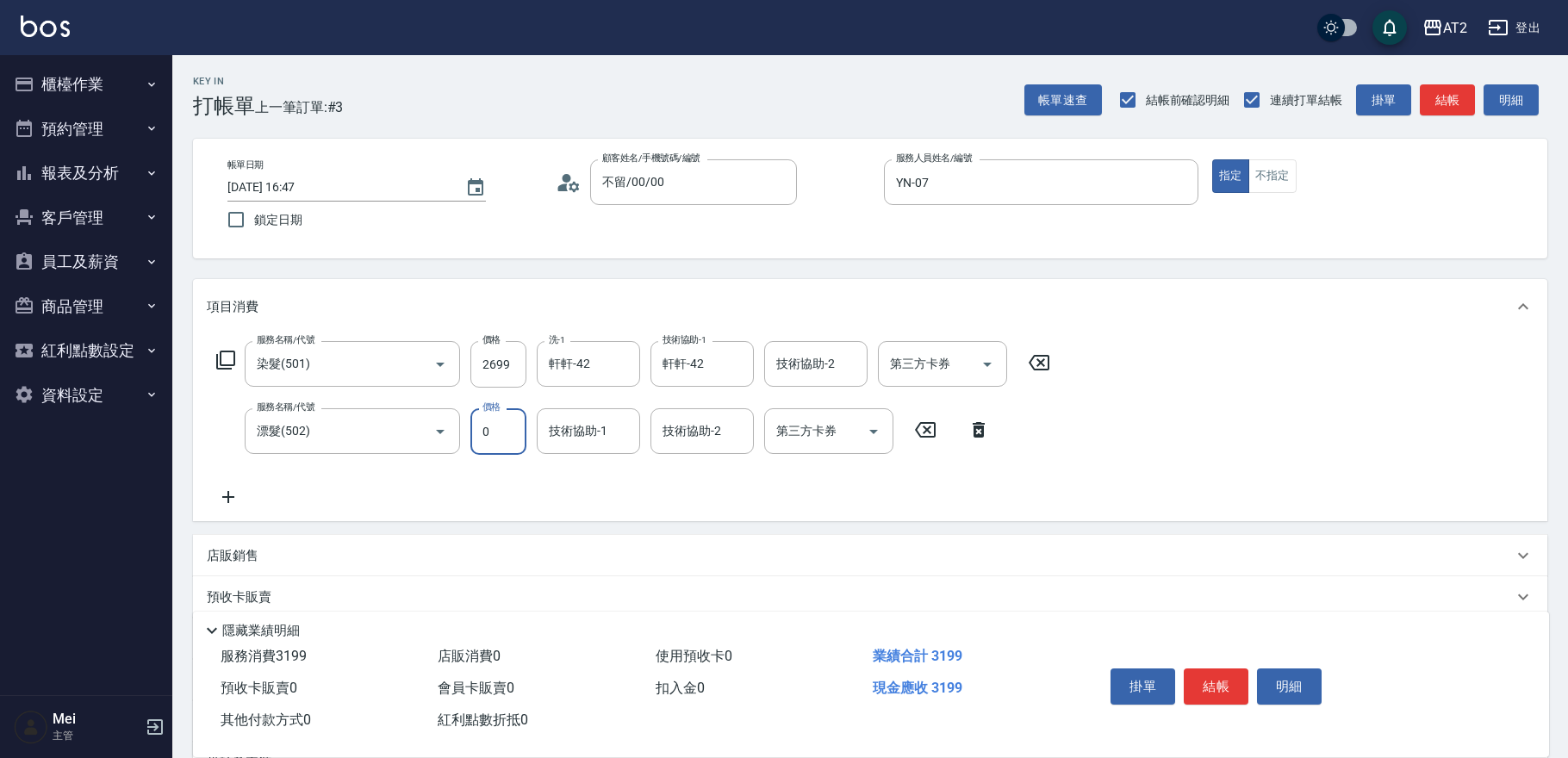
type input "0"
type input "軒軒-42"
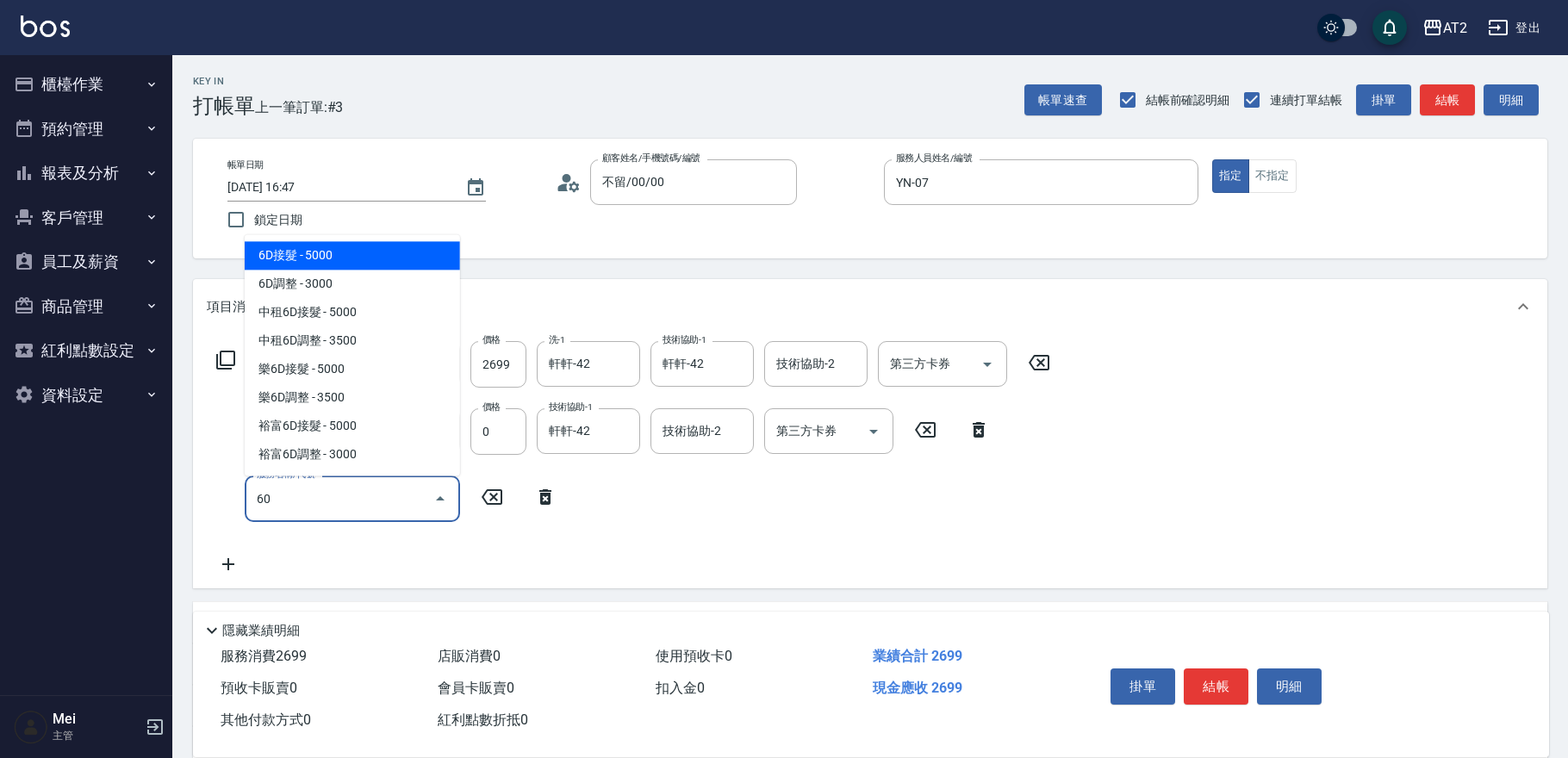
type input "601"
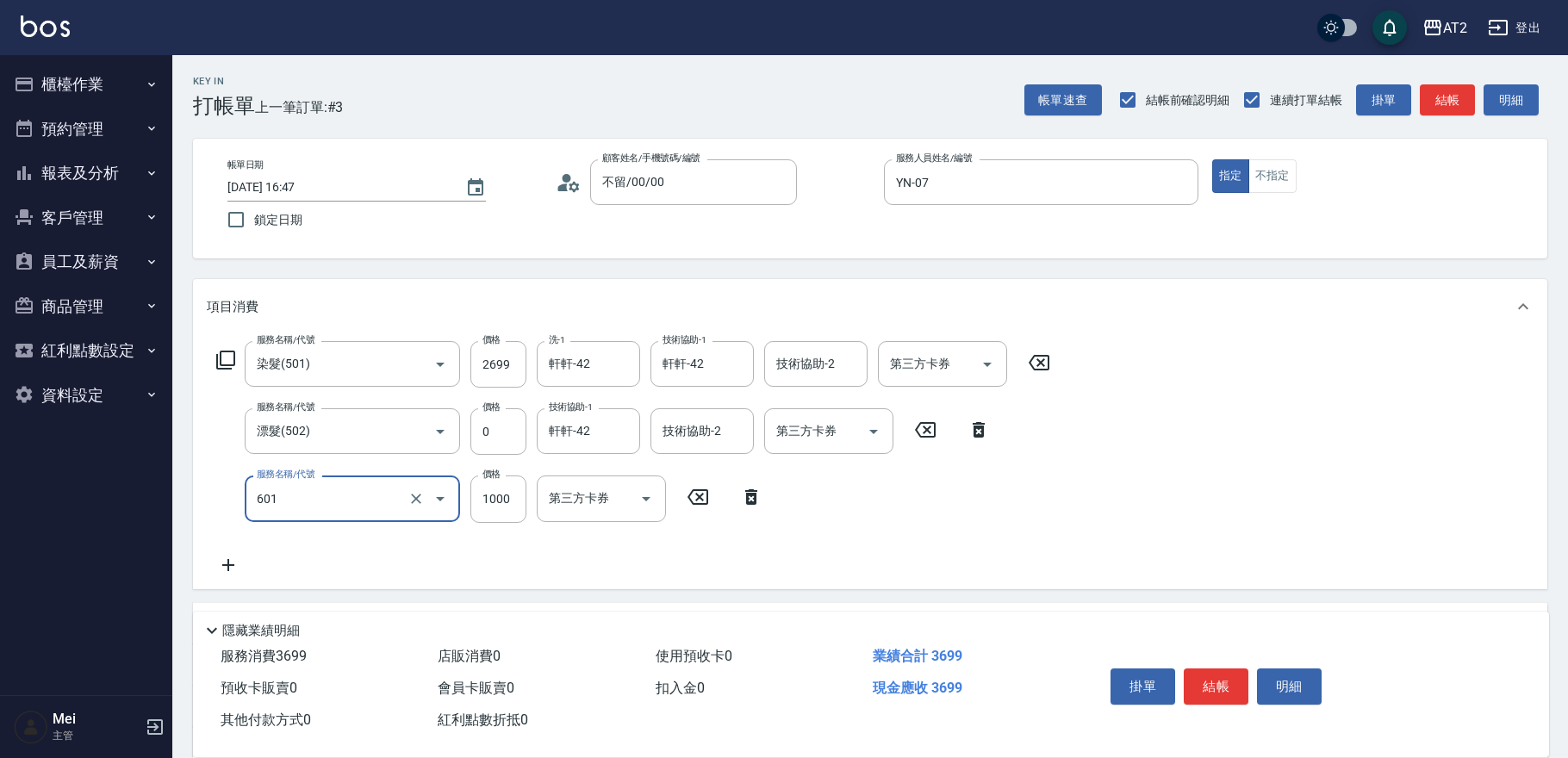
type input "360"
type input "自備護髮(601)"
type input "270"
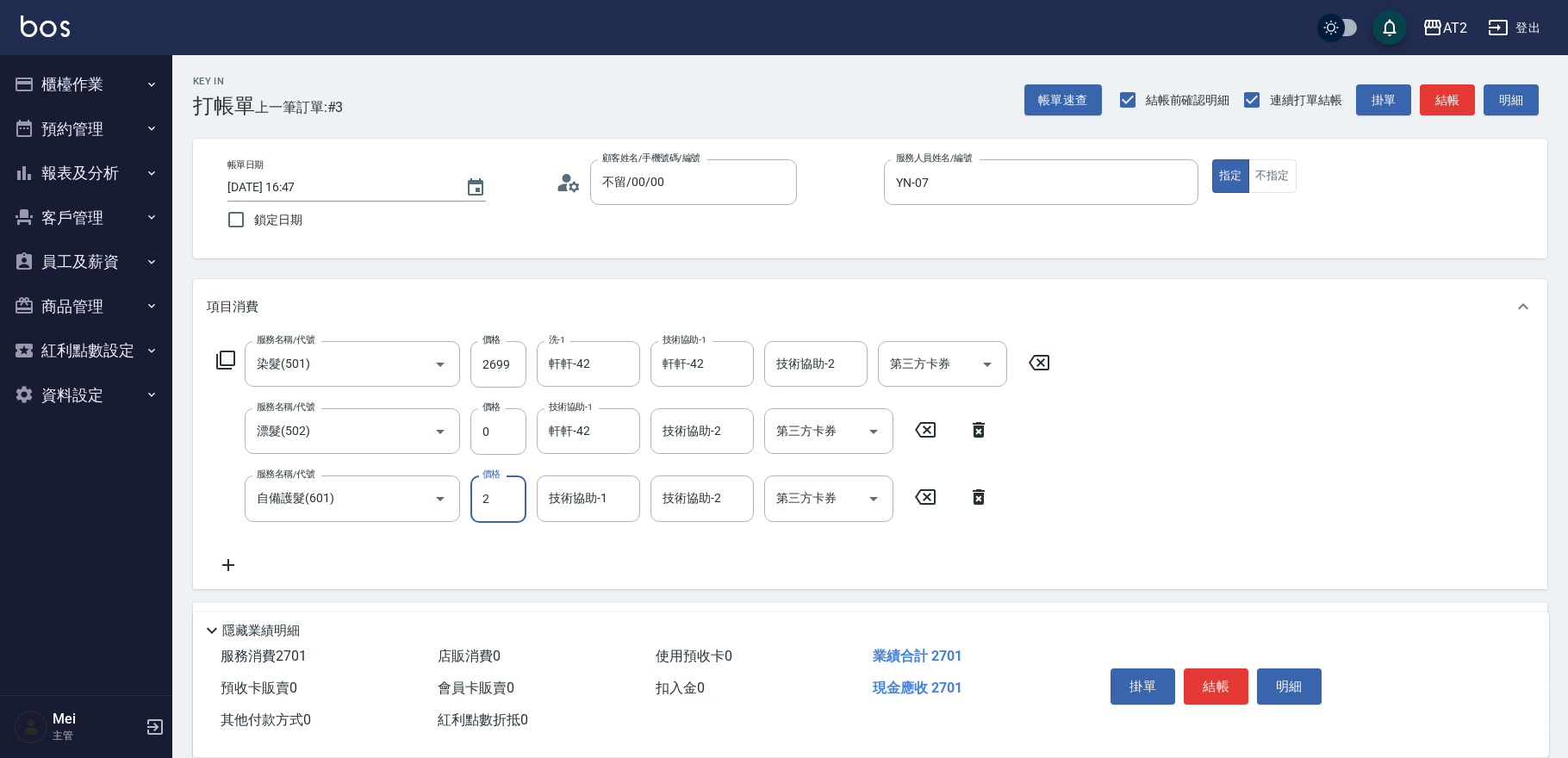
type input "25"
type input "290"
type input "2500"
type input "510"
type input "軒軒-42"
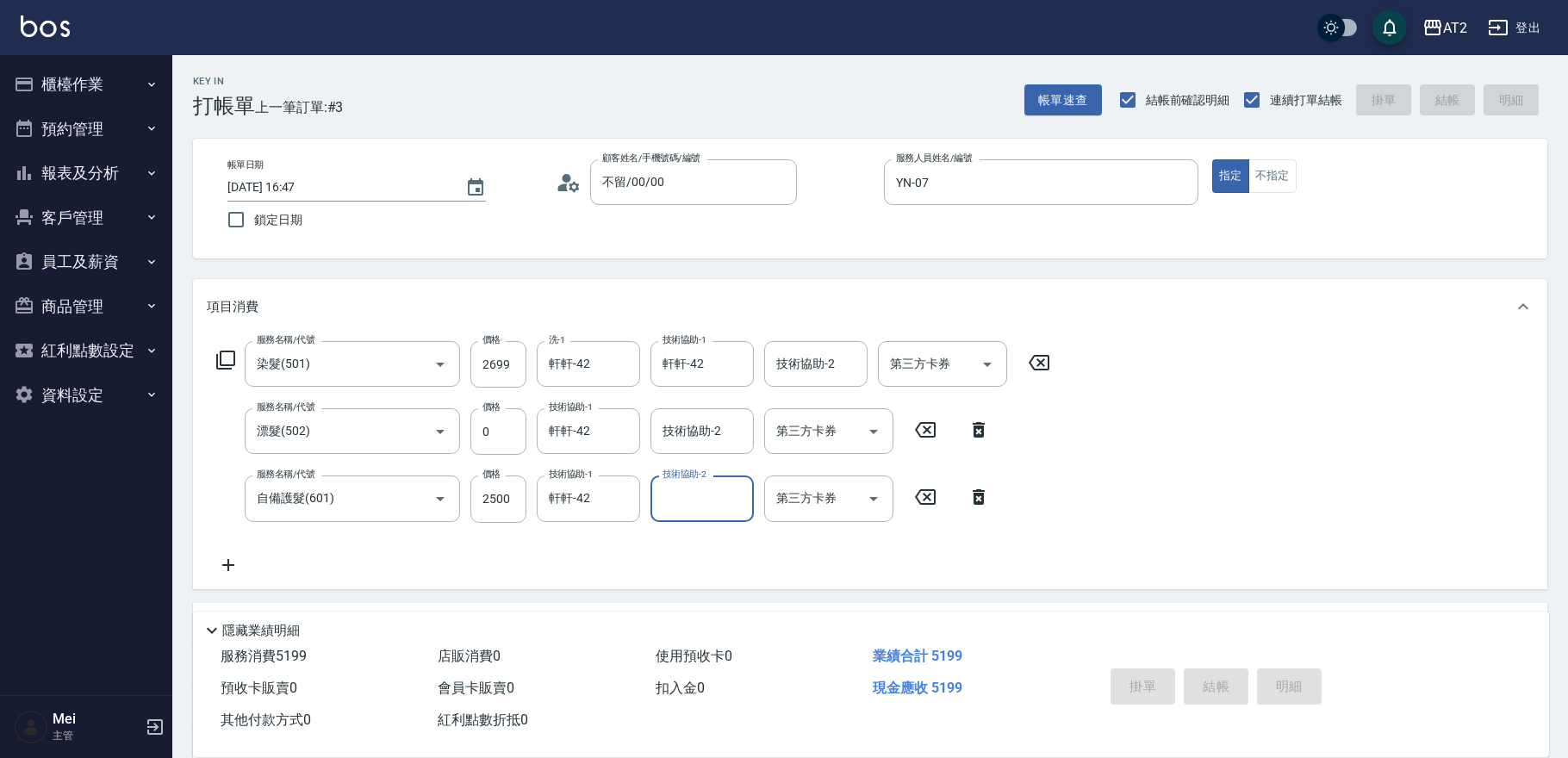
type input "0"
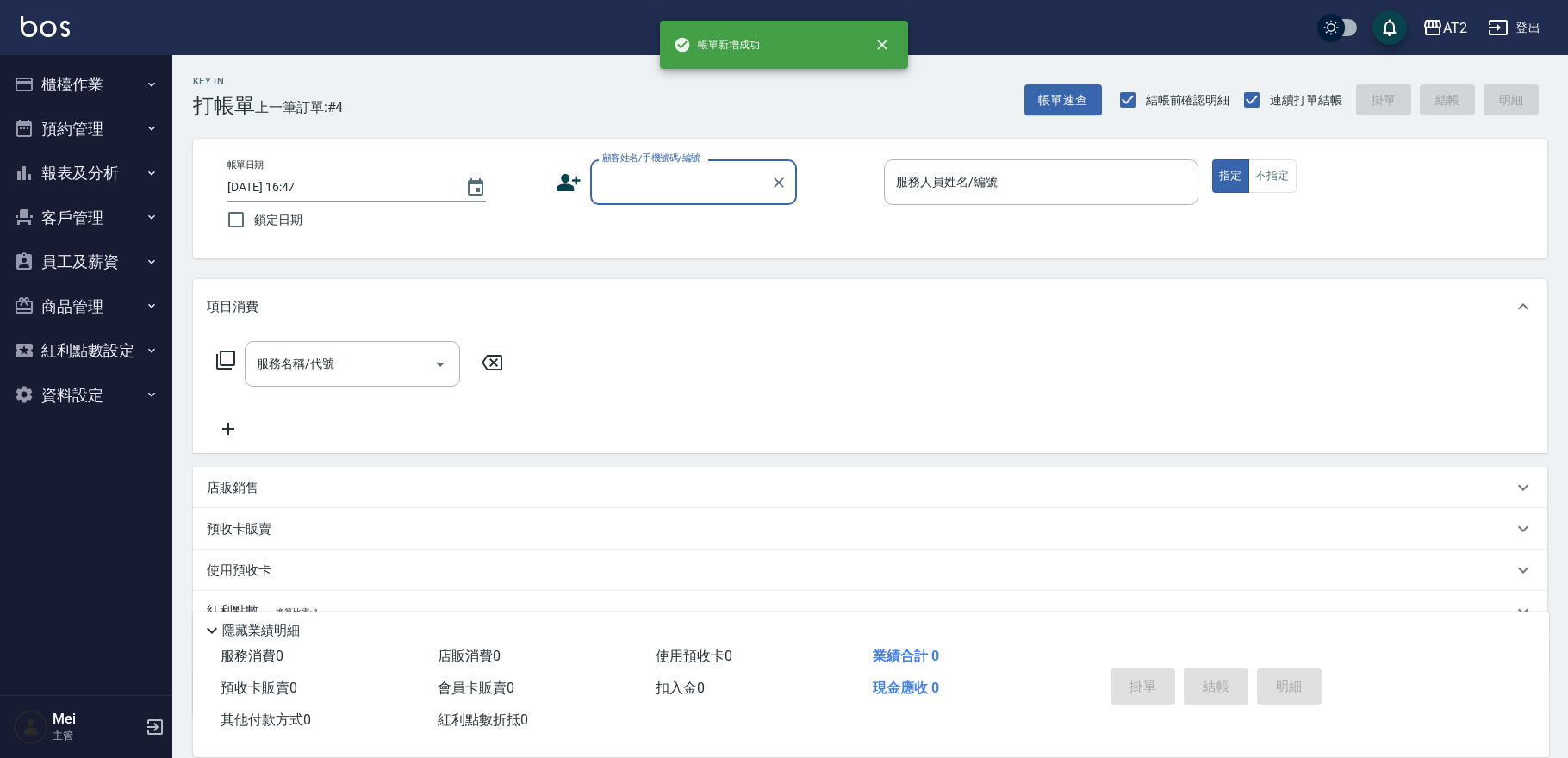
click at [720, 196] on input "顧客姓名/手機號碼/編號" at bounding box center [680, 182] width 165 height 30
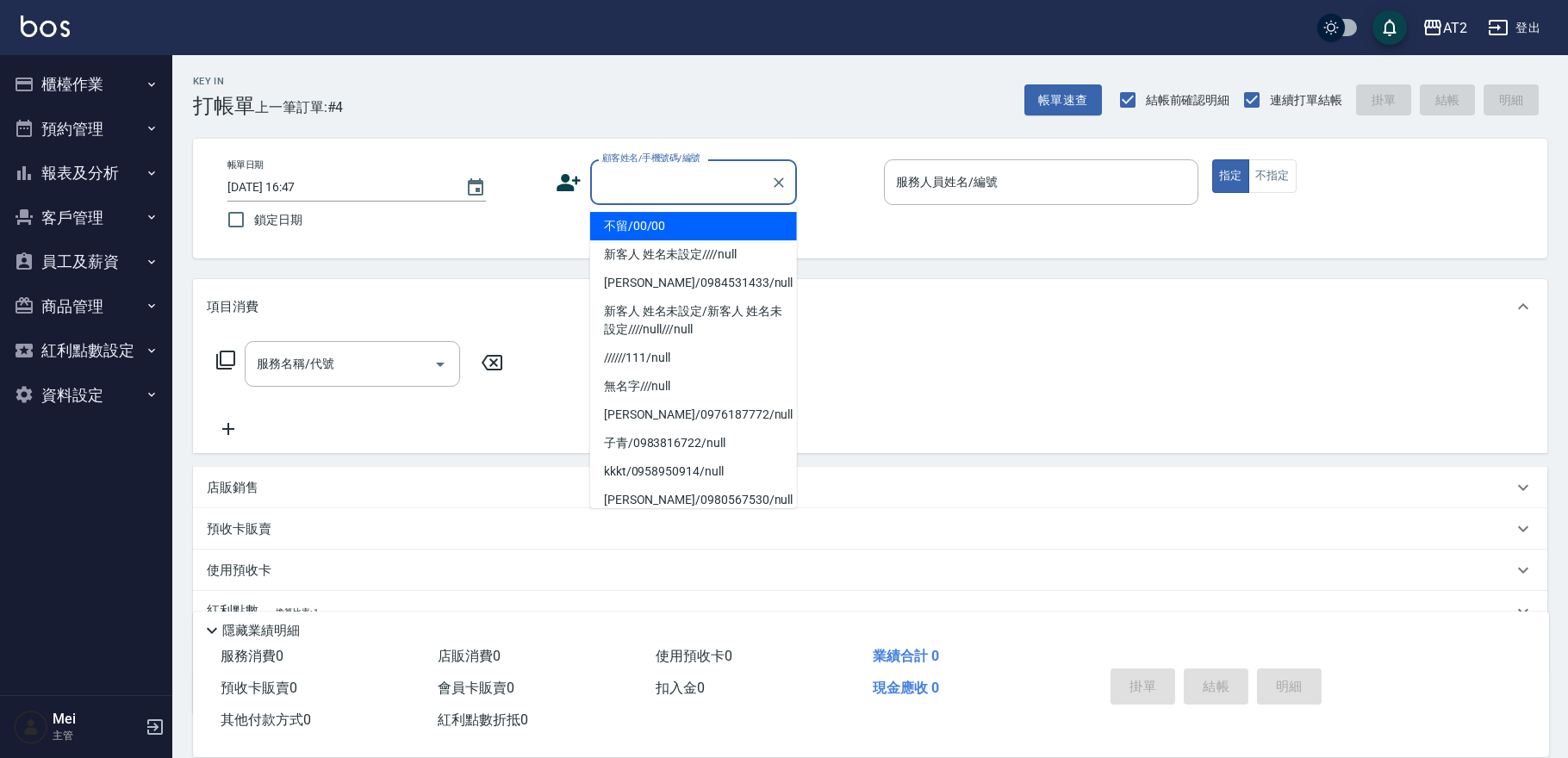
click at [722, 221] on li "不留/00/00" at bounding box center [693, 226] width 206 height 28
type input "不留/00/00"
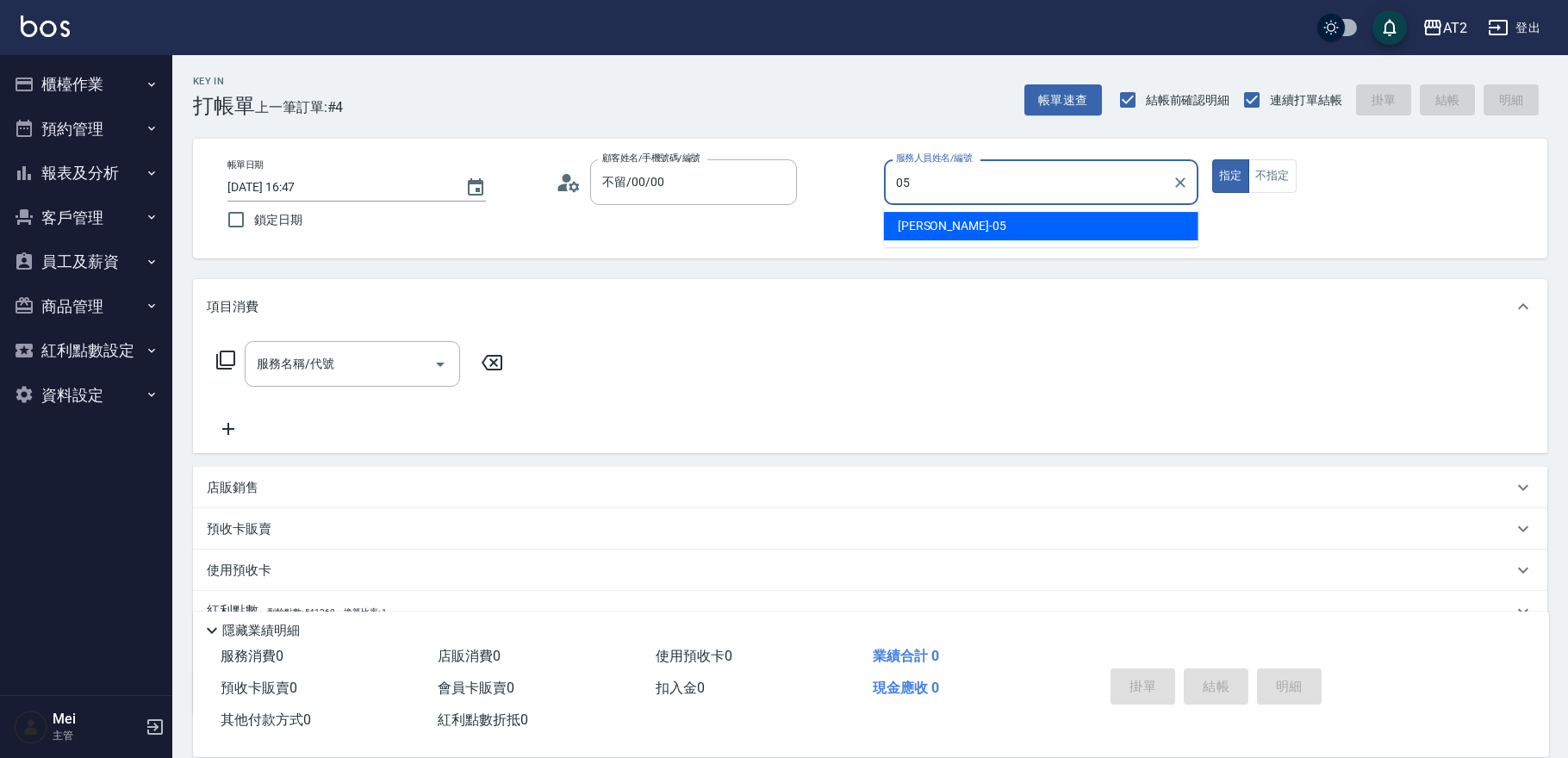
type input "[PERSON_NAME]-05"
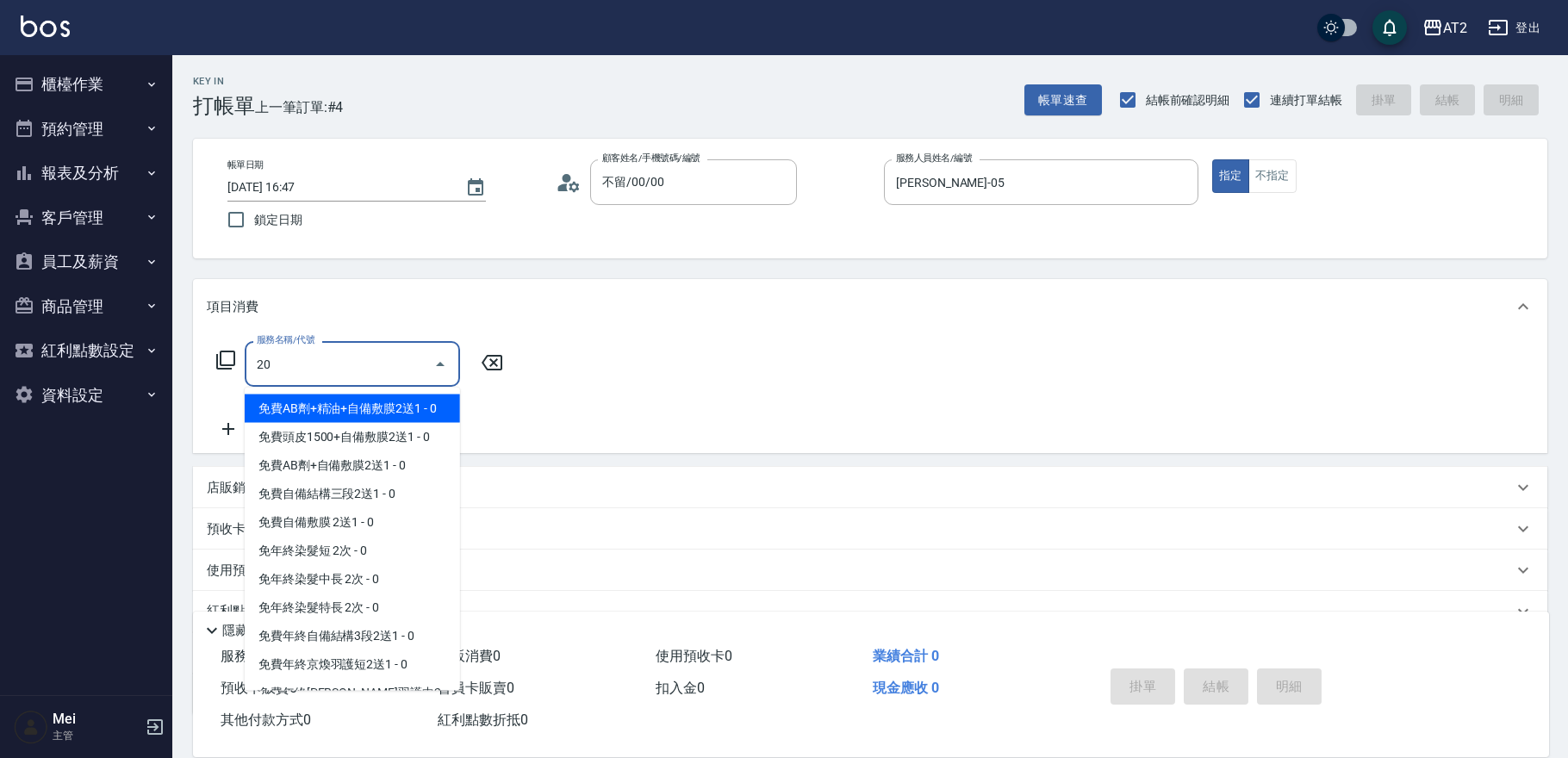
type input "201"
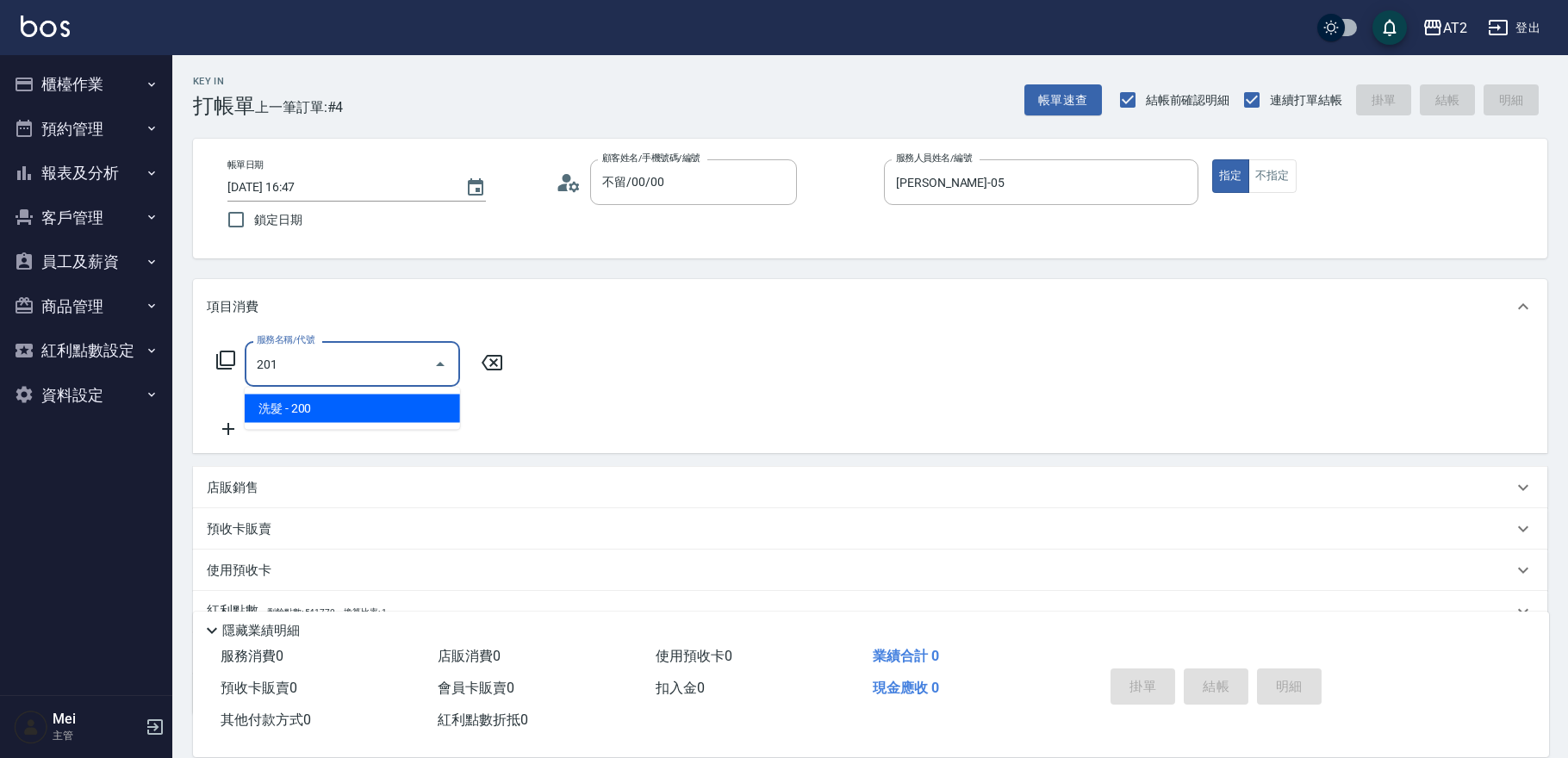
type input "20"
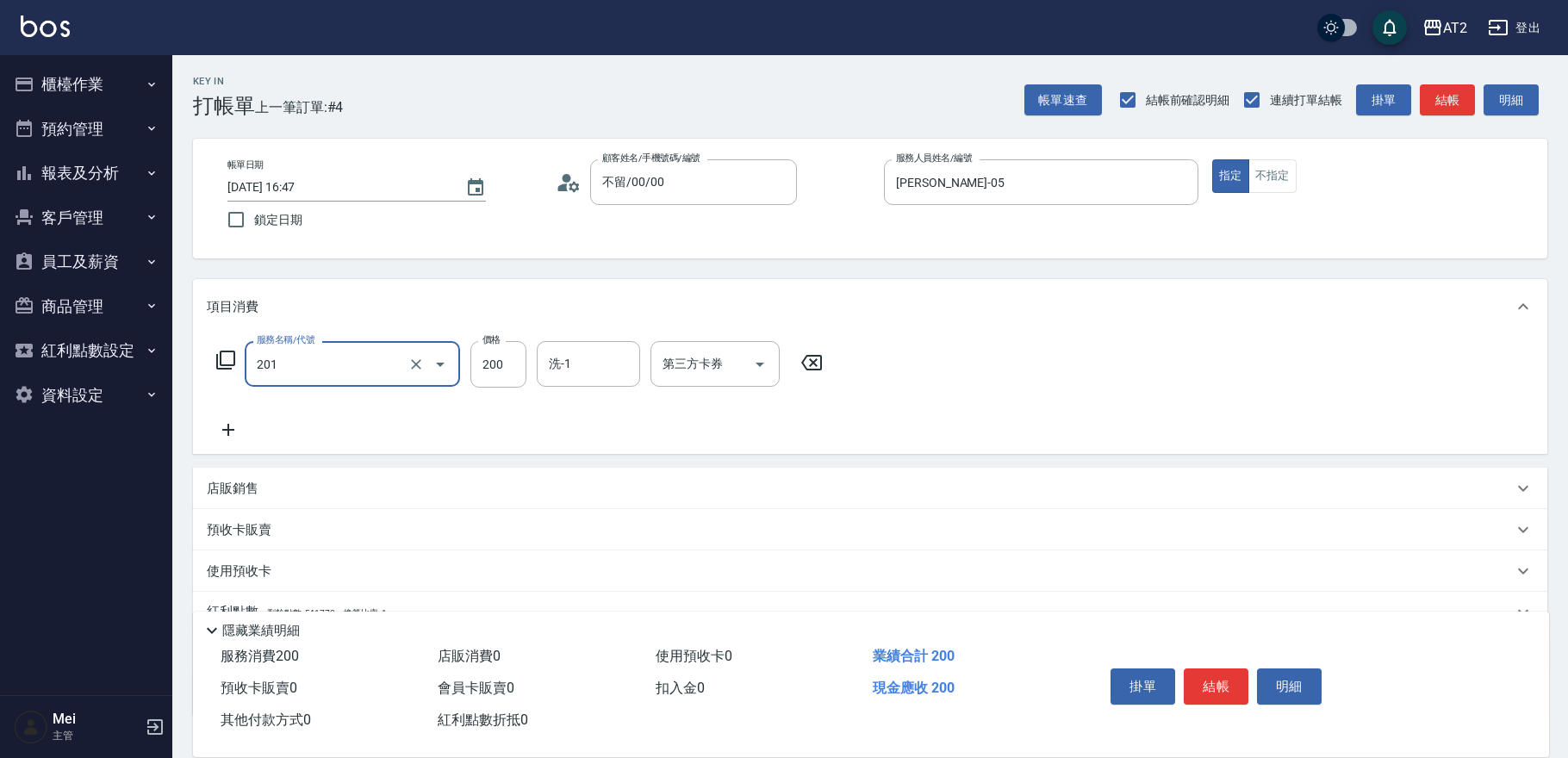
type input "洗髮(201)"
type input "0"
type input "50"
type input "500"
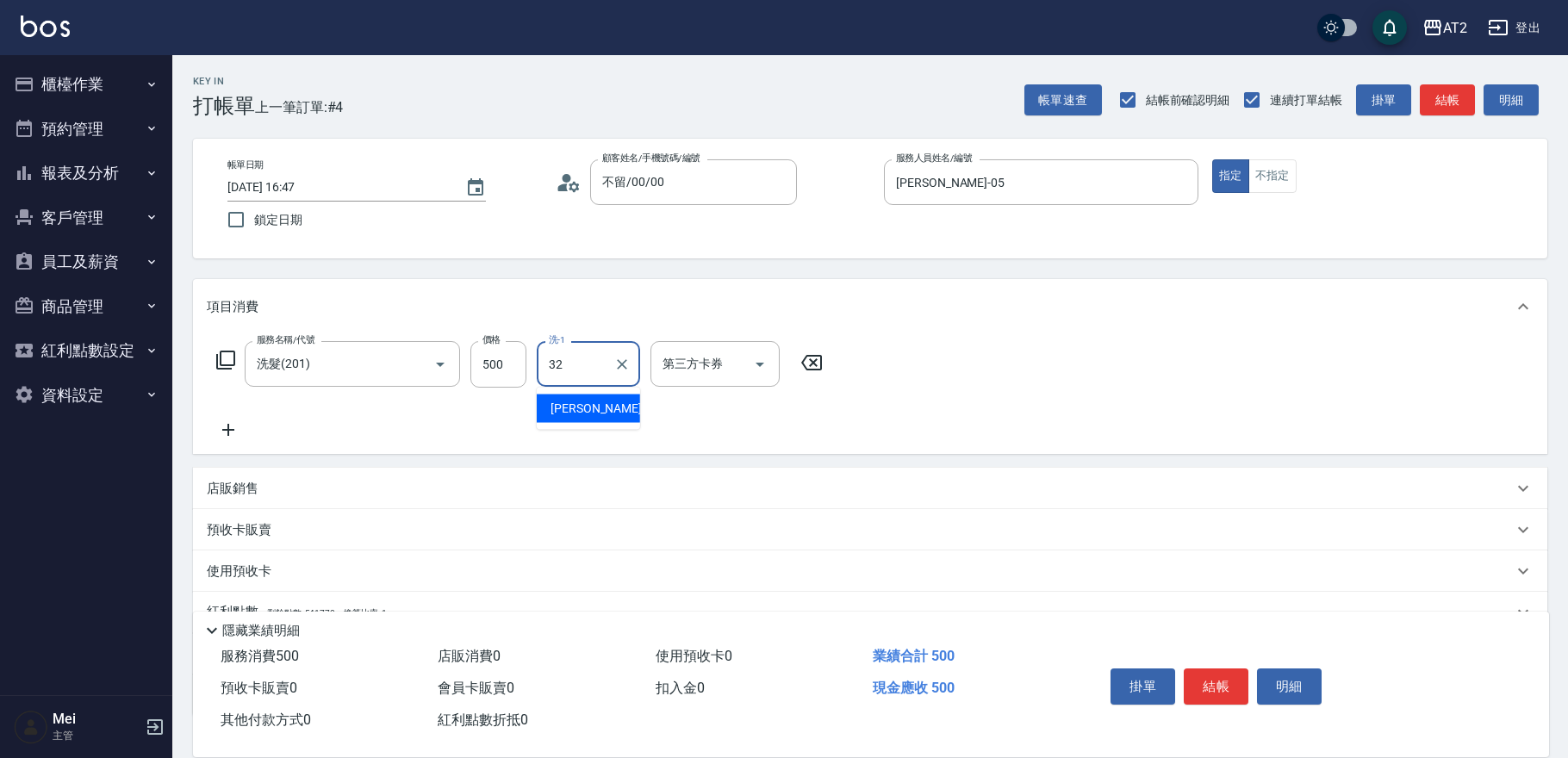
type input "[PERSON_NAME]-32"
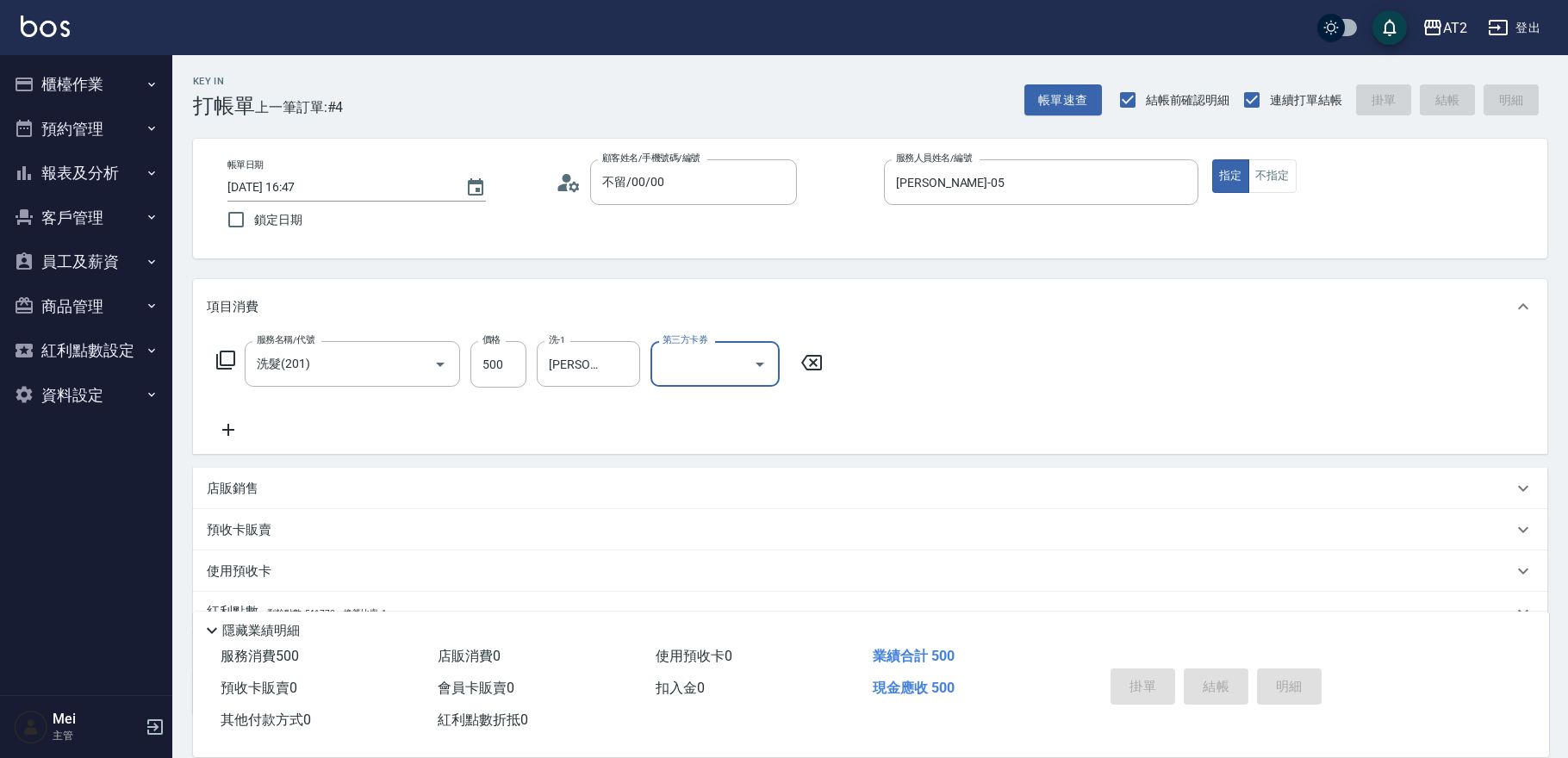
type input "0"
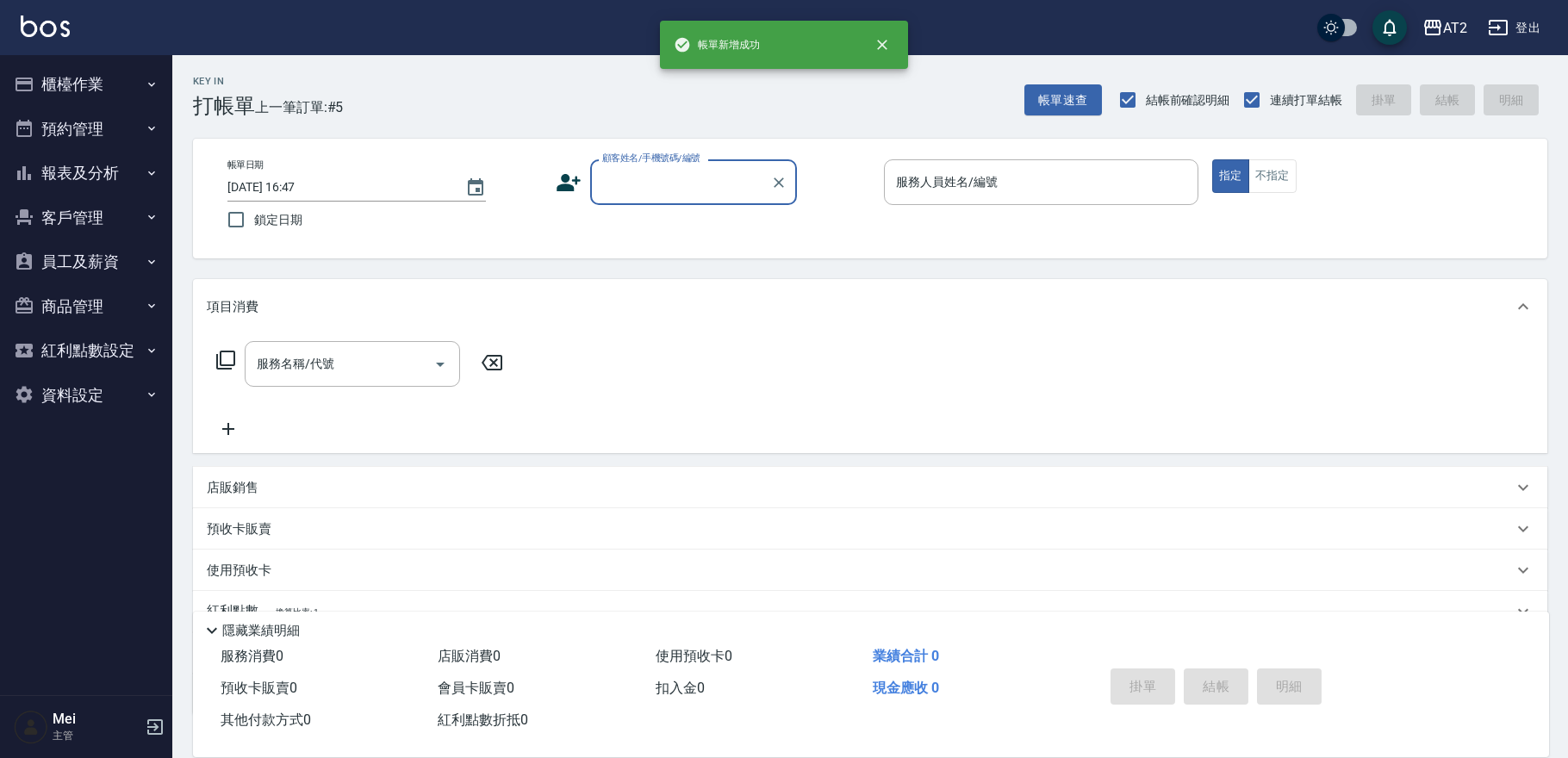
click at [740, 196] on input "顧客姓名/手機號碼/編號" at bounding box center [680, 182] width 165 height 30
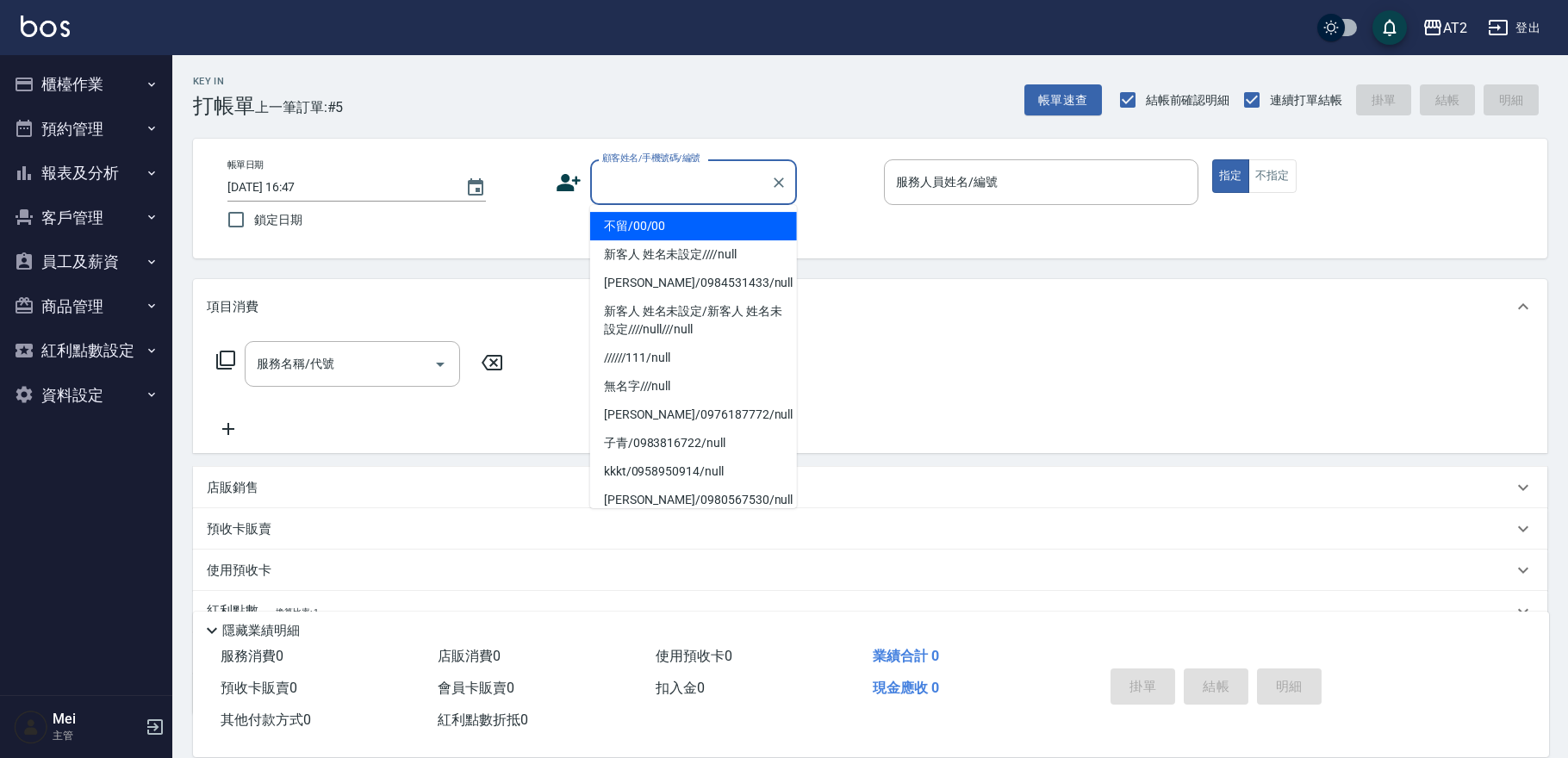
click at [734, 213] on li "不留/00/00" at bounding box center [693, 226] width 206 height 28
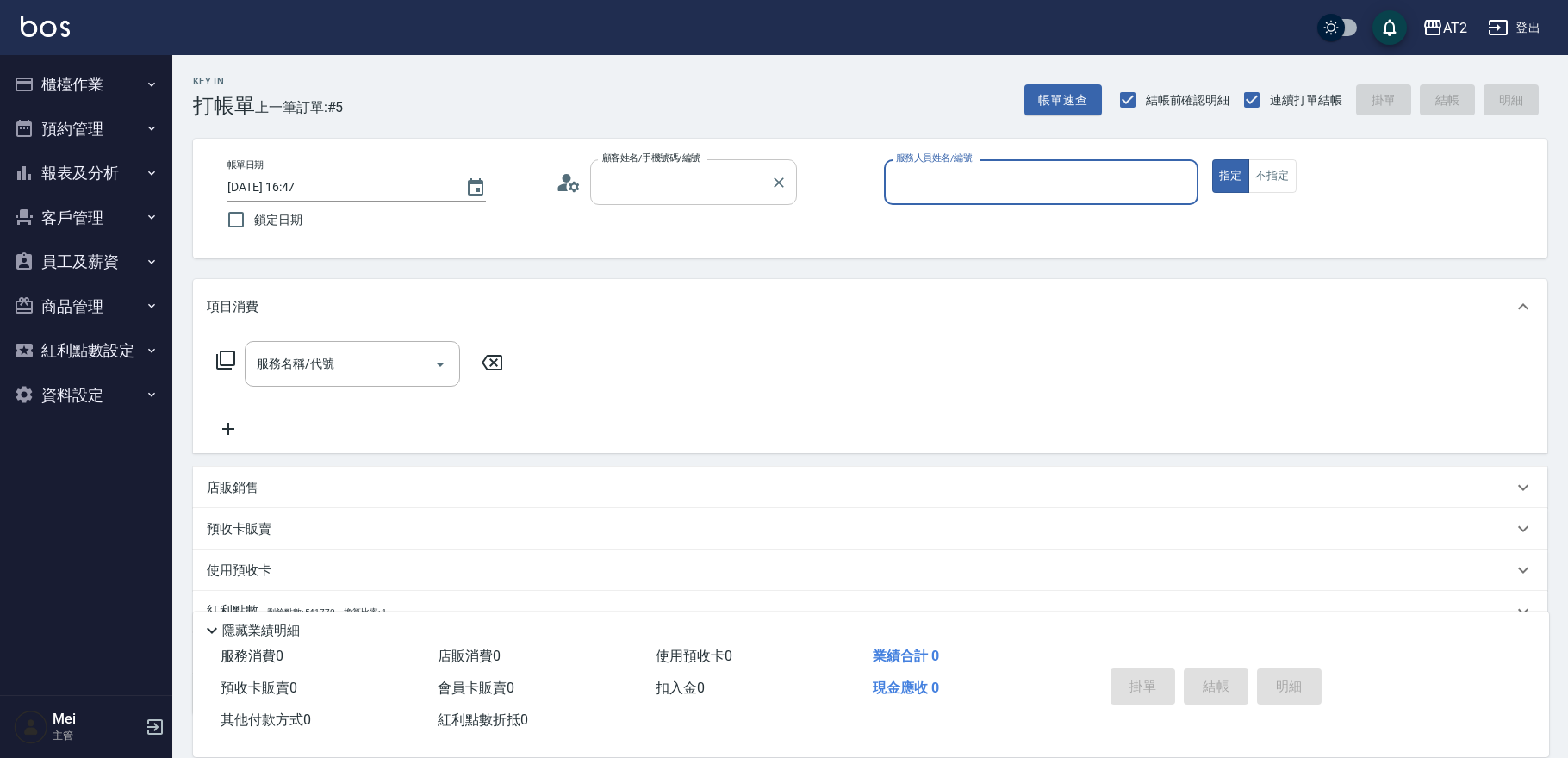
type input "不留/00/00"
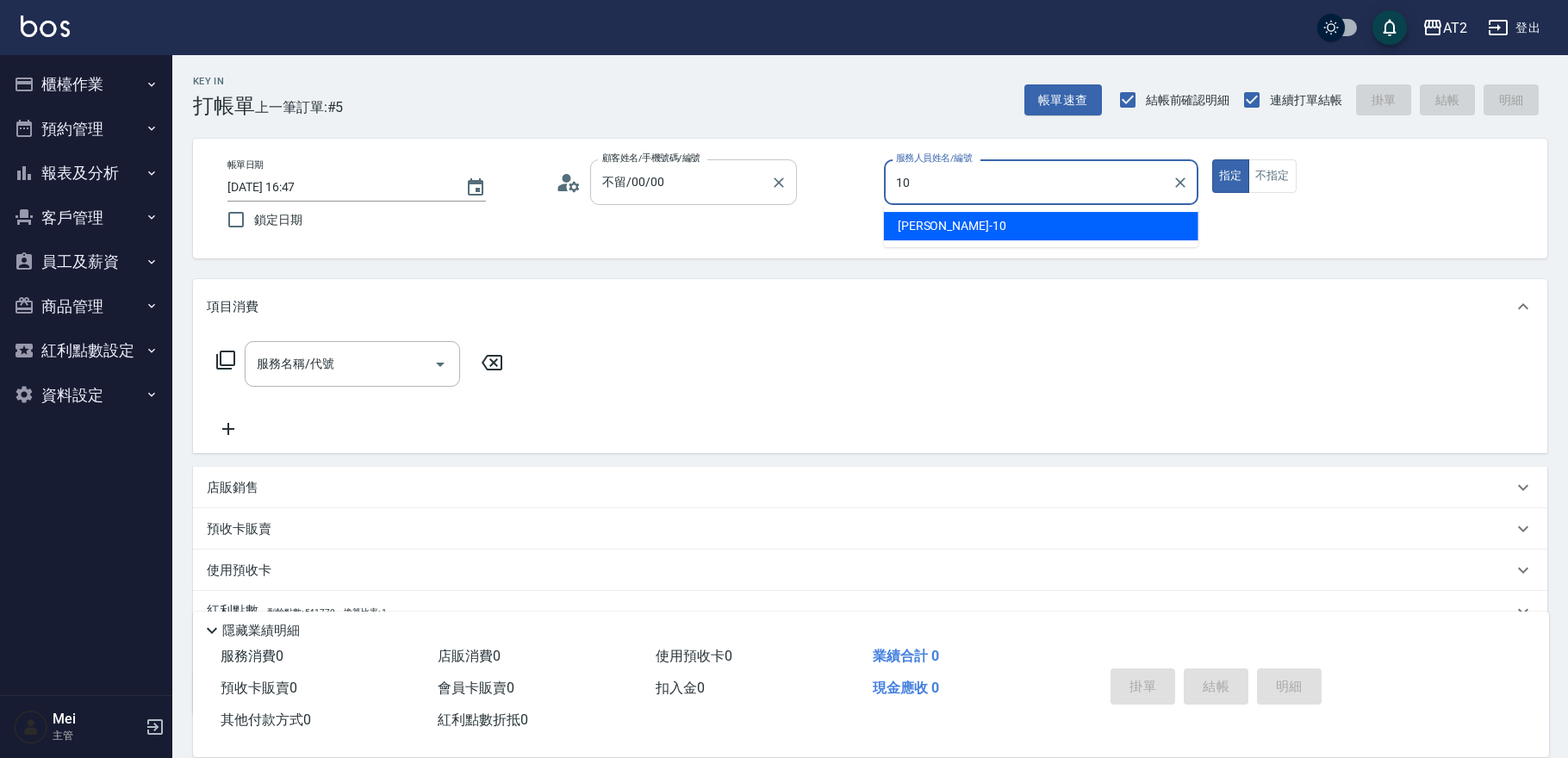
type input "[PERSON_NAME]-10"
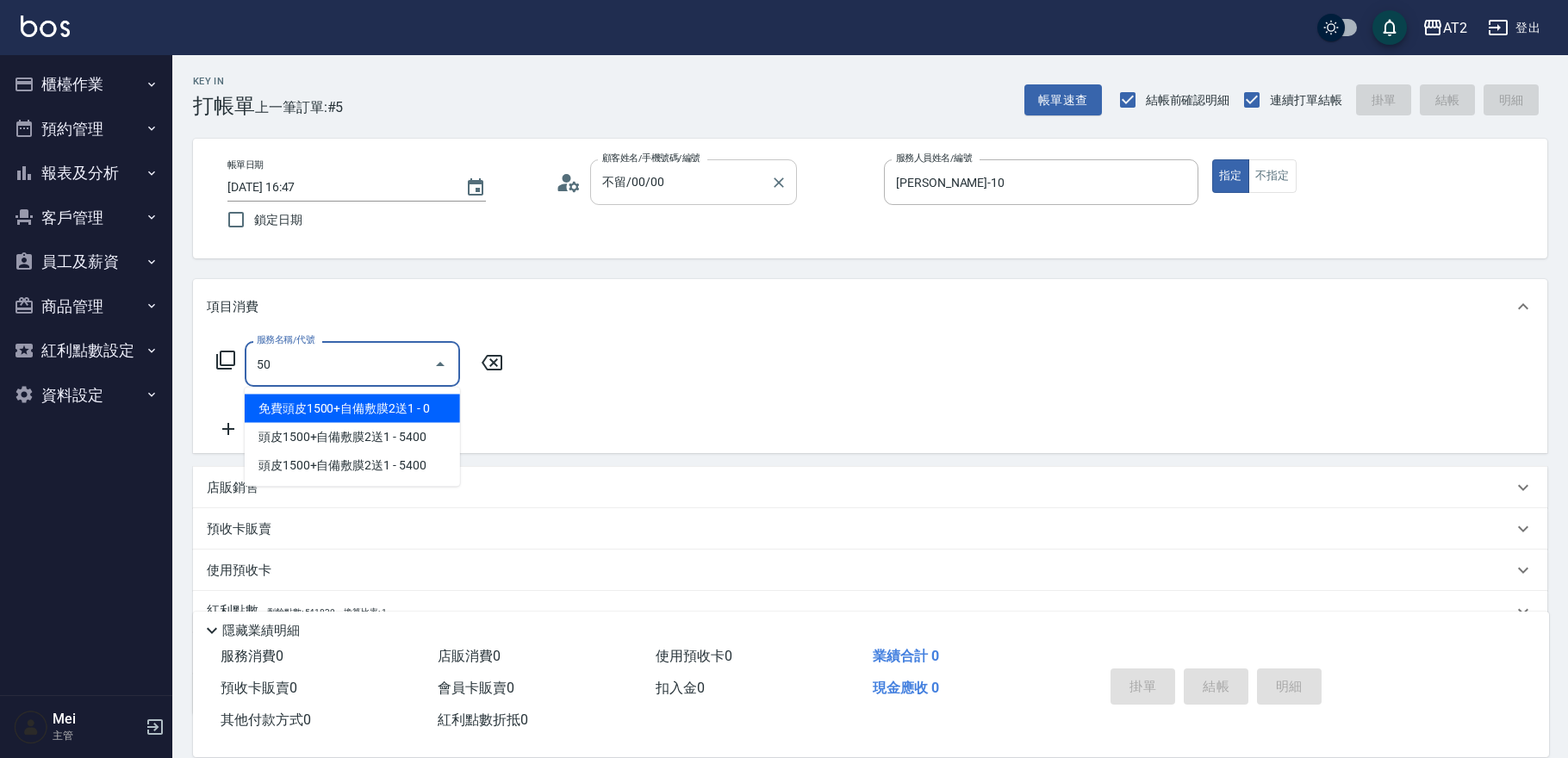
type input "501"
type input "100"
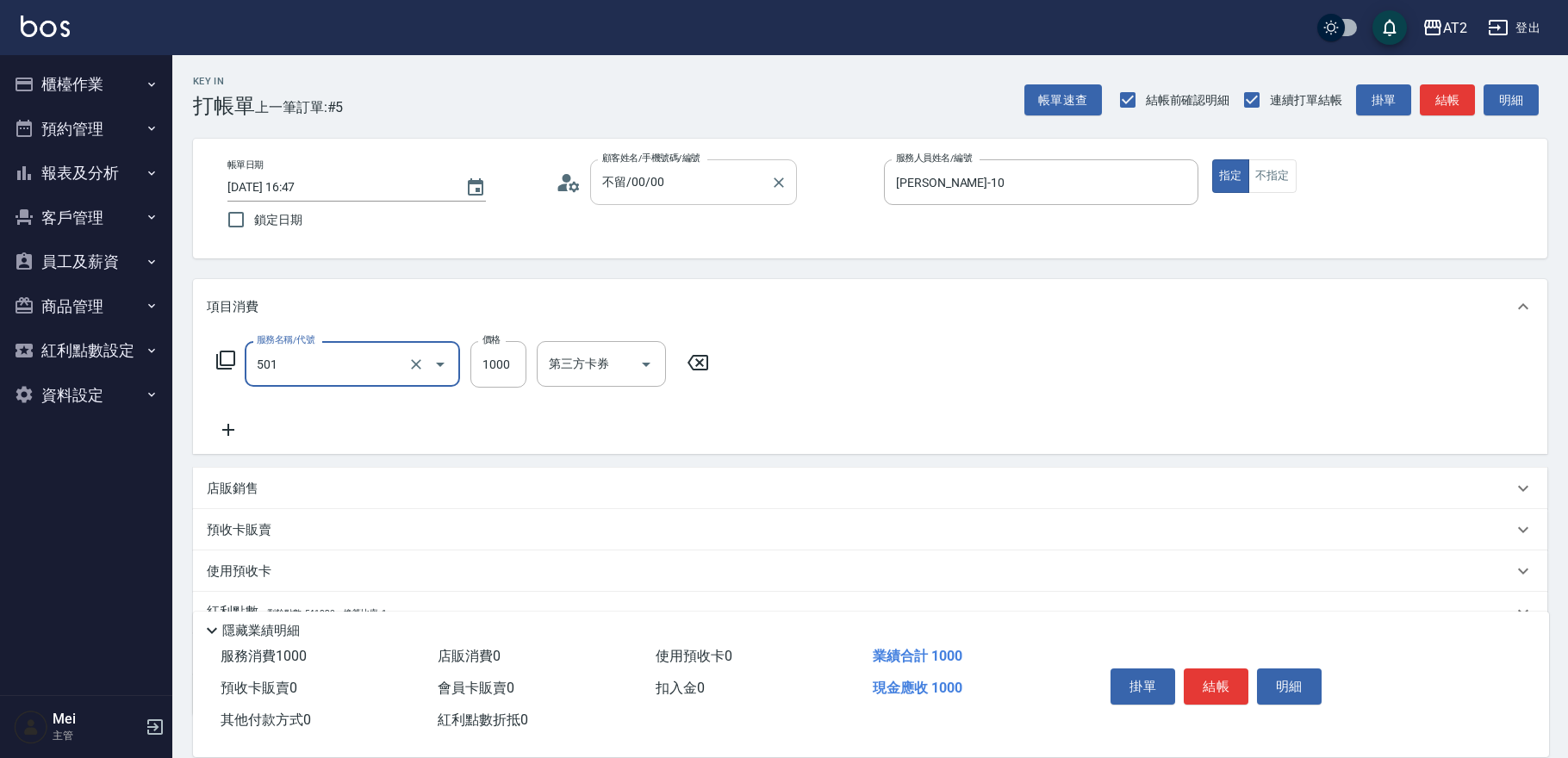
type input "染髮(501)"
type input "0"
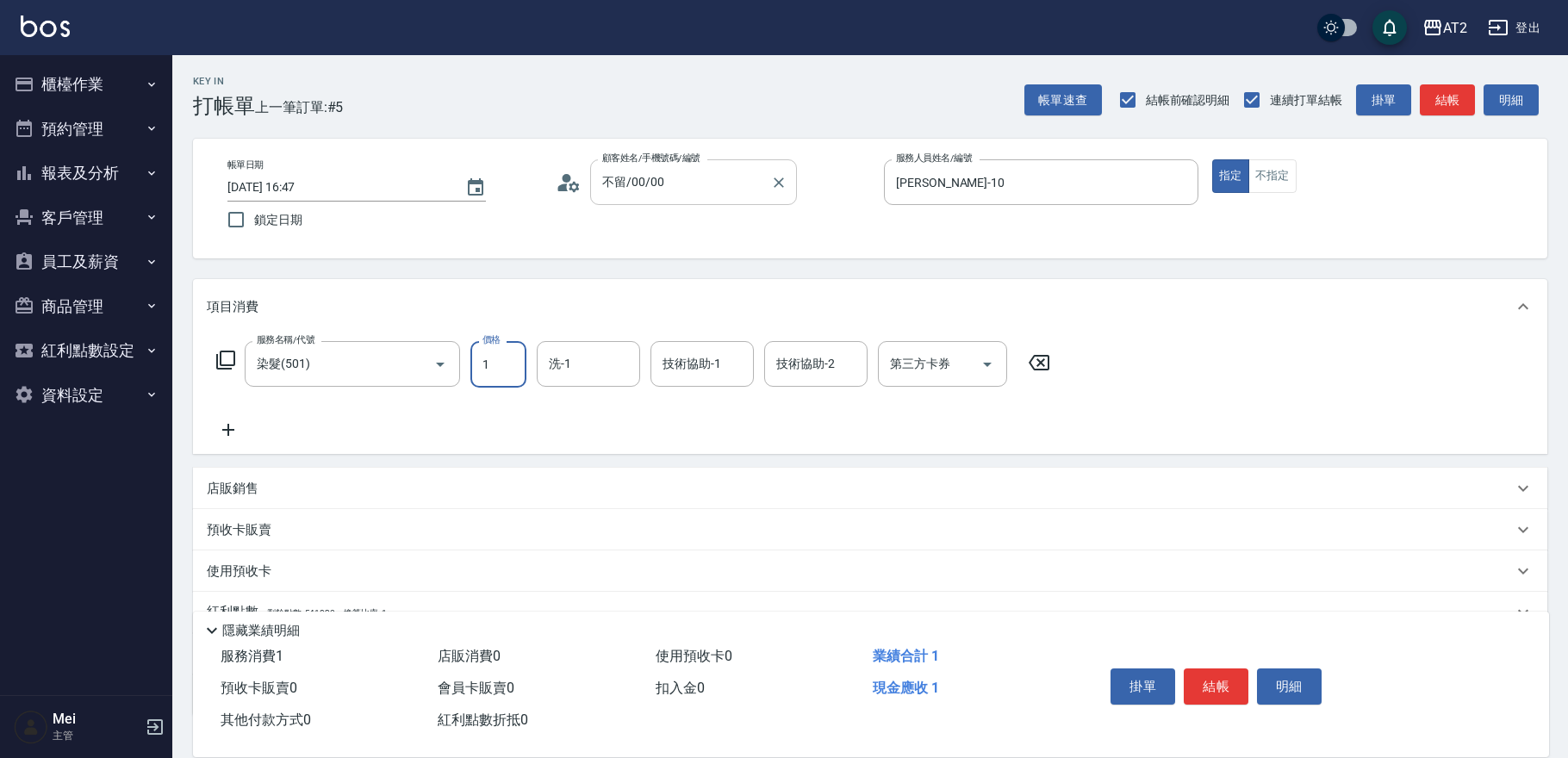
type input "16"
type input "10"
type input "169"
type input "160"
type input "1699"
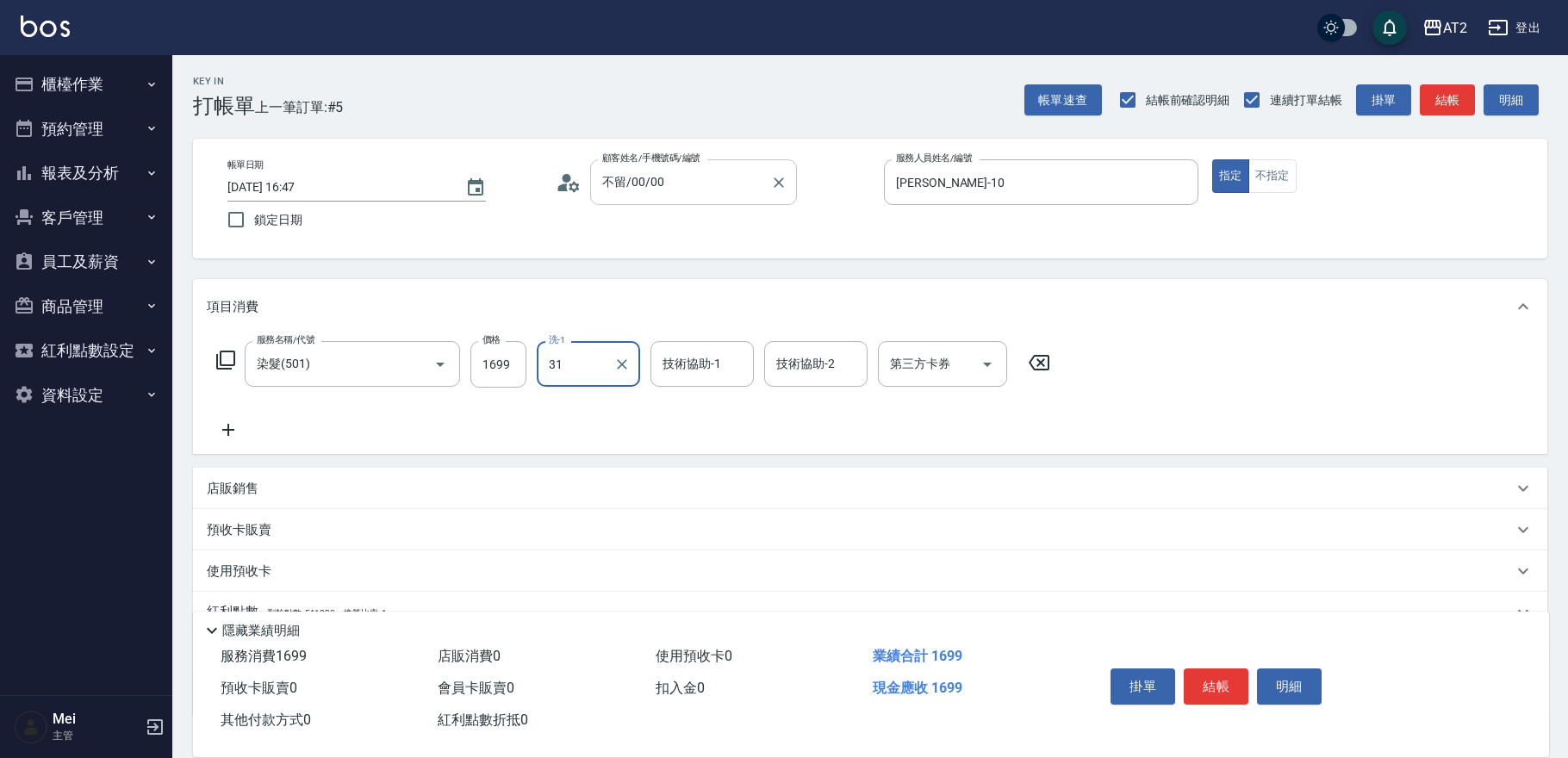
type input "[PERSON_NAME]-31"
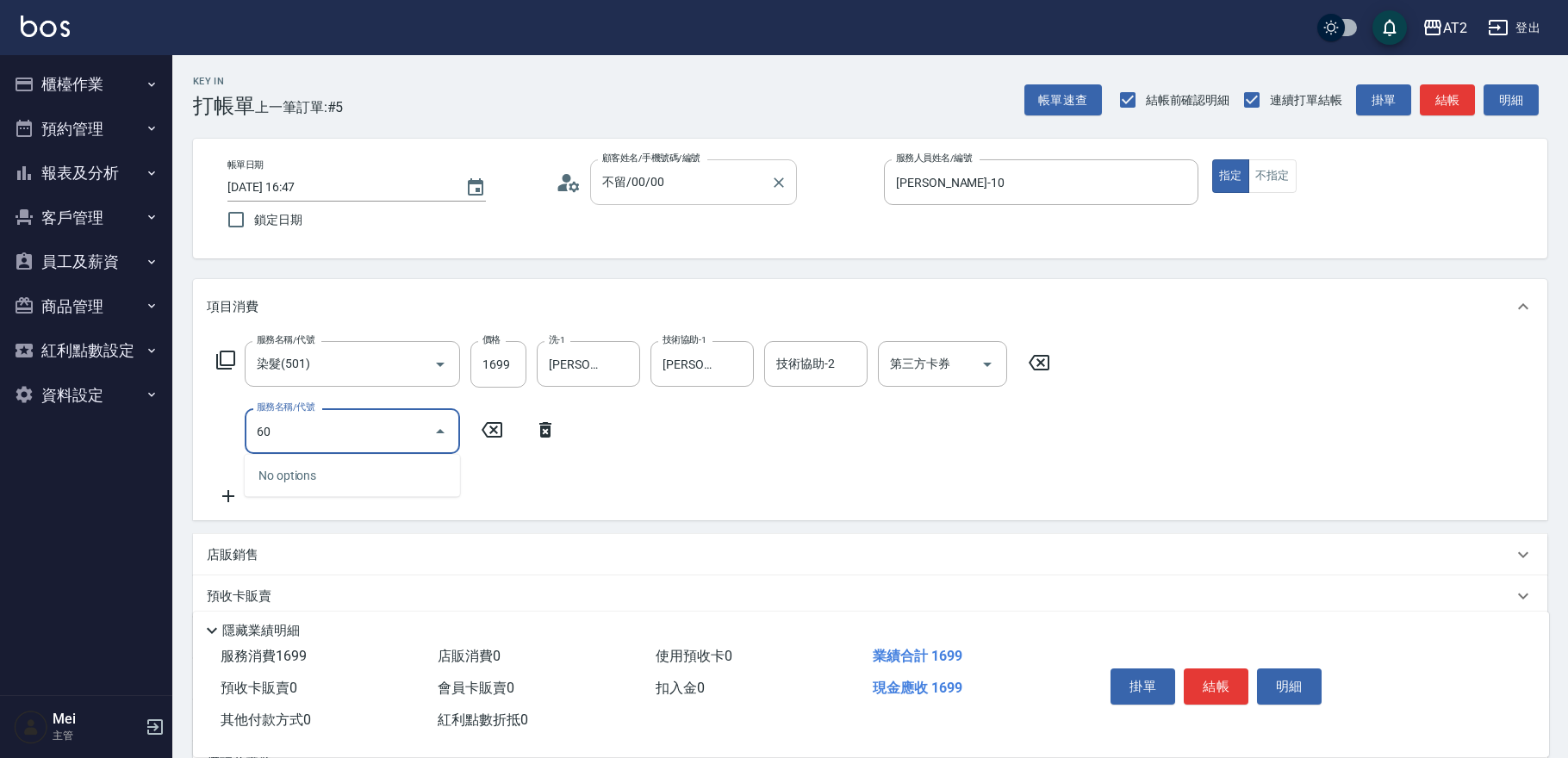
type input "601"
type input "260"
type input "自備護髮(601)"
type input "170"
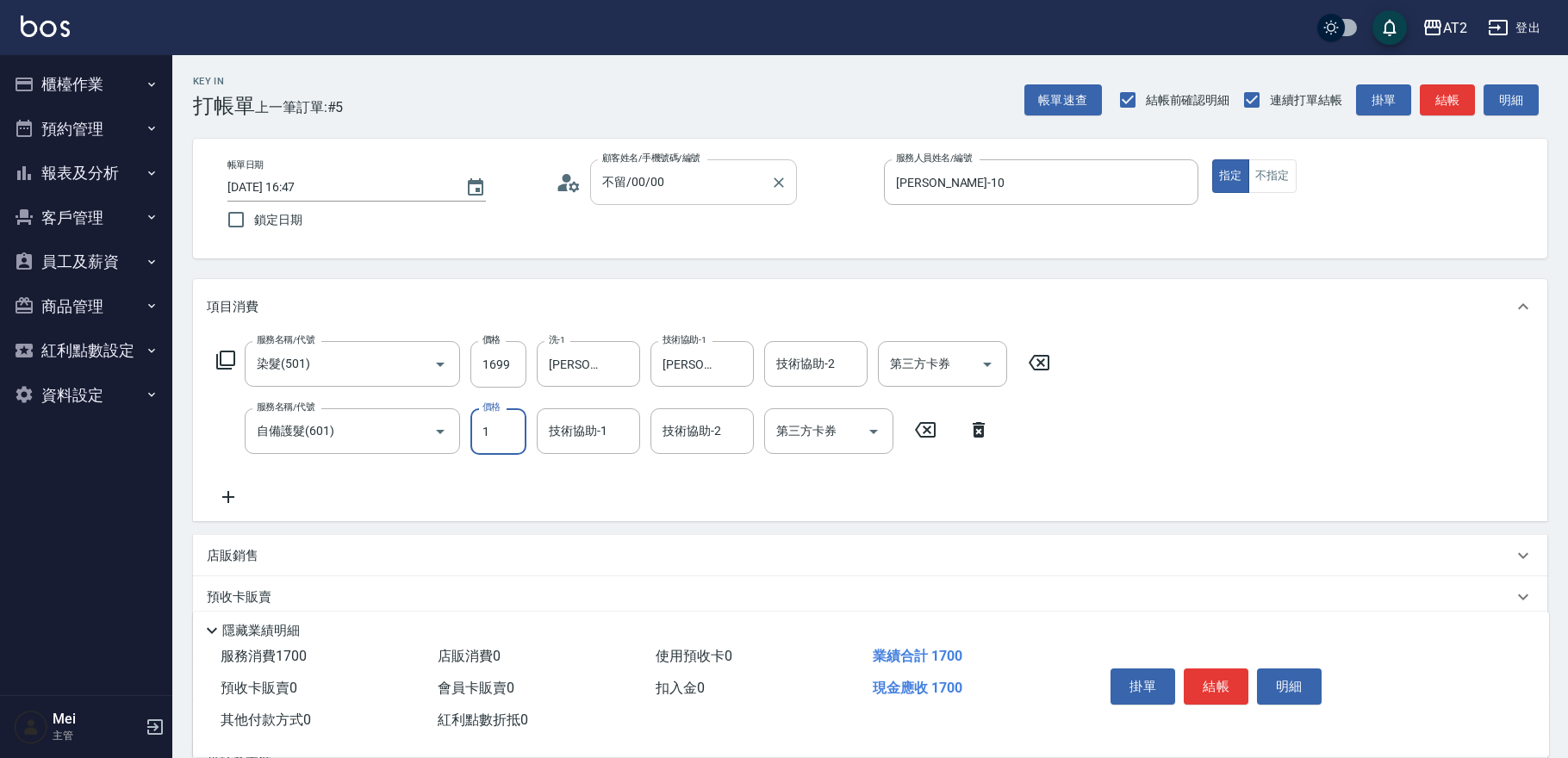
type input "15"
type input "180"
type input "150"
type input "310"
type input "1500"
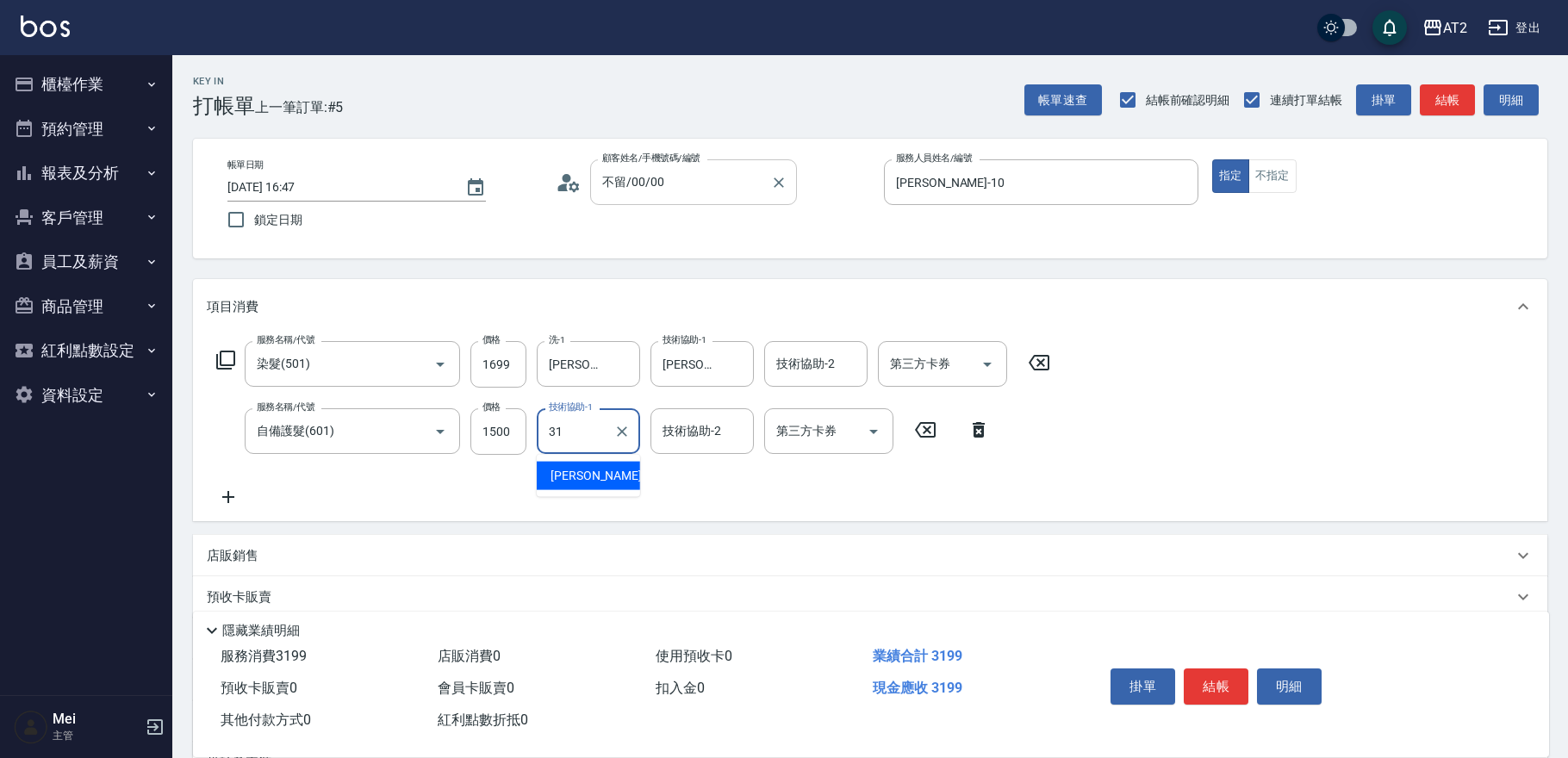
type input "[PERSON_NAME]-31"
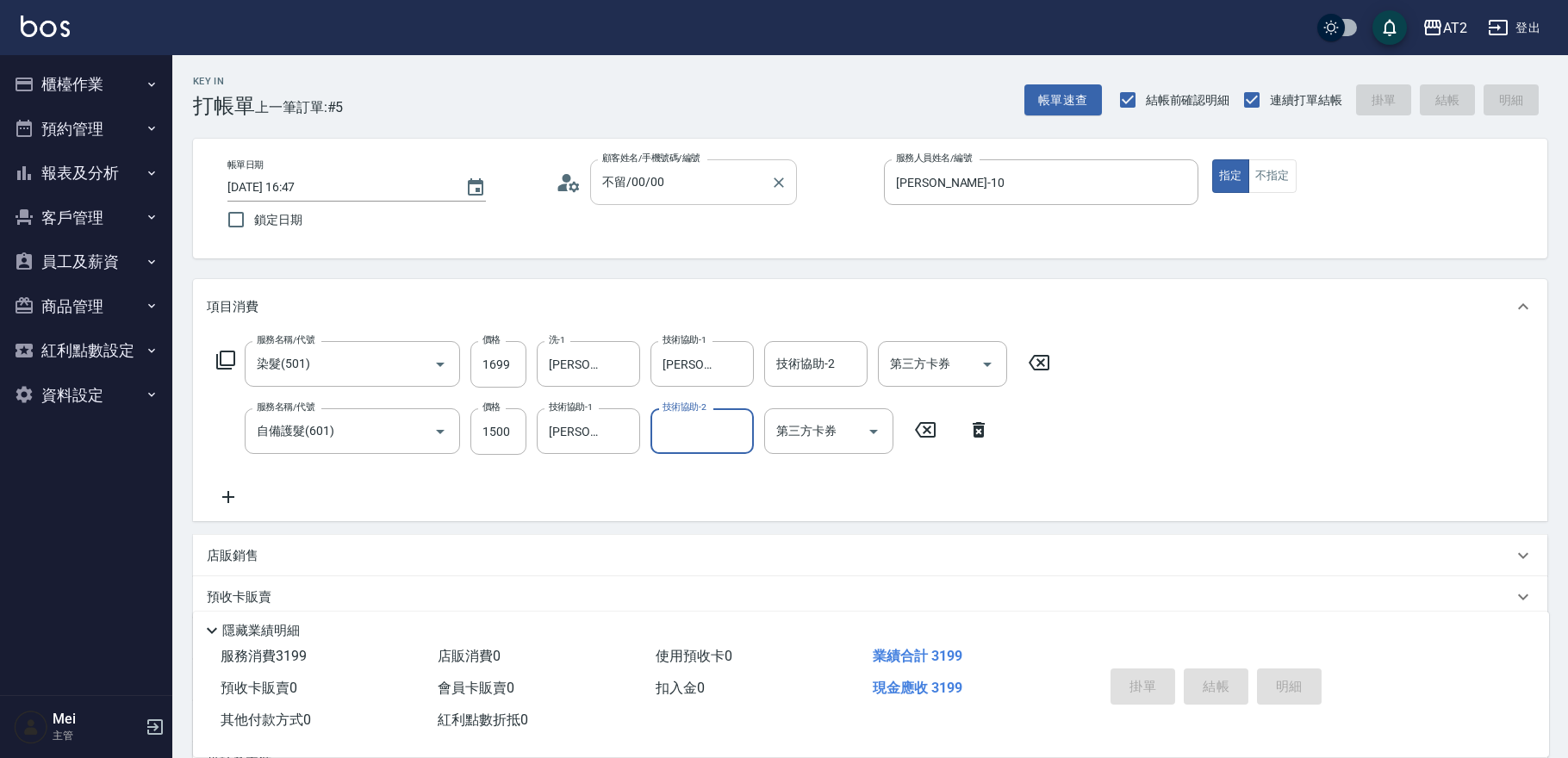
type input "[DATE] 16:48"
type input "0"
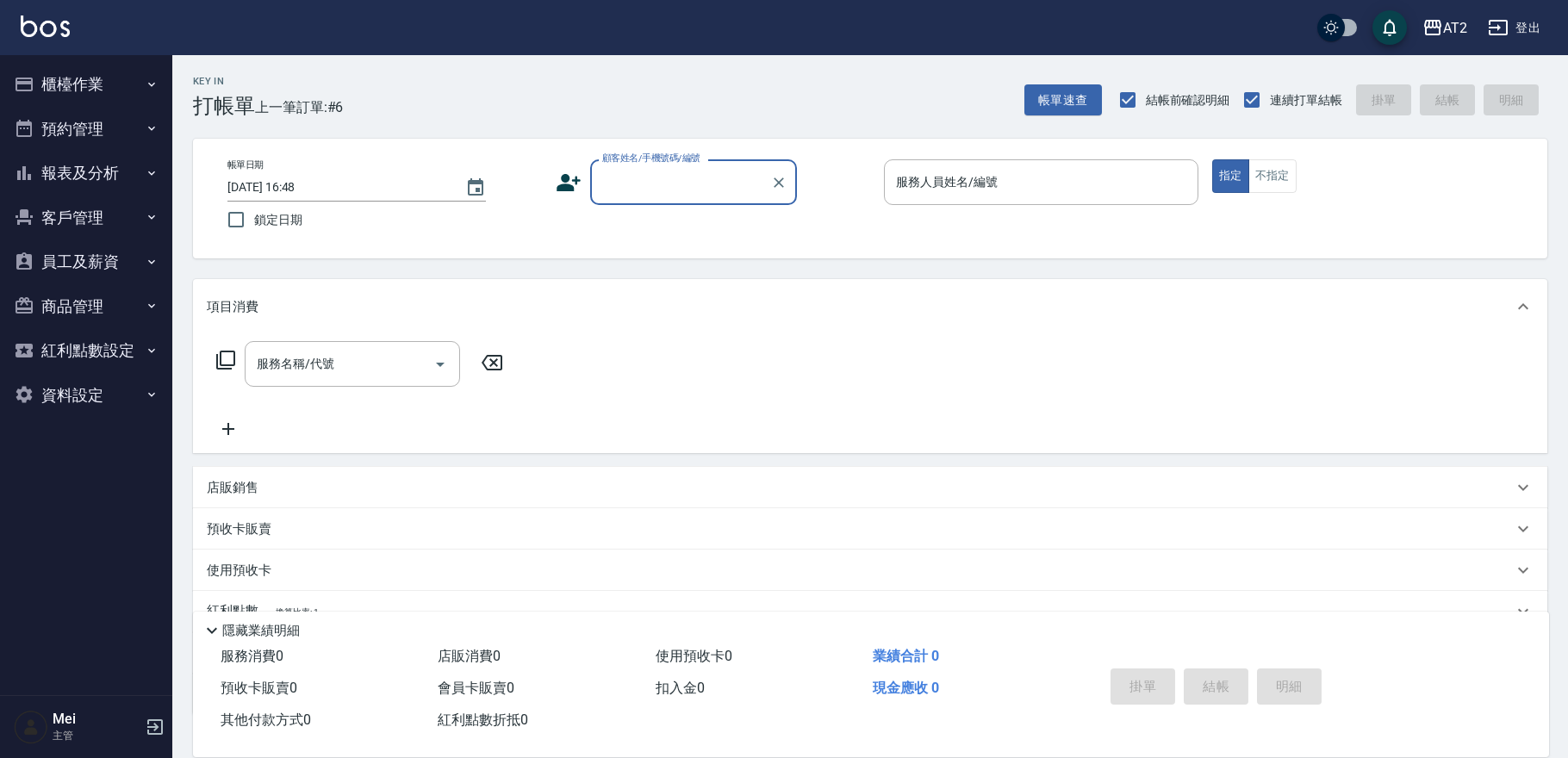
click at [647, 195] on input "顧客姓名/手機號碼/編號" at bounding box center [680, 182] width 165 height 30
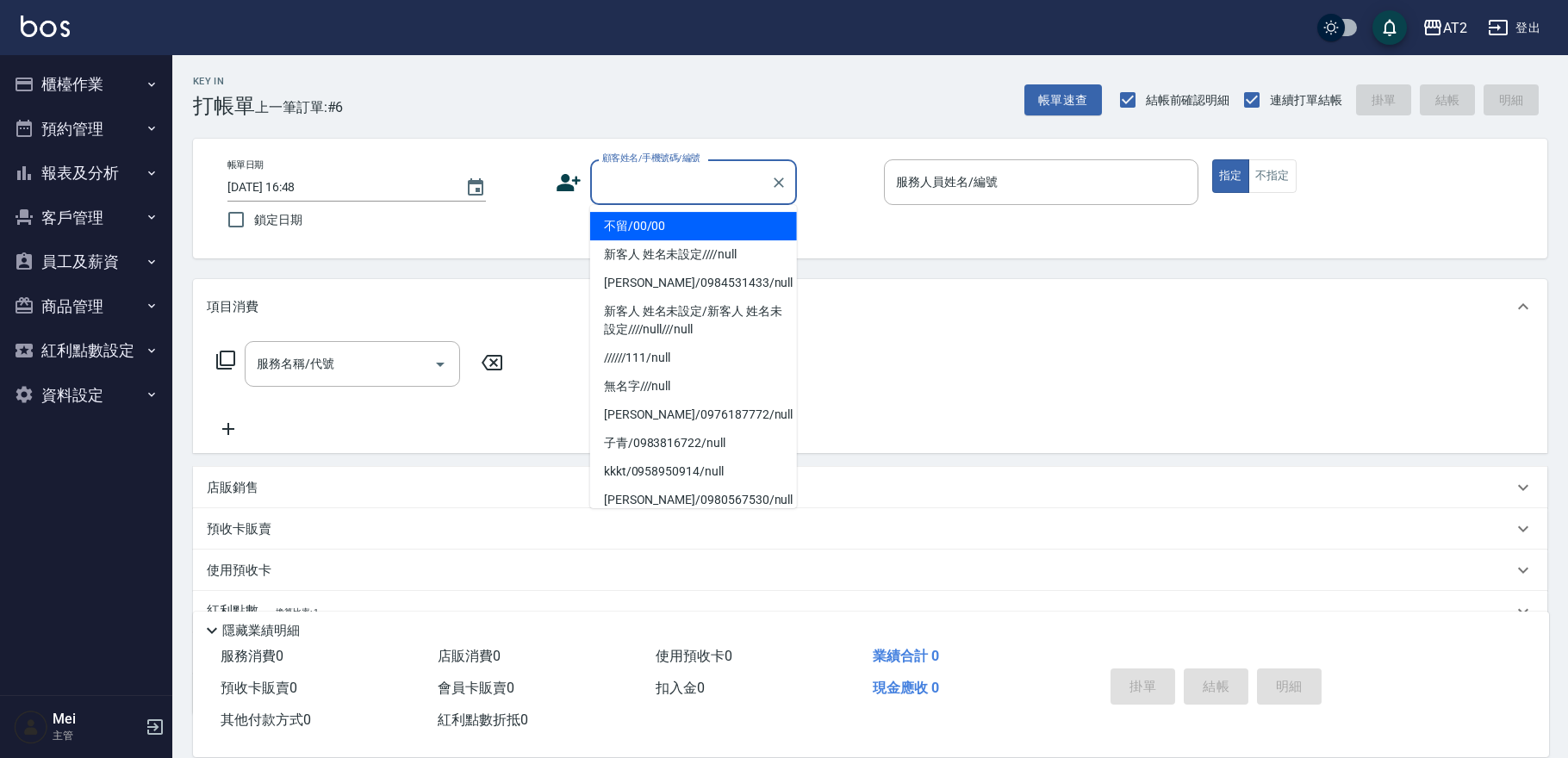
click at [654, 233] on li "不留/00/00" at bounding box center [693, 226] width 206 height 28
type input "不留/00/00"
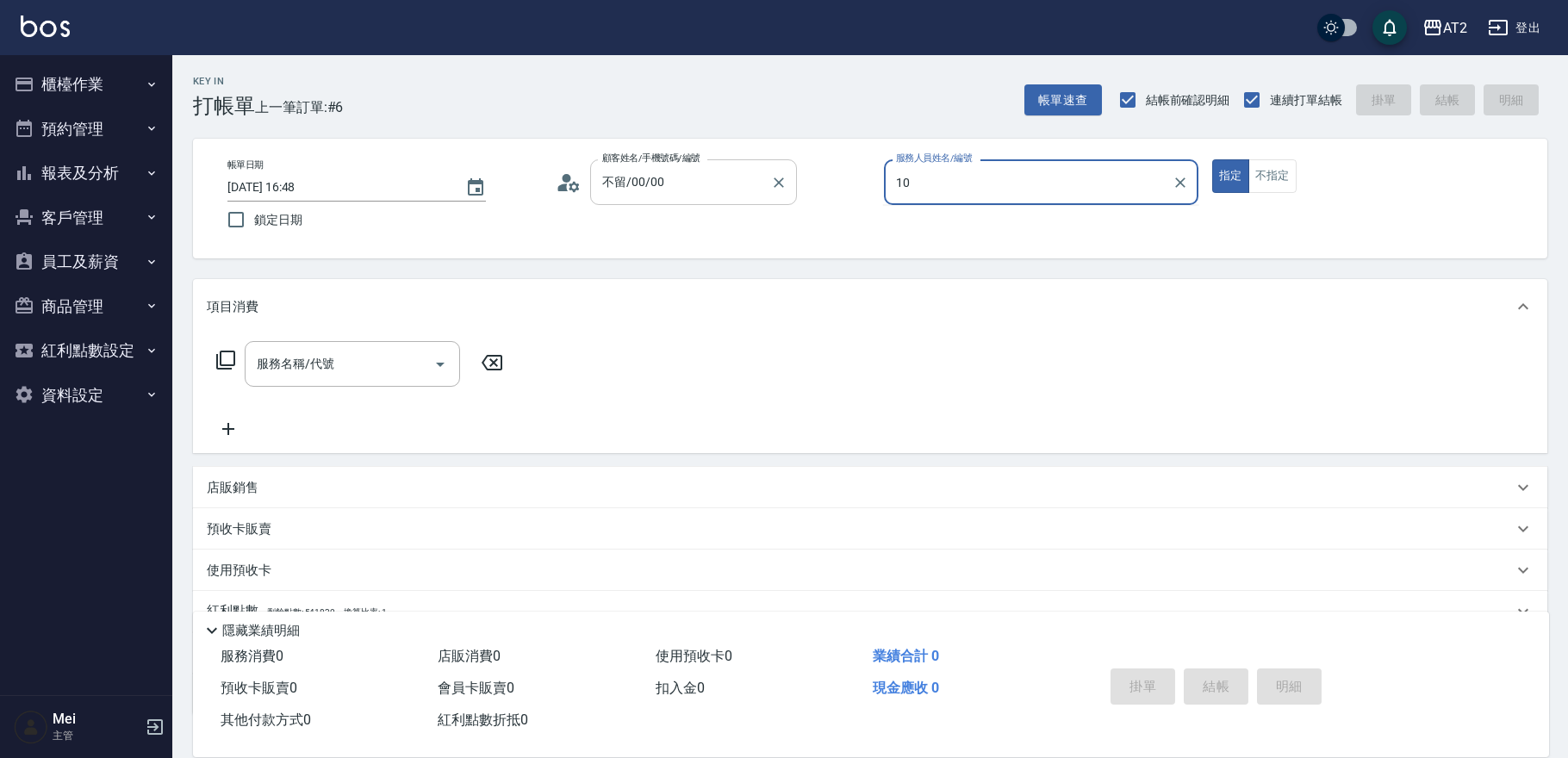
type input "[PERSON_NAME]-10"
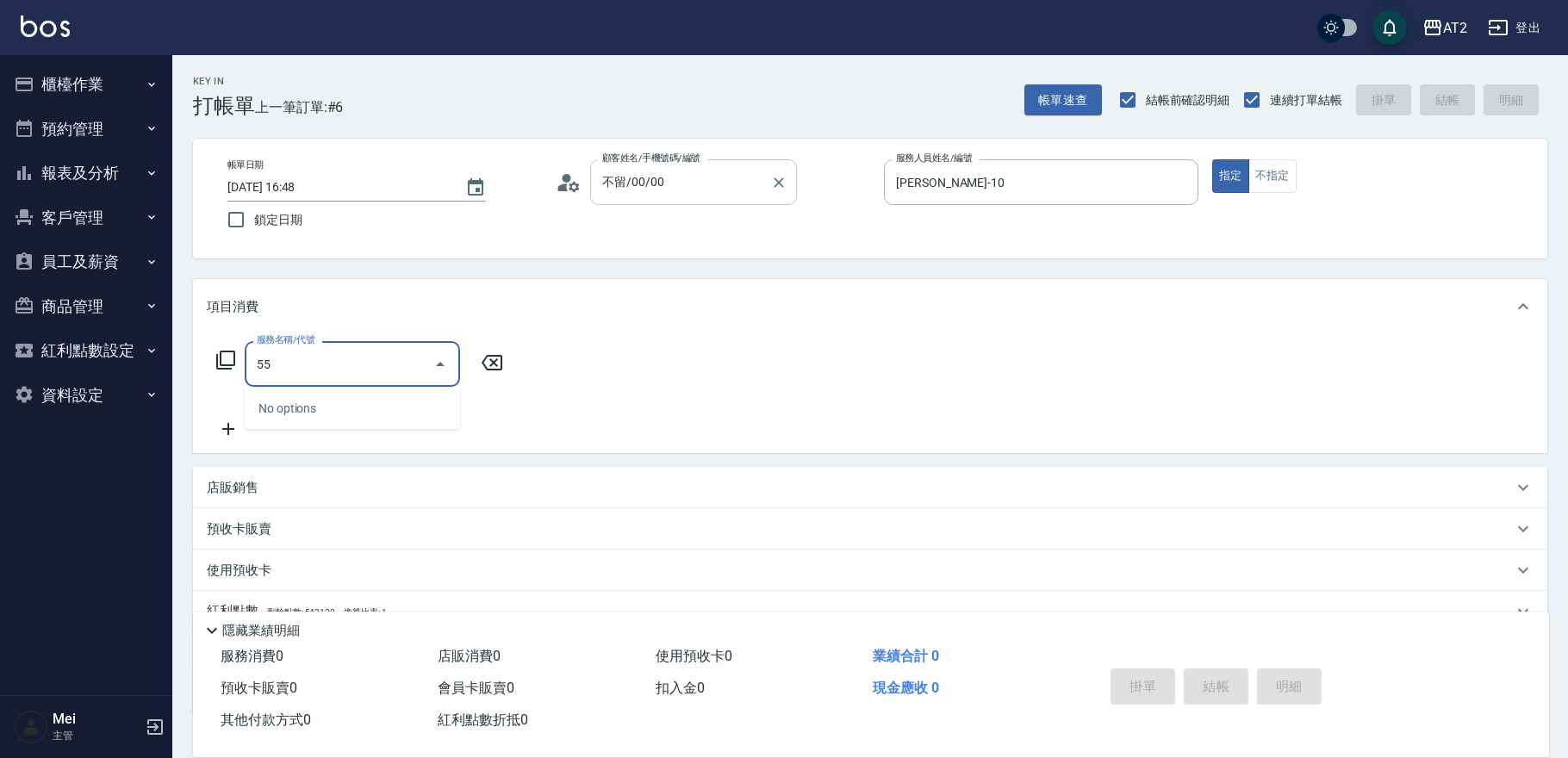
type input "5"
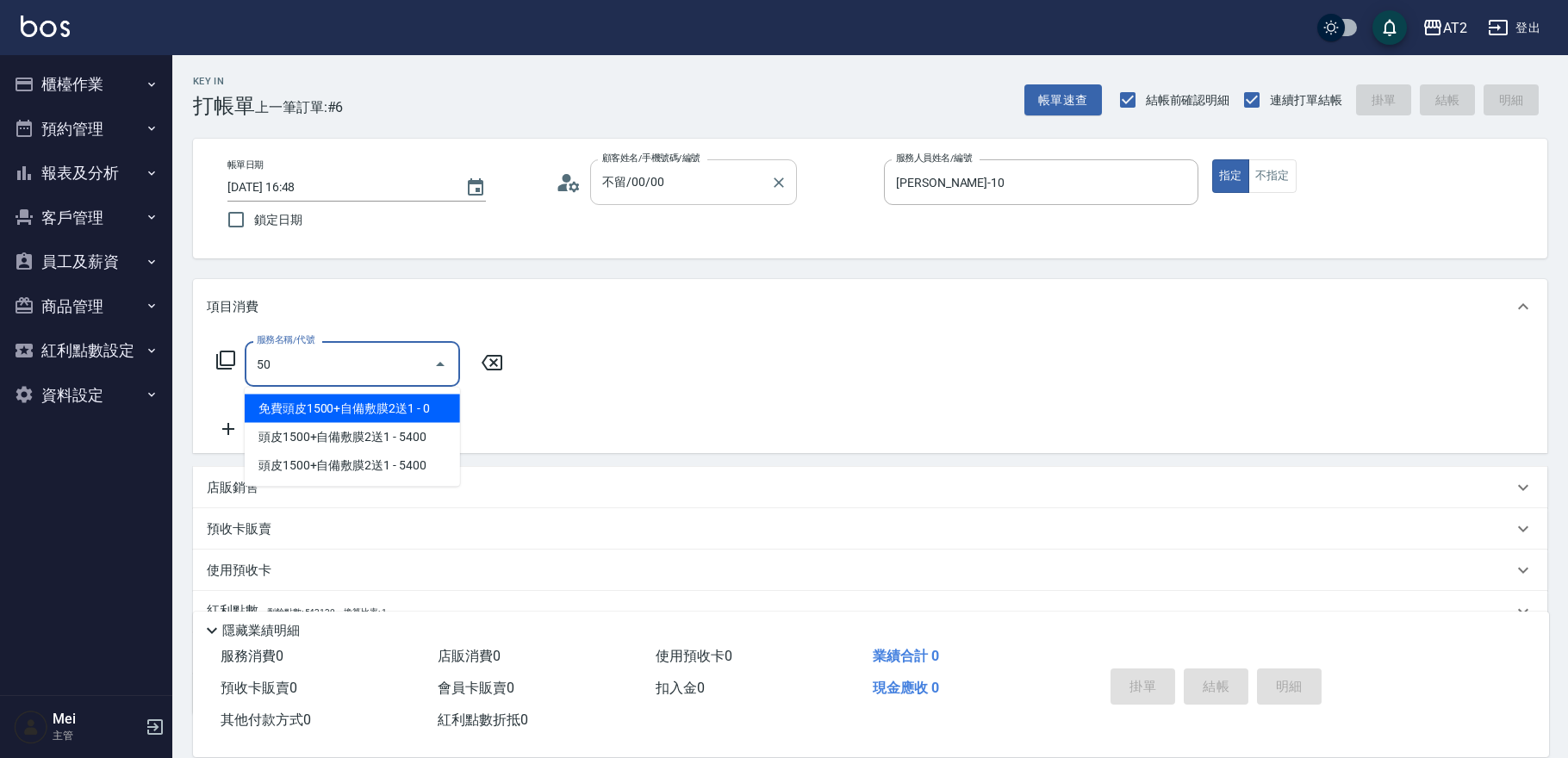
type input "501"
type input "100"
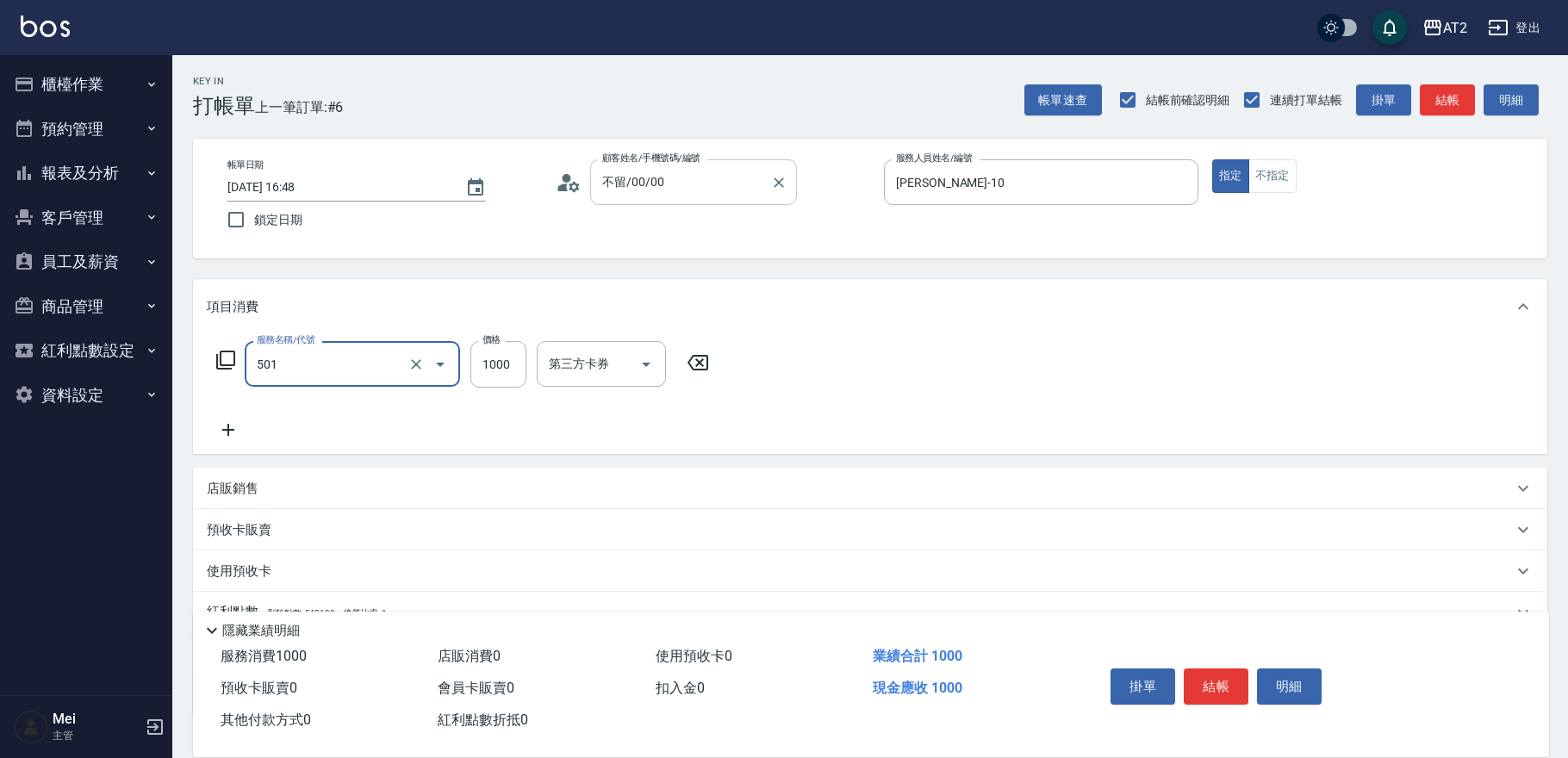
type input "染髮(501)"
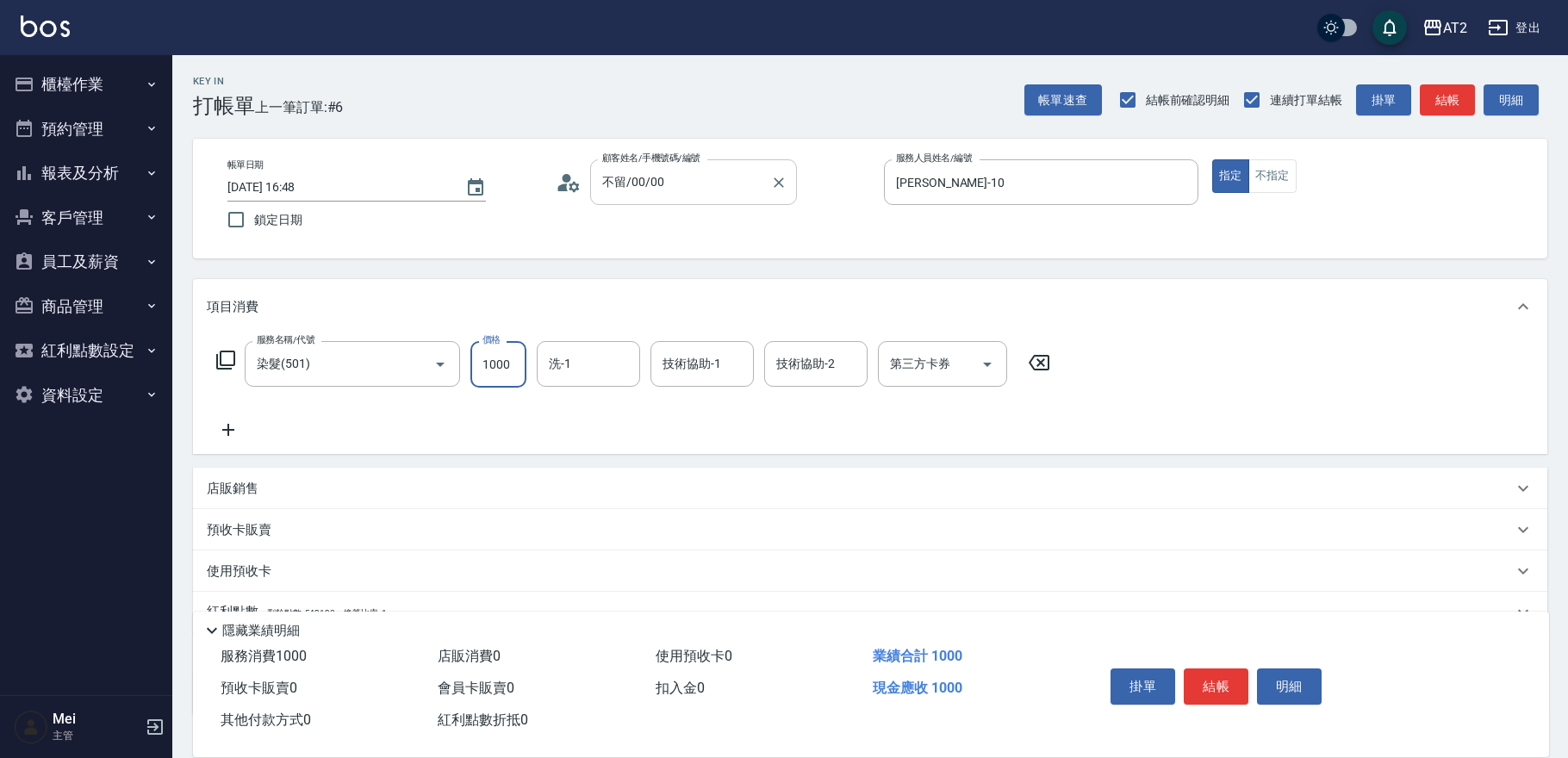
type input "0"
type input "16"
type input "10"
type input "1699"
type input "160"
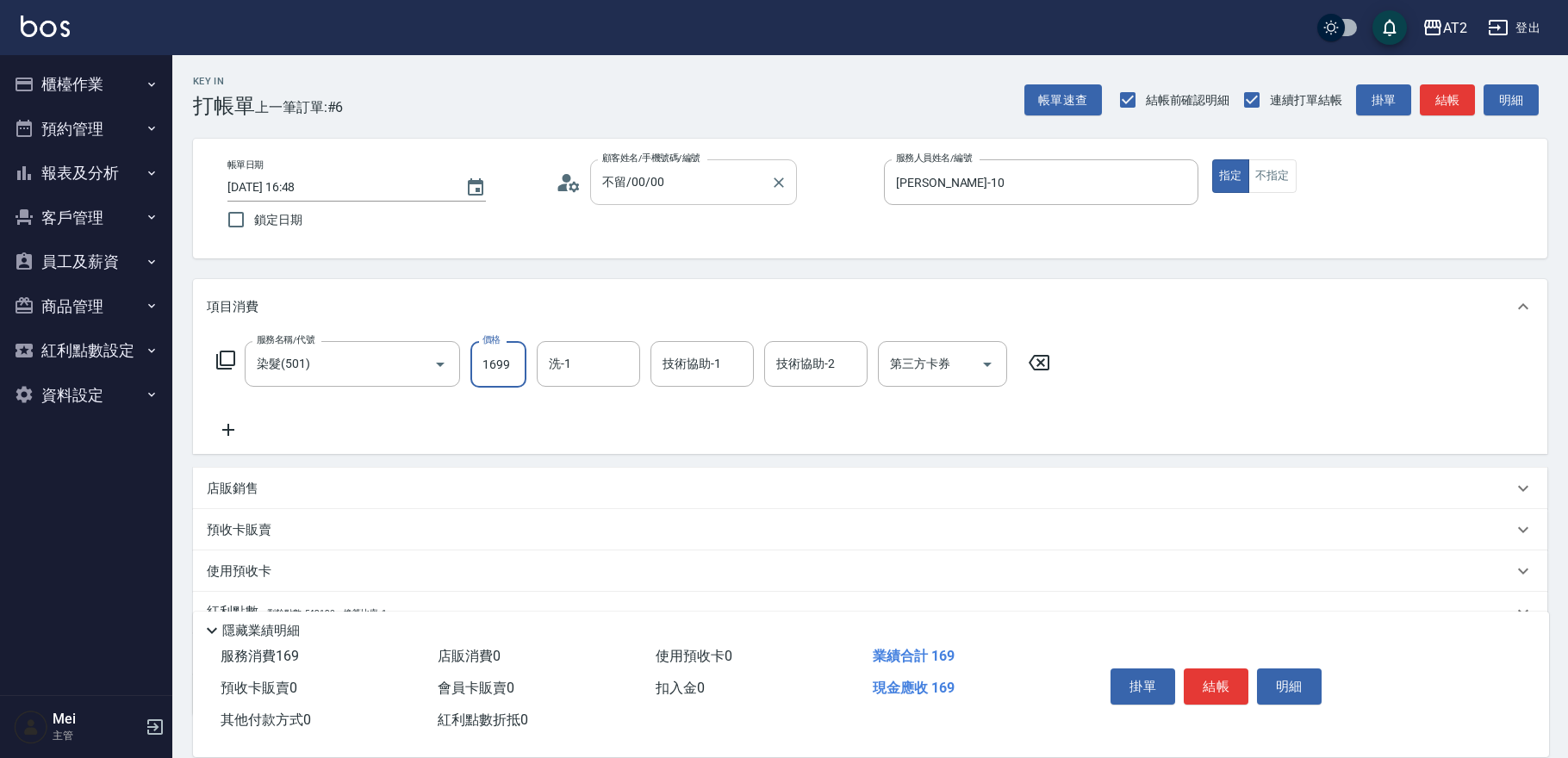
type input "1699"
type input "[PERSON_NAME]-31"
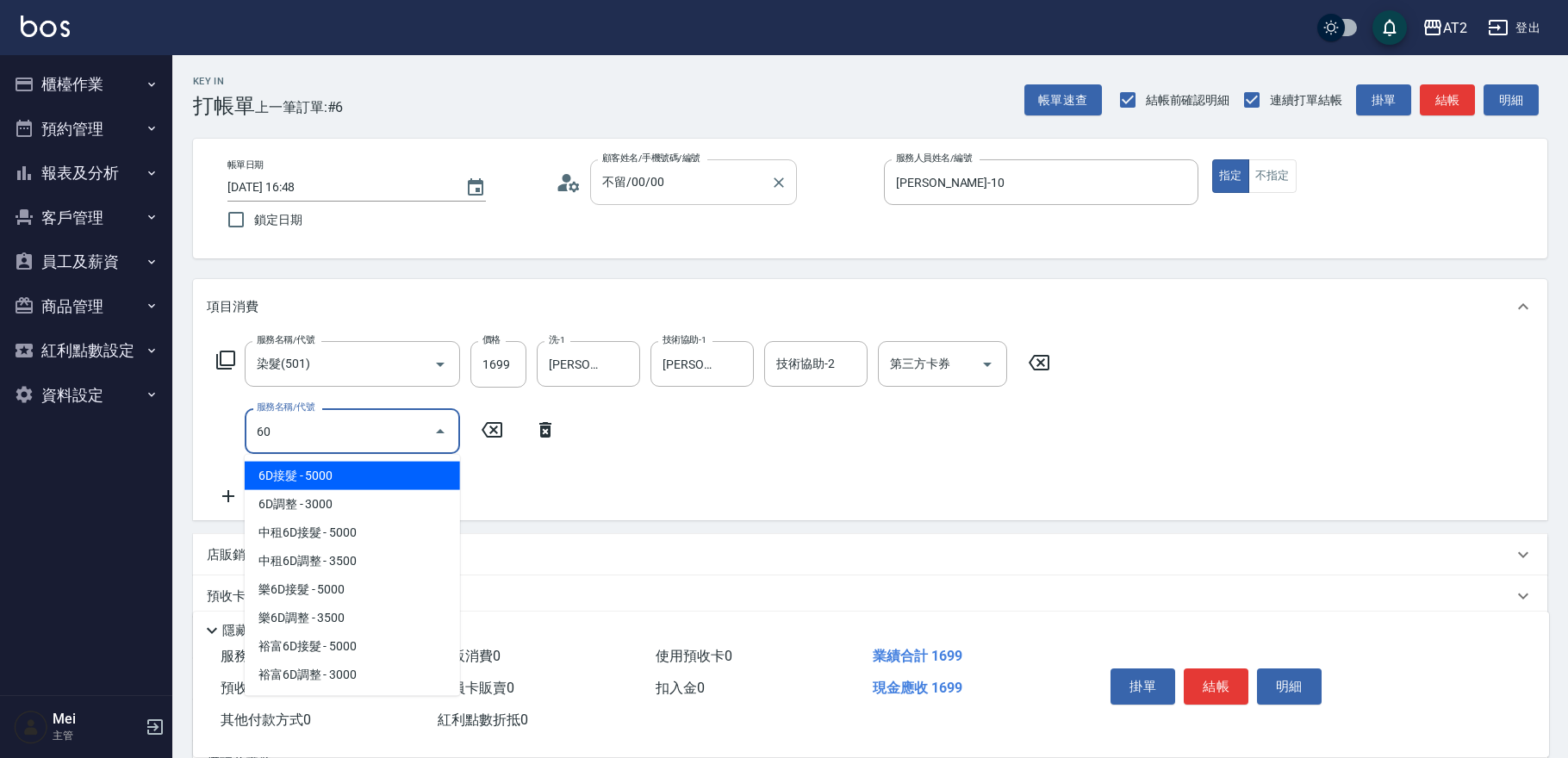
type input "601"
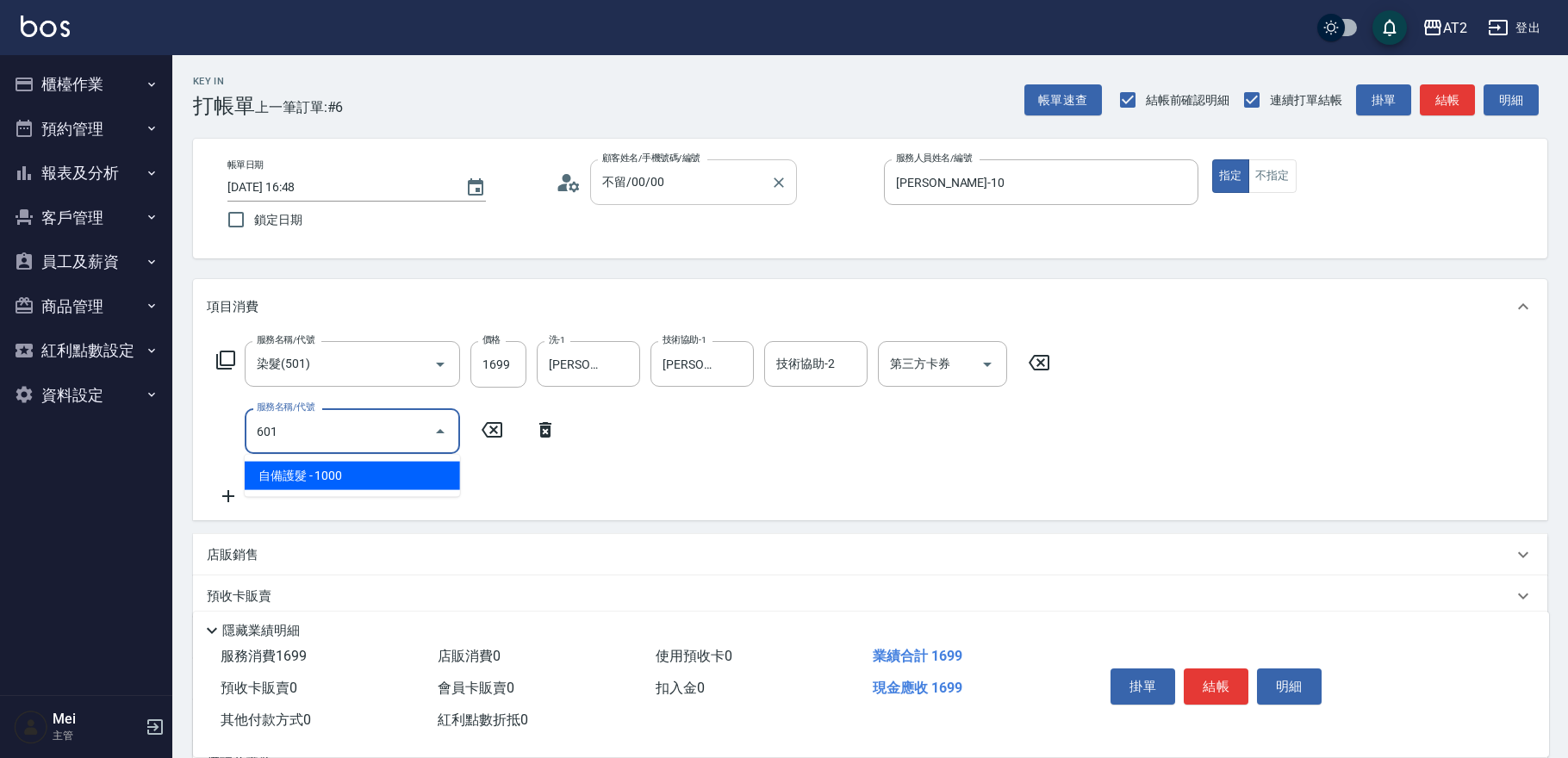
type input "260"
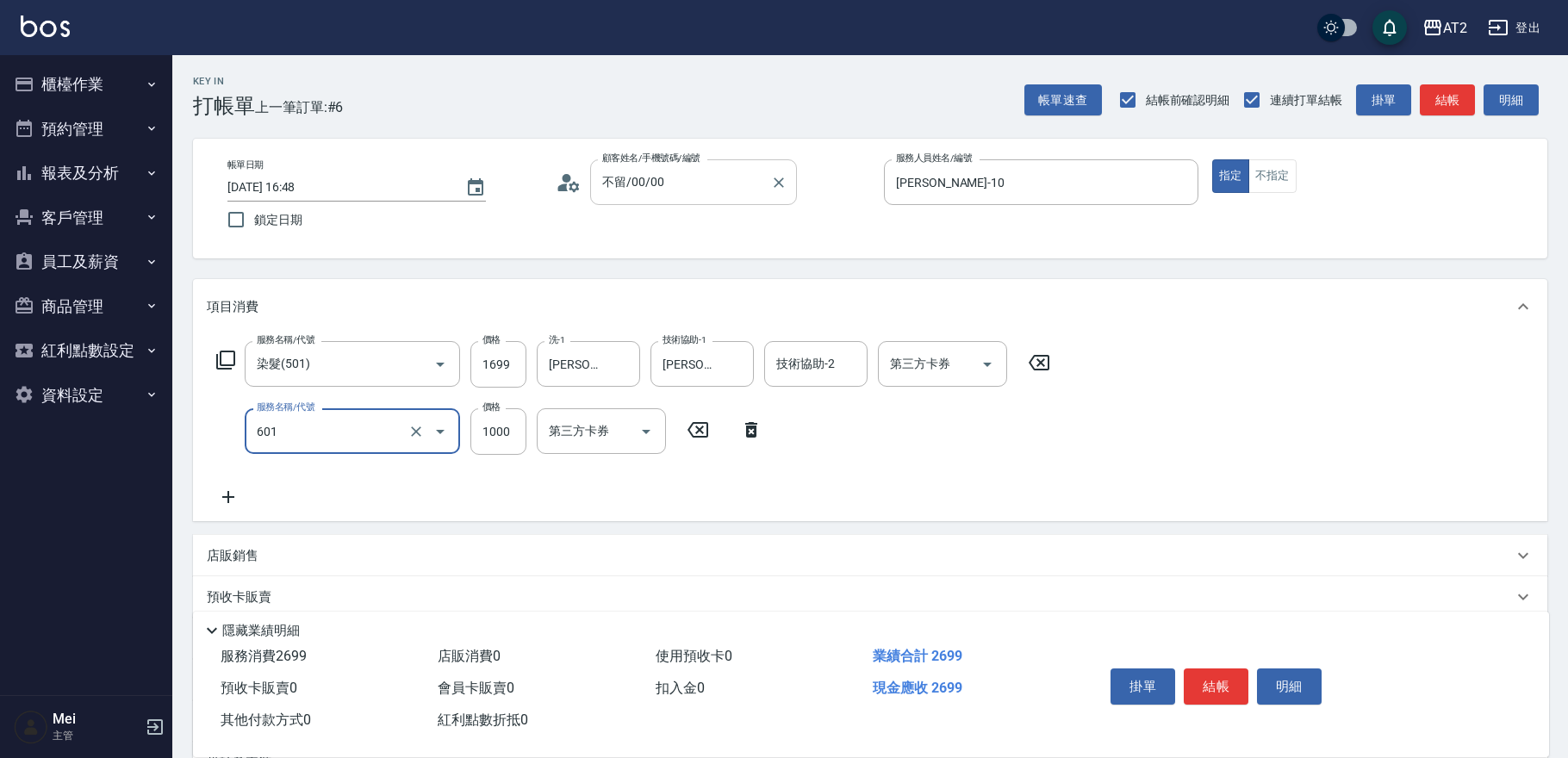
type input "自備護髮(601)"
type input "170"
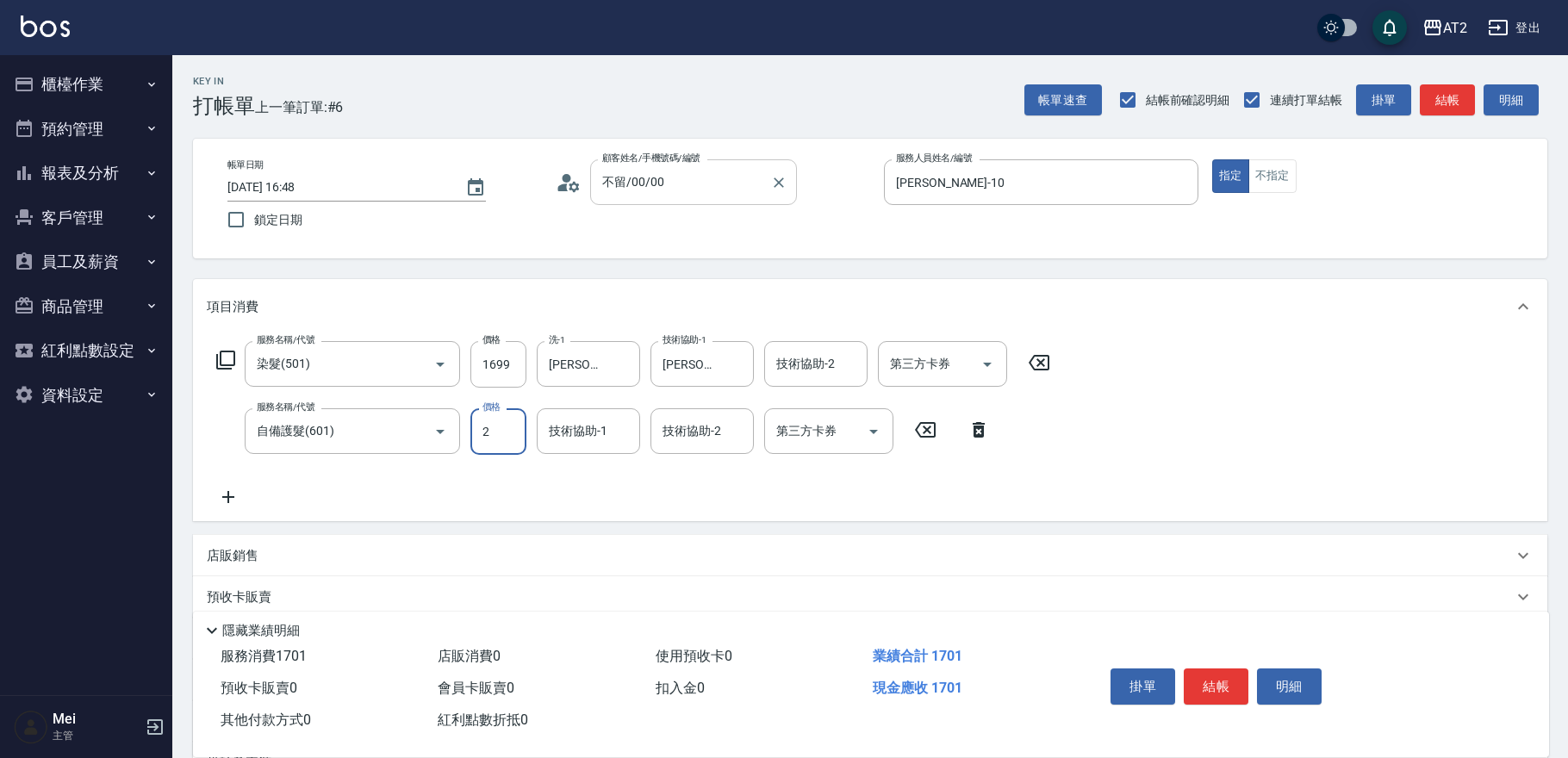
type input "20"
type input "180"
type input "200"
type input "360"
click at [521, 423] on input "2000" at bounding box center [498, 431] width 56 height 46
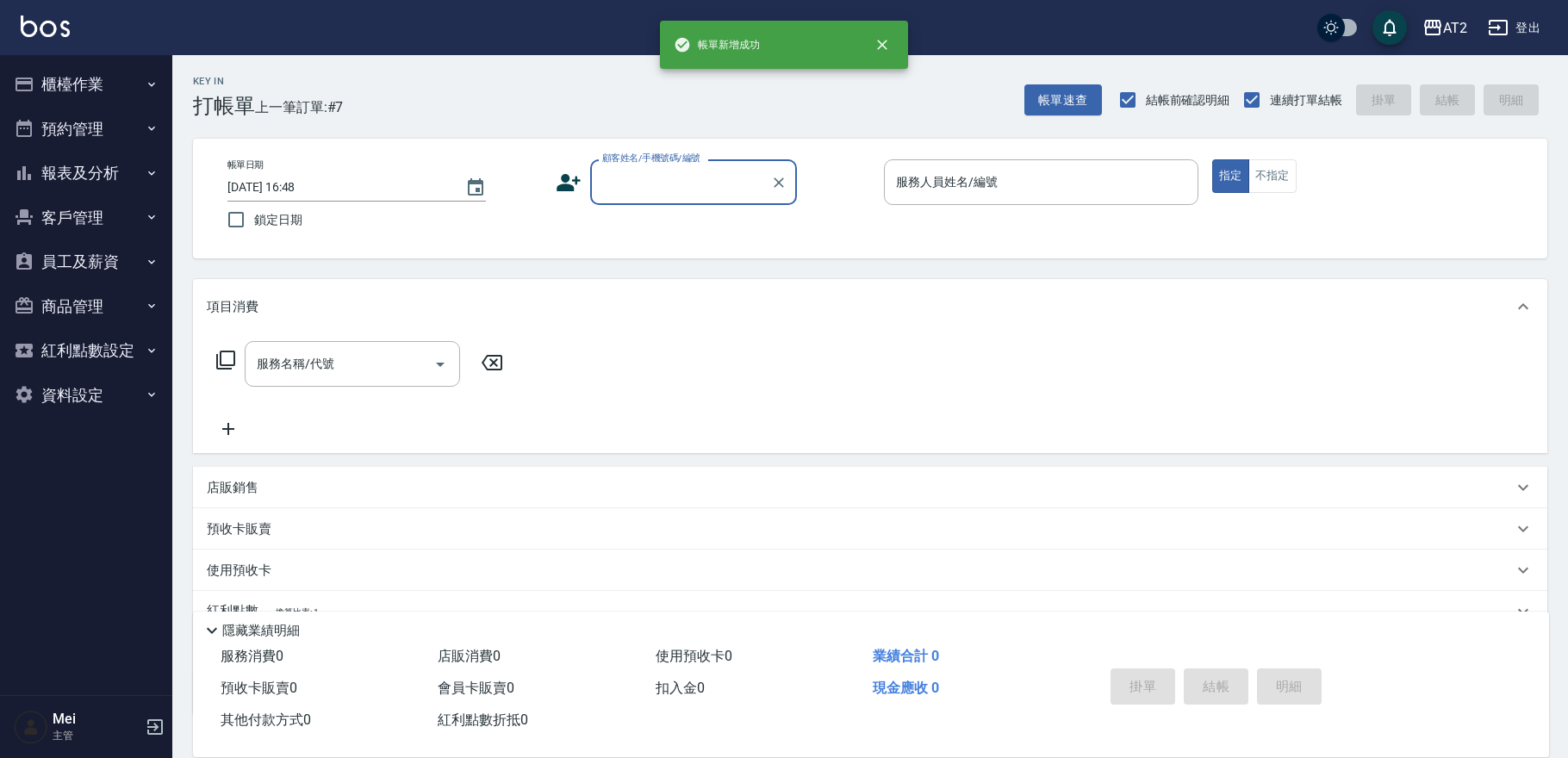
click at [674, 190] on input "顧客姓名/手機號碼/編號" at bounding box center [680, 182] width 165 height 30
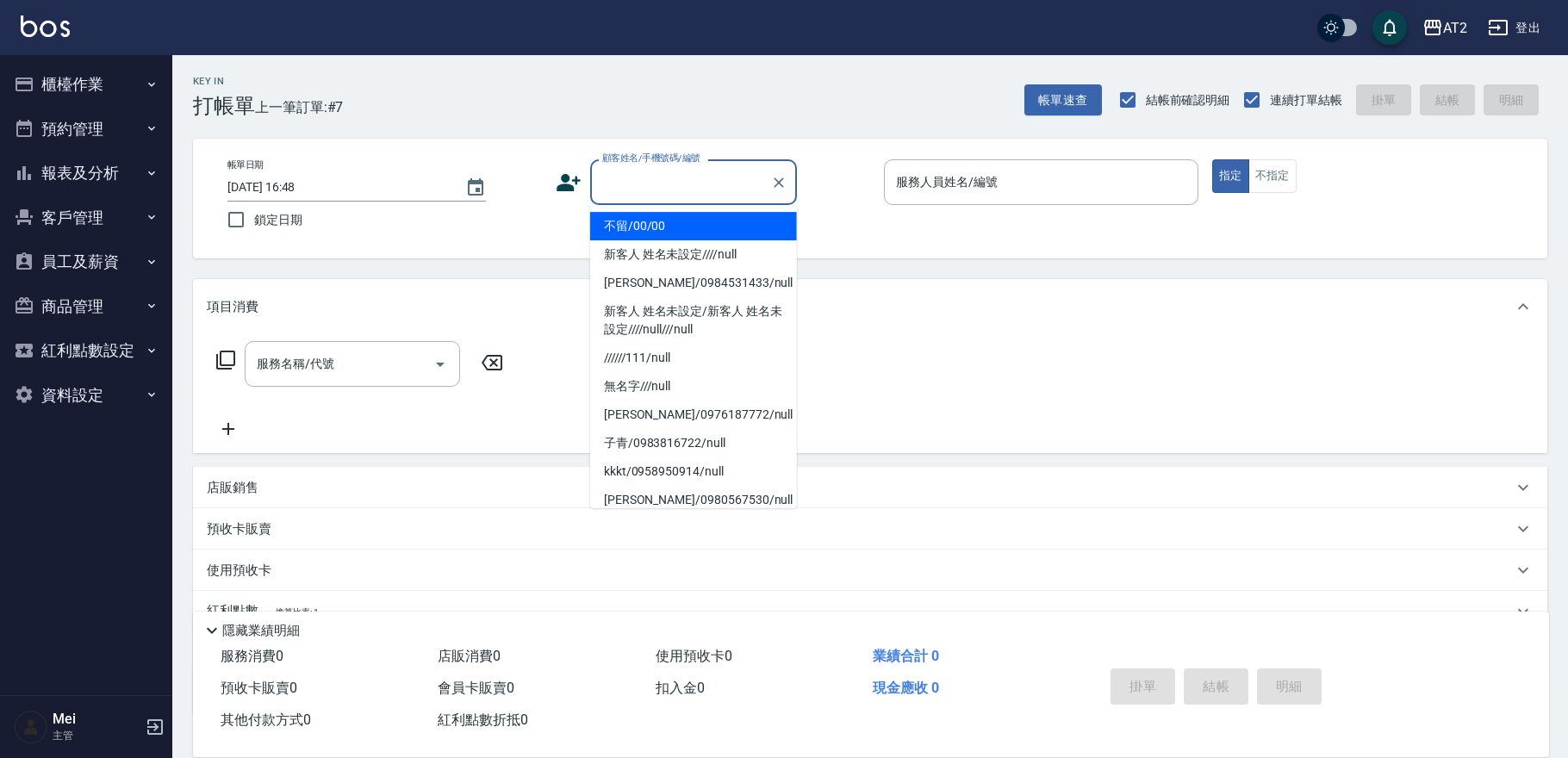
click at [674, 212] on li "不留/00/00" at bounding box center [693, 226] width 206 height 28
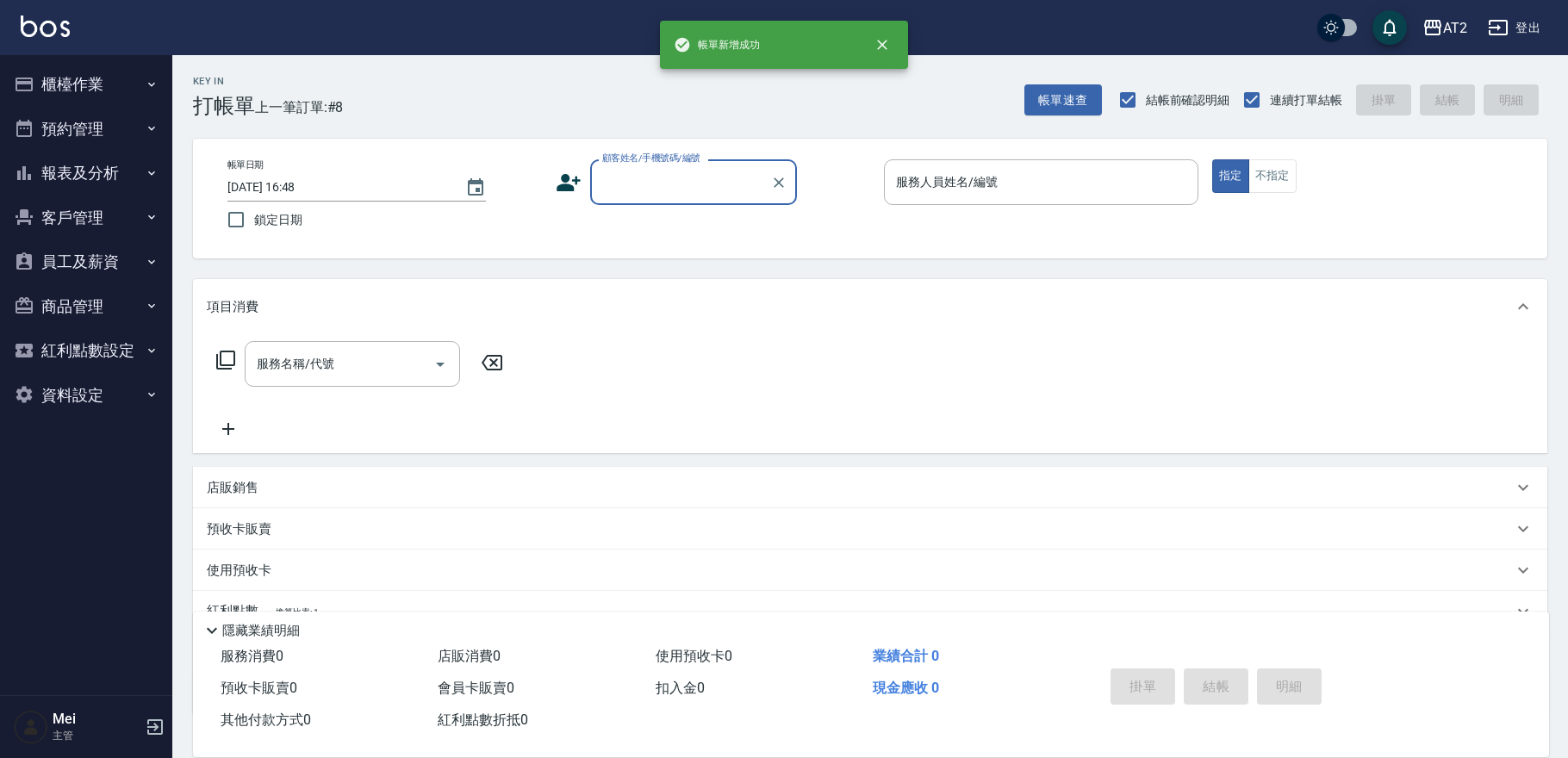
drag, startPoint x: 683, startPoint y: 179, endPoint x: 683, endPoint y: 199, distance: 20.0
click at [683, 180] on input "顧客姓名/手機號碼/編號" at bounding box center [680, 182] width 165 height 30
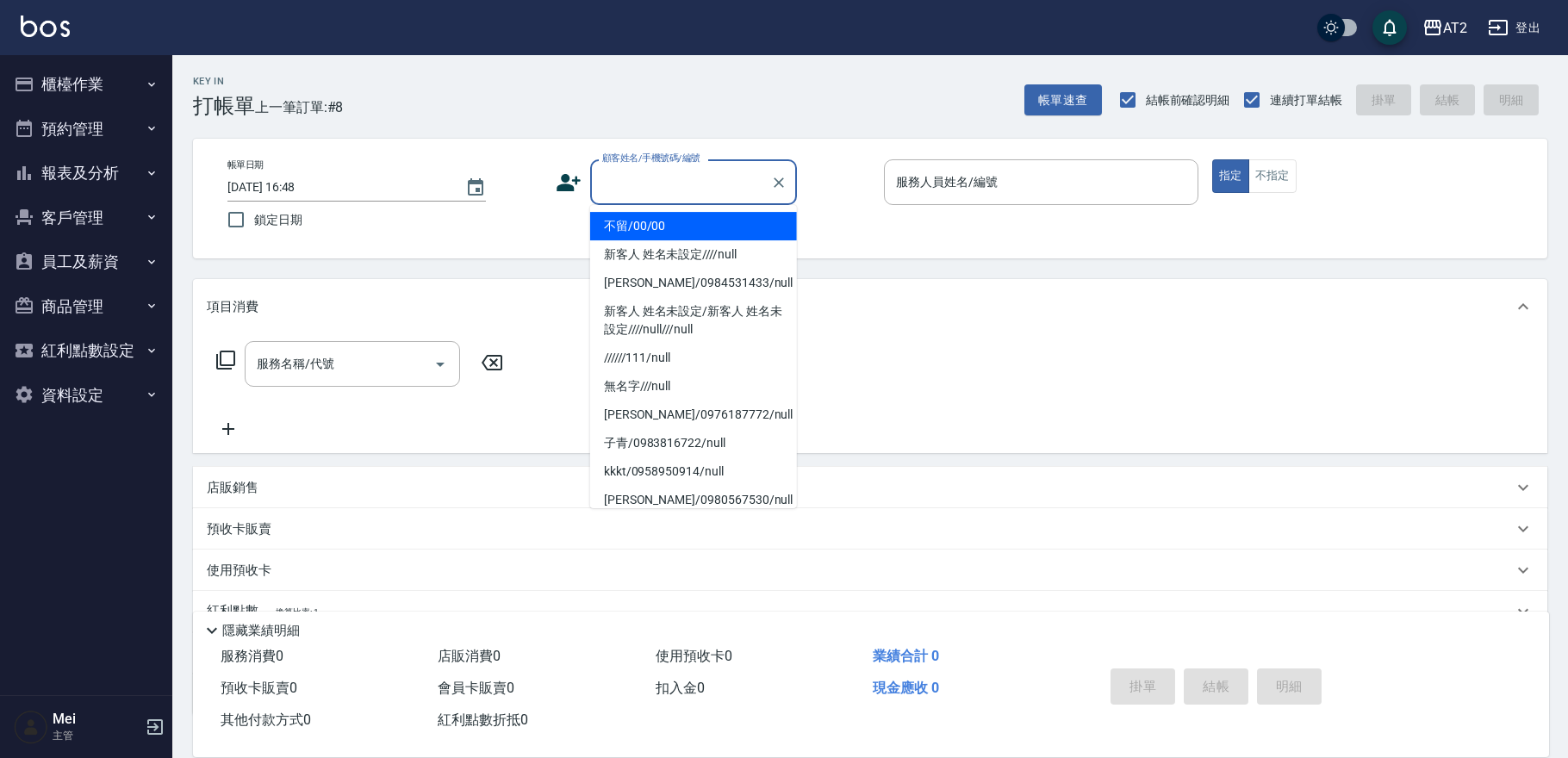
click at [686, 231] on li "不留/00/00" at bounding box center [693, 226] width 206 height 28
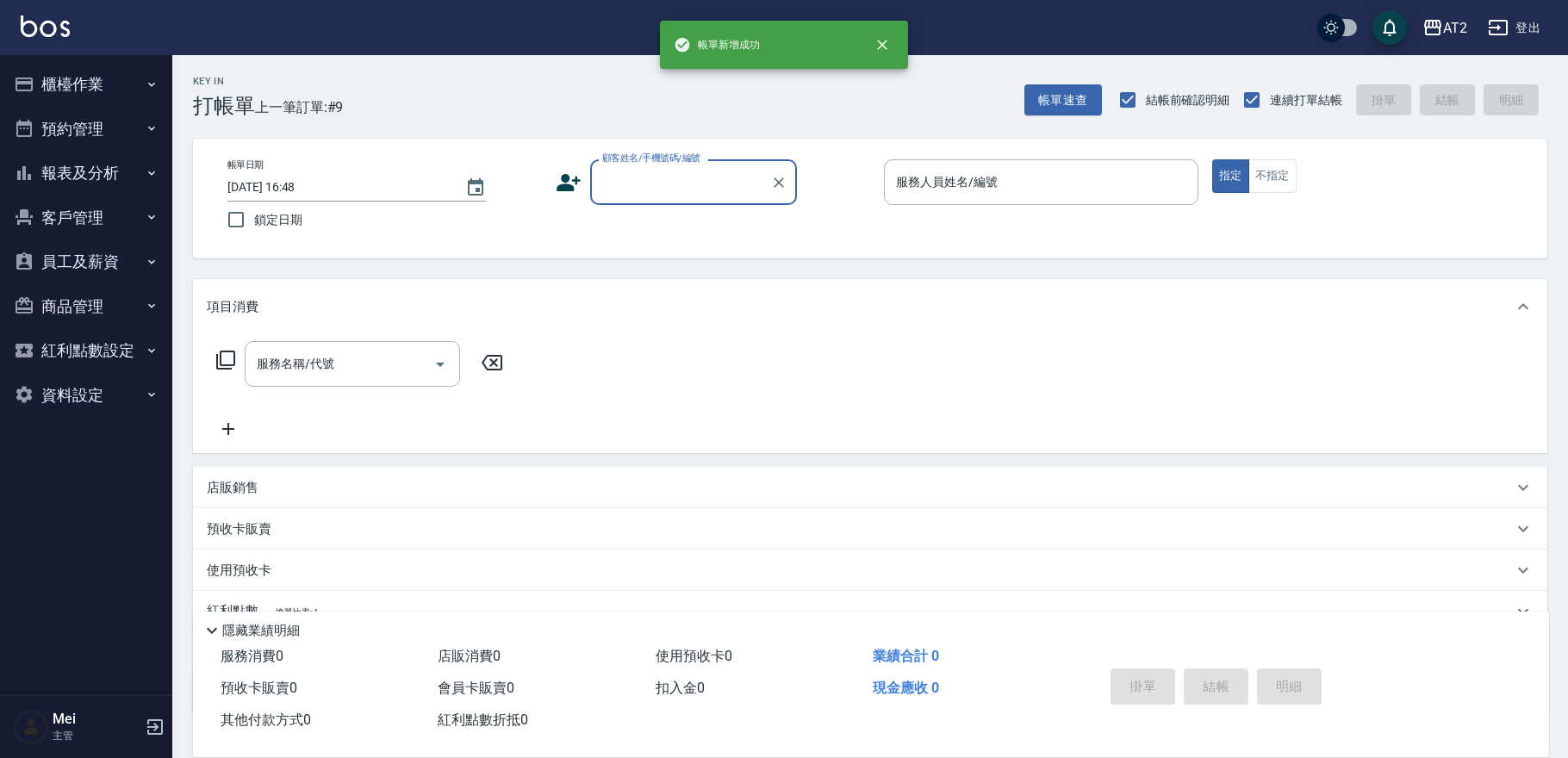
click at [690, 189] on input "顧客姓名/手機號碼/編號" at bounding box center [680, 182] width 165 height 30
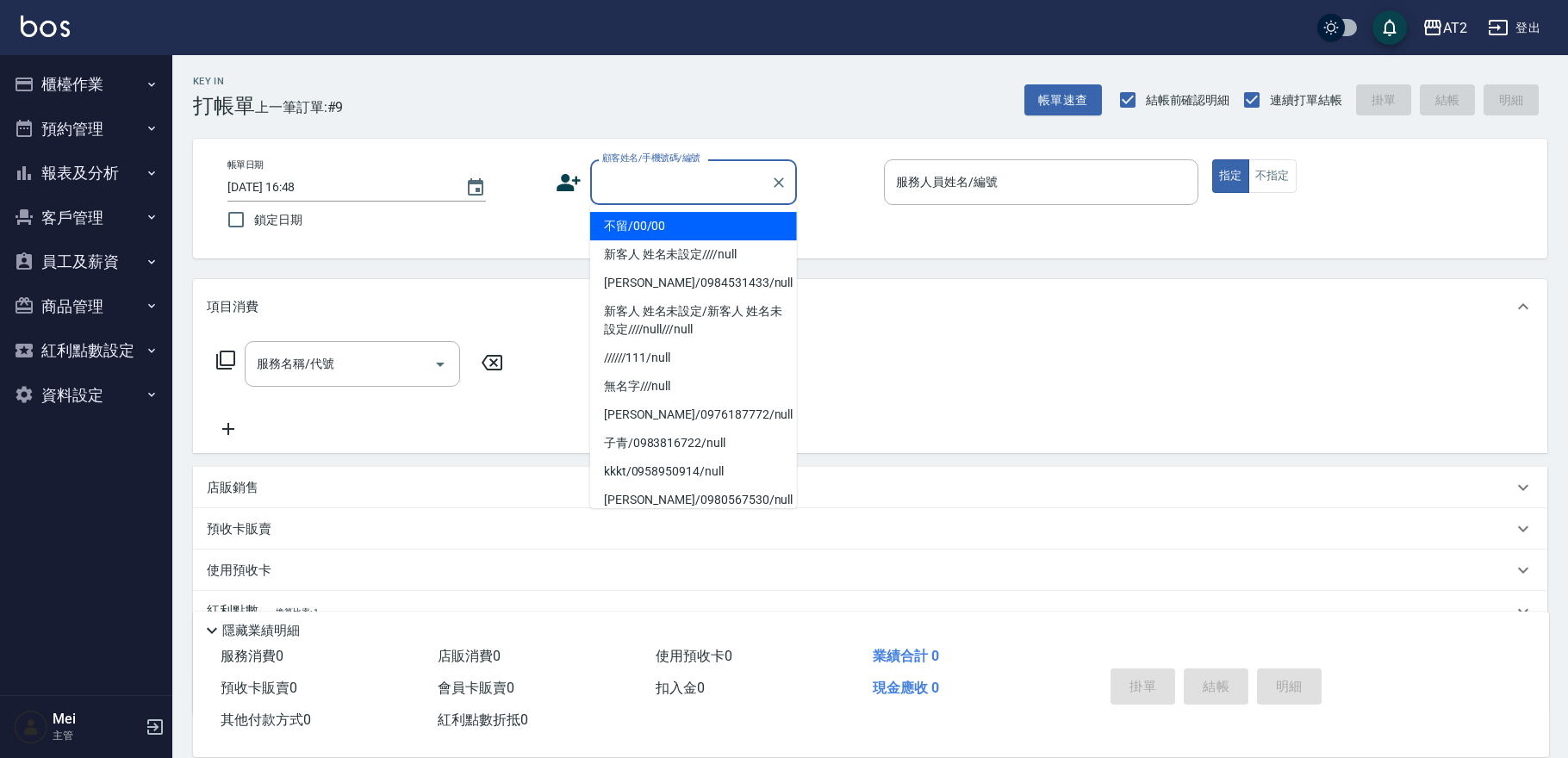
click at [685, 222] on li "不留/00/00" at bounding box center [693, 226] width 206 height 28
